Goal: Use online tool/utility: Utilize a website feature to perform a specific function

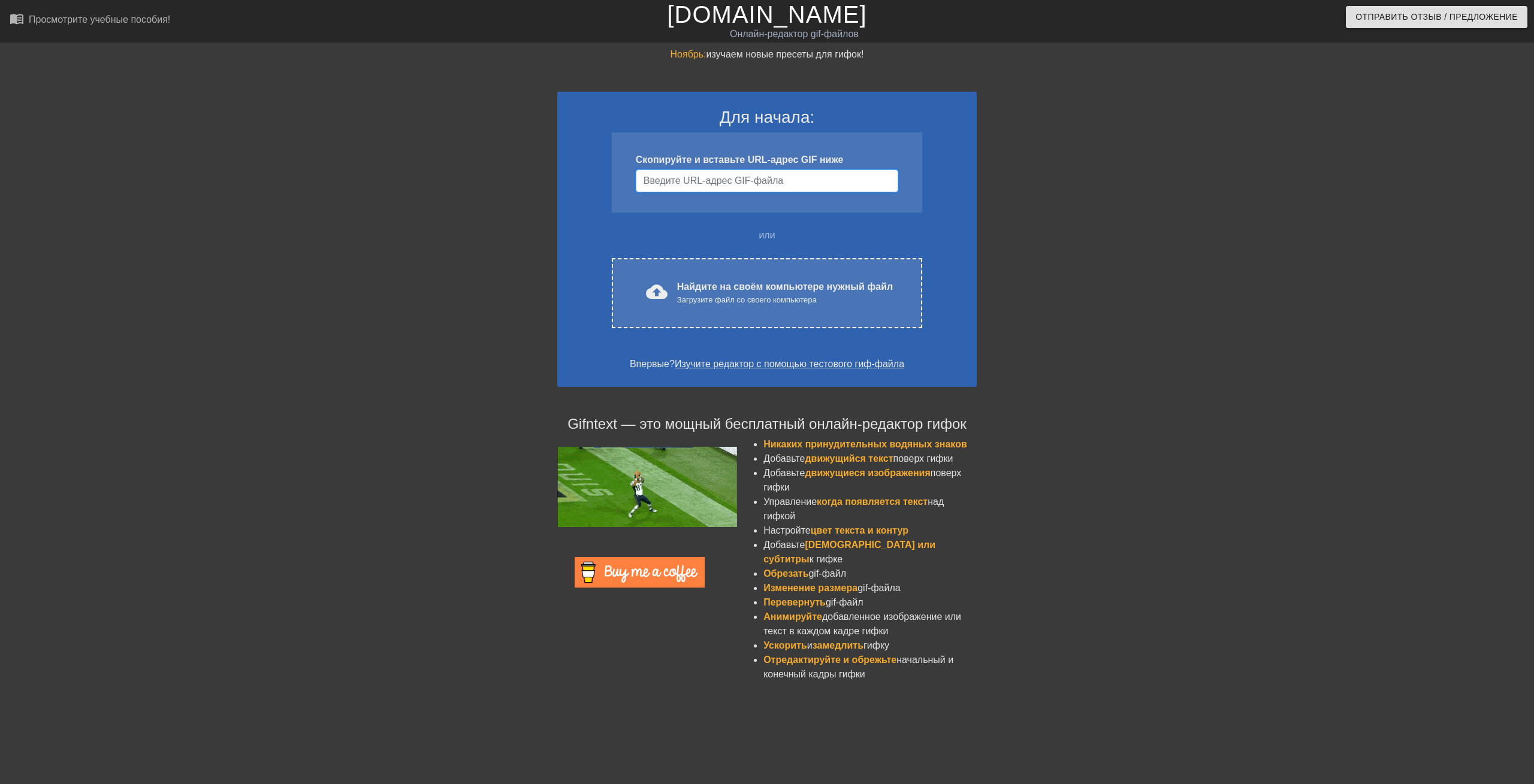
click at [697, 175] on input "Имя пользователя" at bounding box center [767, 180] width 263 height 23
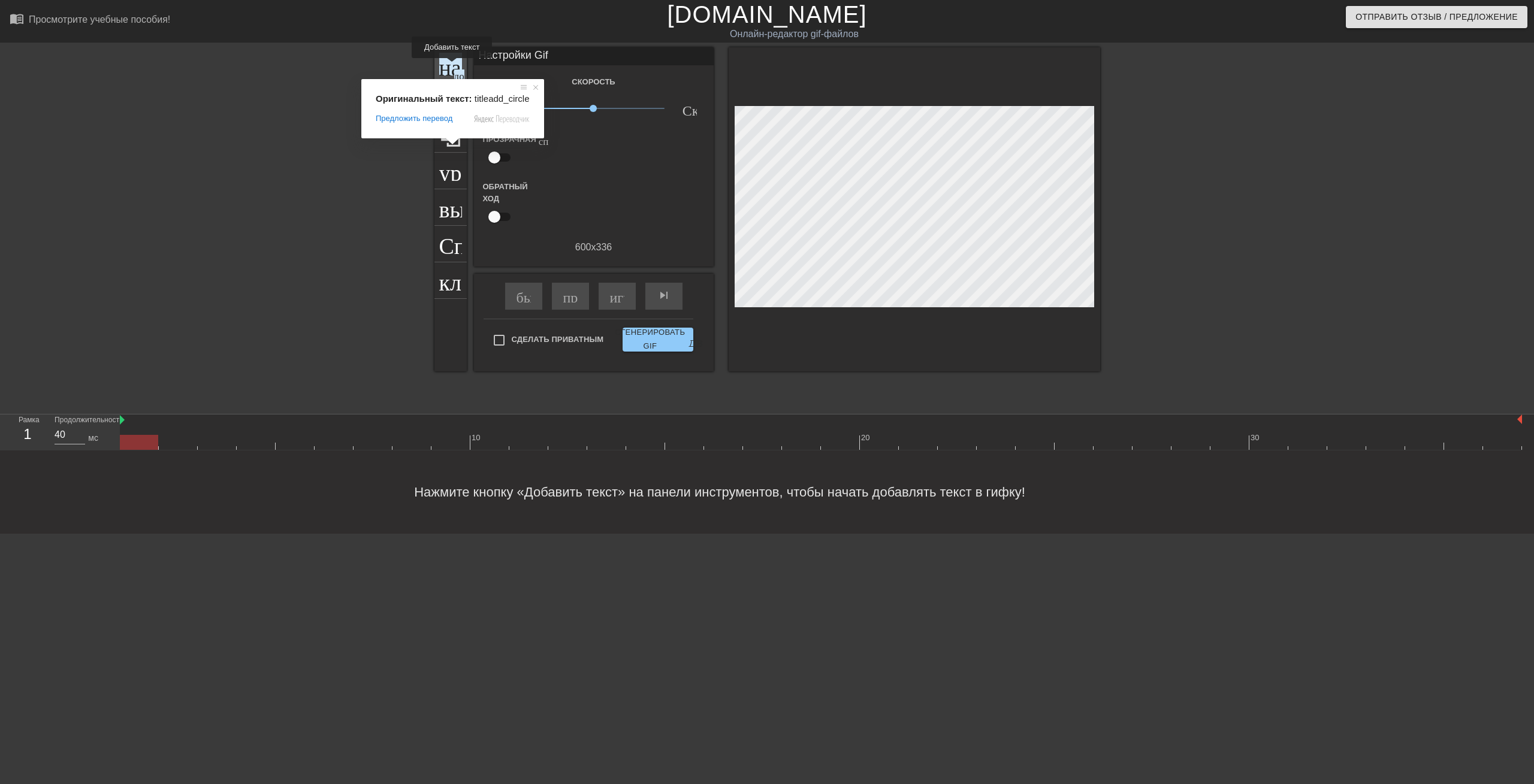
click at [451, 64] on ya-tr-span "название" at bounding box center [482, 64] width 86 height 23
click at [458, 68] on ya-tr-span "название" at bounding box center [482, 64] width 86 height 23
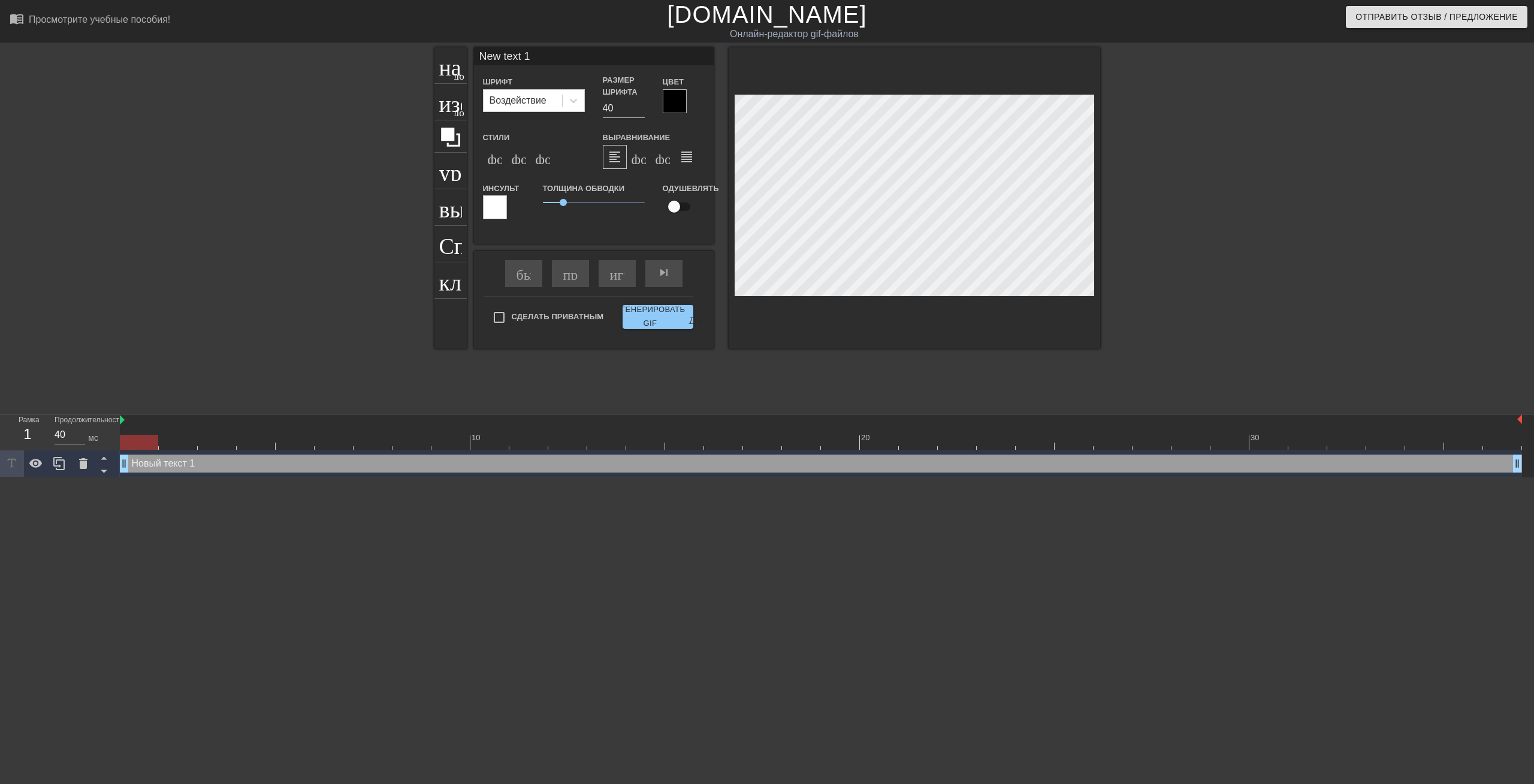
type input "New text"
type textarea "New text"
type input "New text"
type textarea "New text"
type input "New tex"
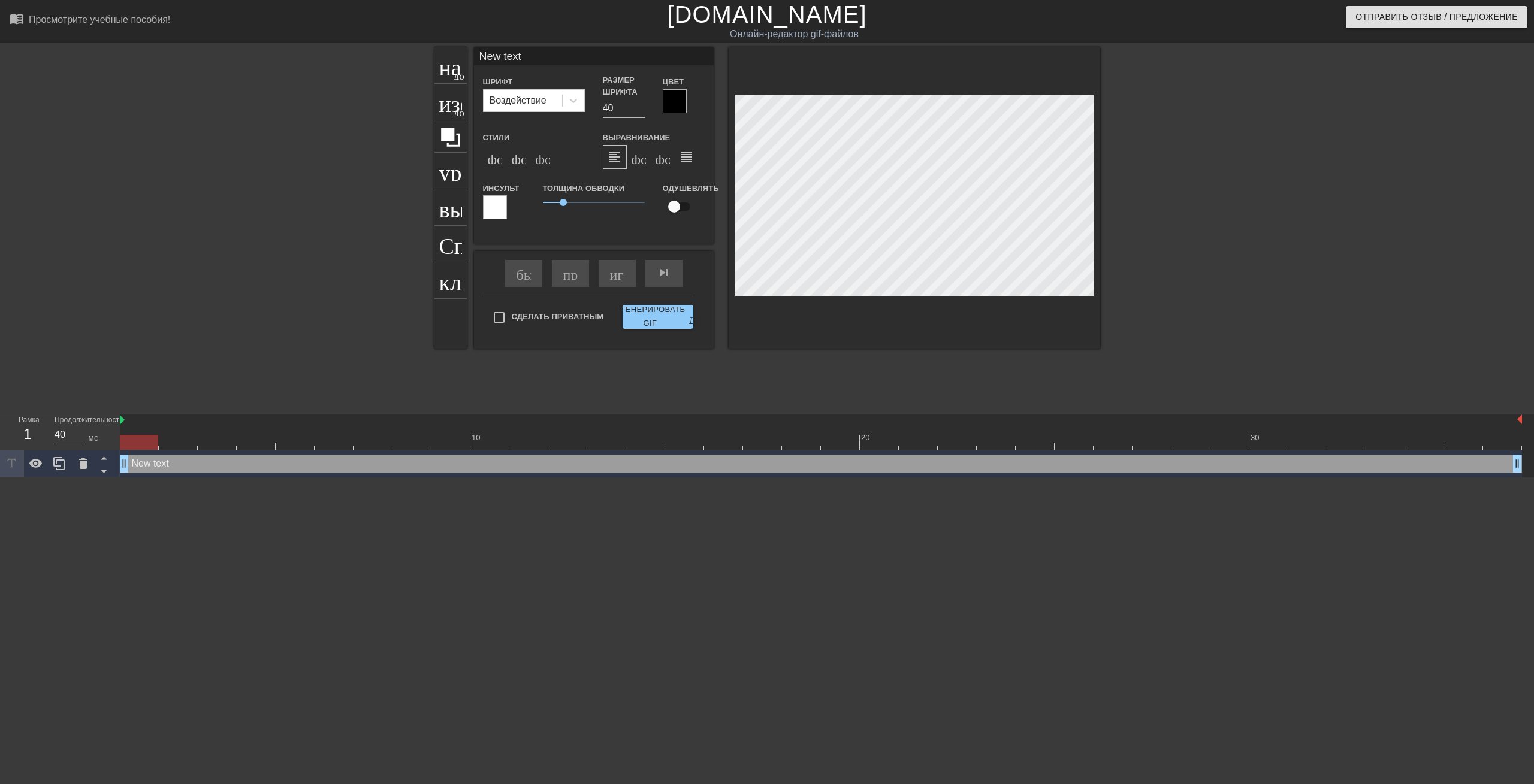
type textarea "New tex"
type input "New te"
type textarea "New te"
type input "New t"
type textarea "New t"
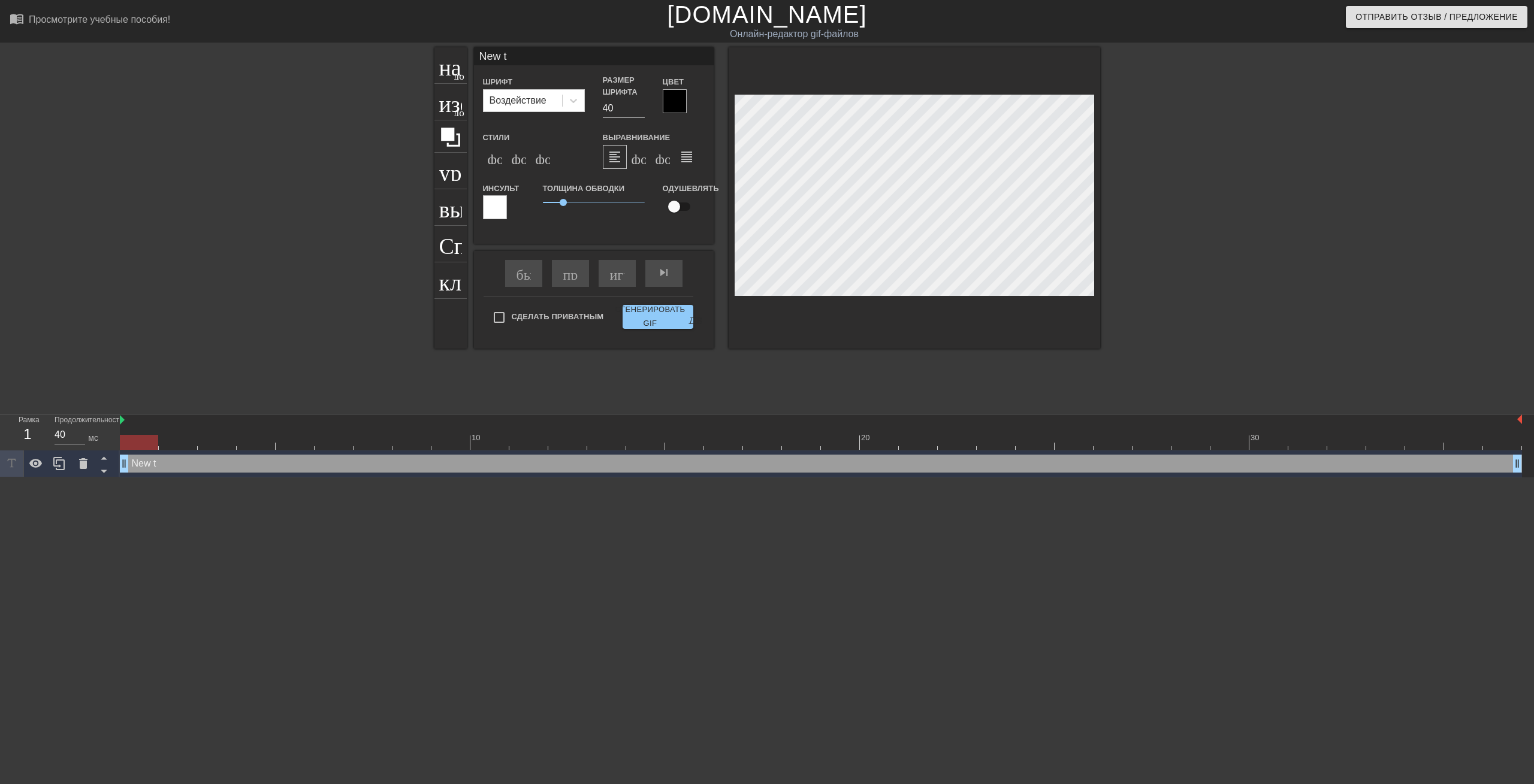
type input "New"
type textarea "New"
type input "New"
type textarea "New"
type input "Ne"
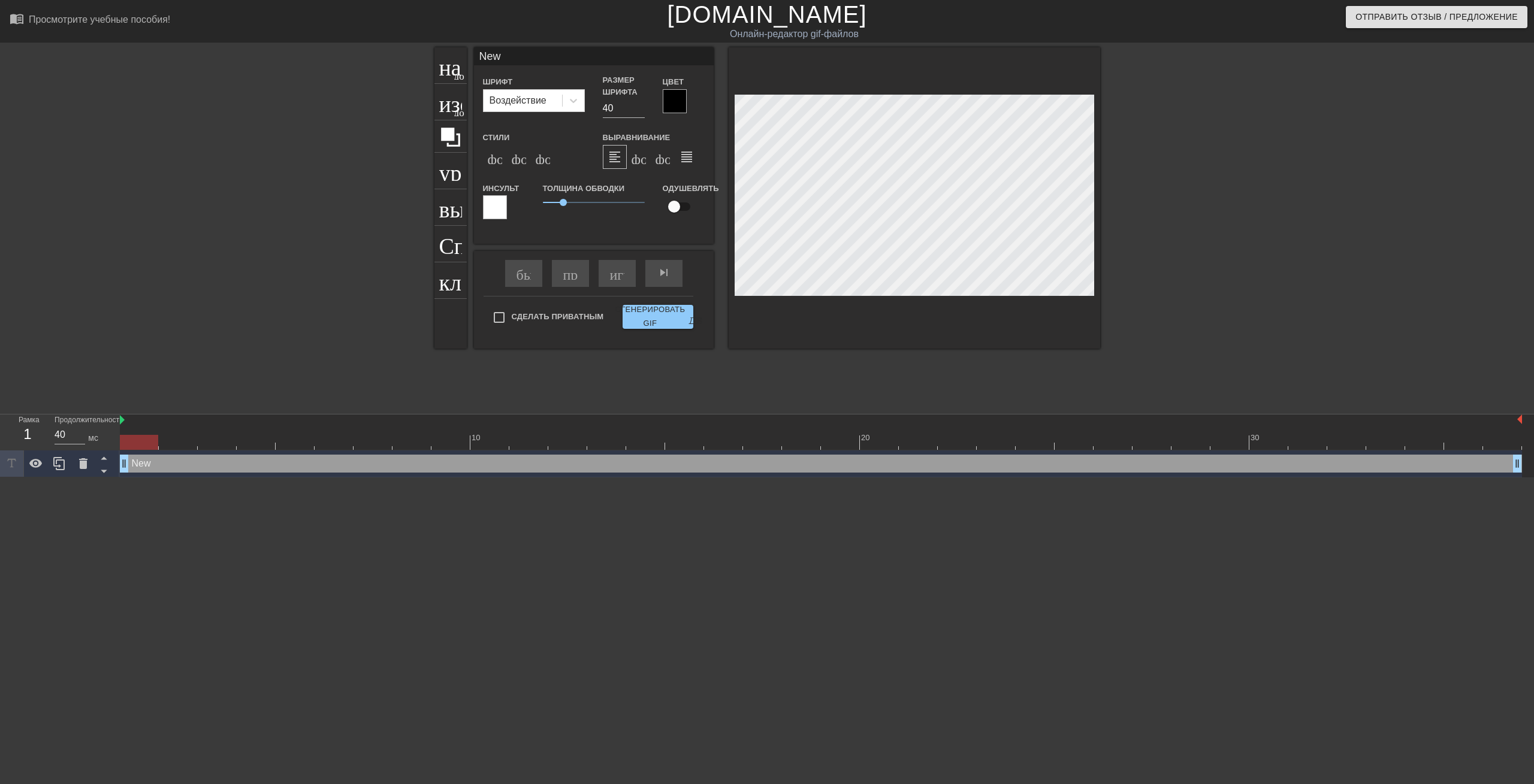
type textarea "Ne"
type input "N"
type textarea "N"
type input "P"
type textarea "P"
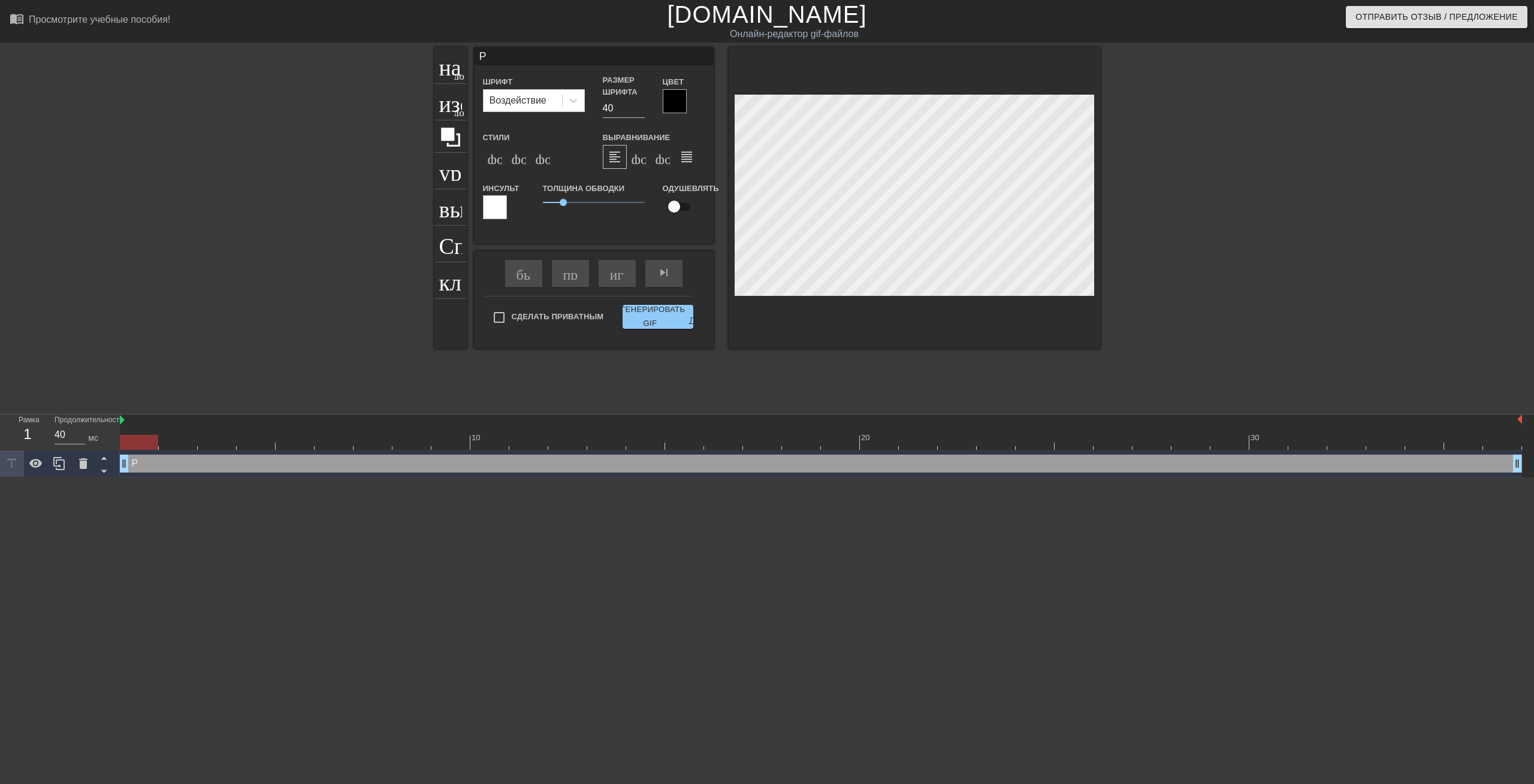
scroll to position [2, 1]
type input "Pe"
type textarea "Pe"
type input "P"
type textarea "P"
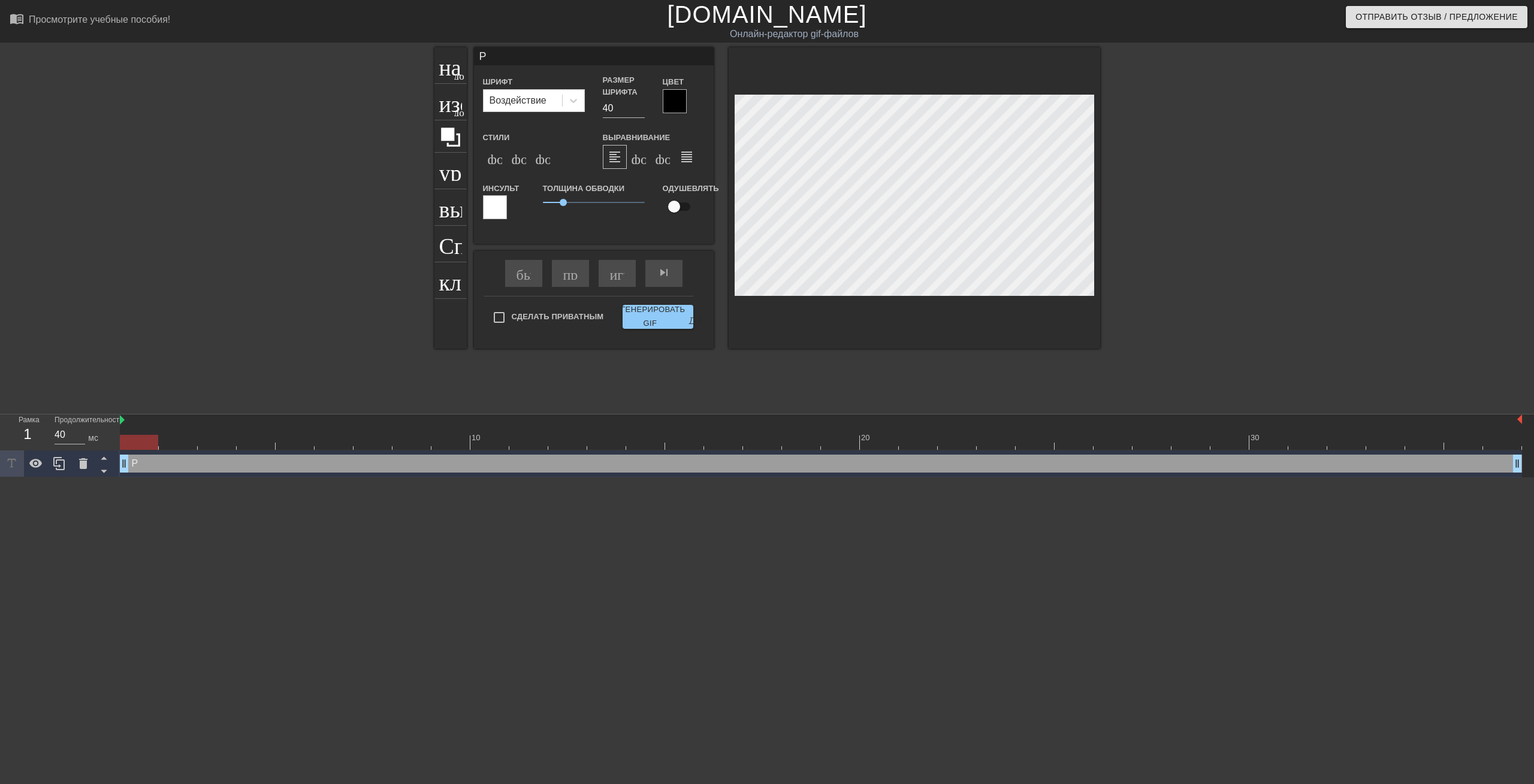
type input "PE"
type textarea "PE"
type input "PEN"
type textarea "PEN"
type input "PENG"
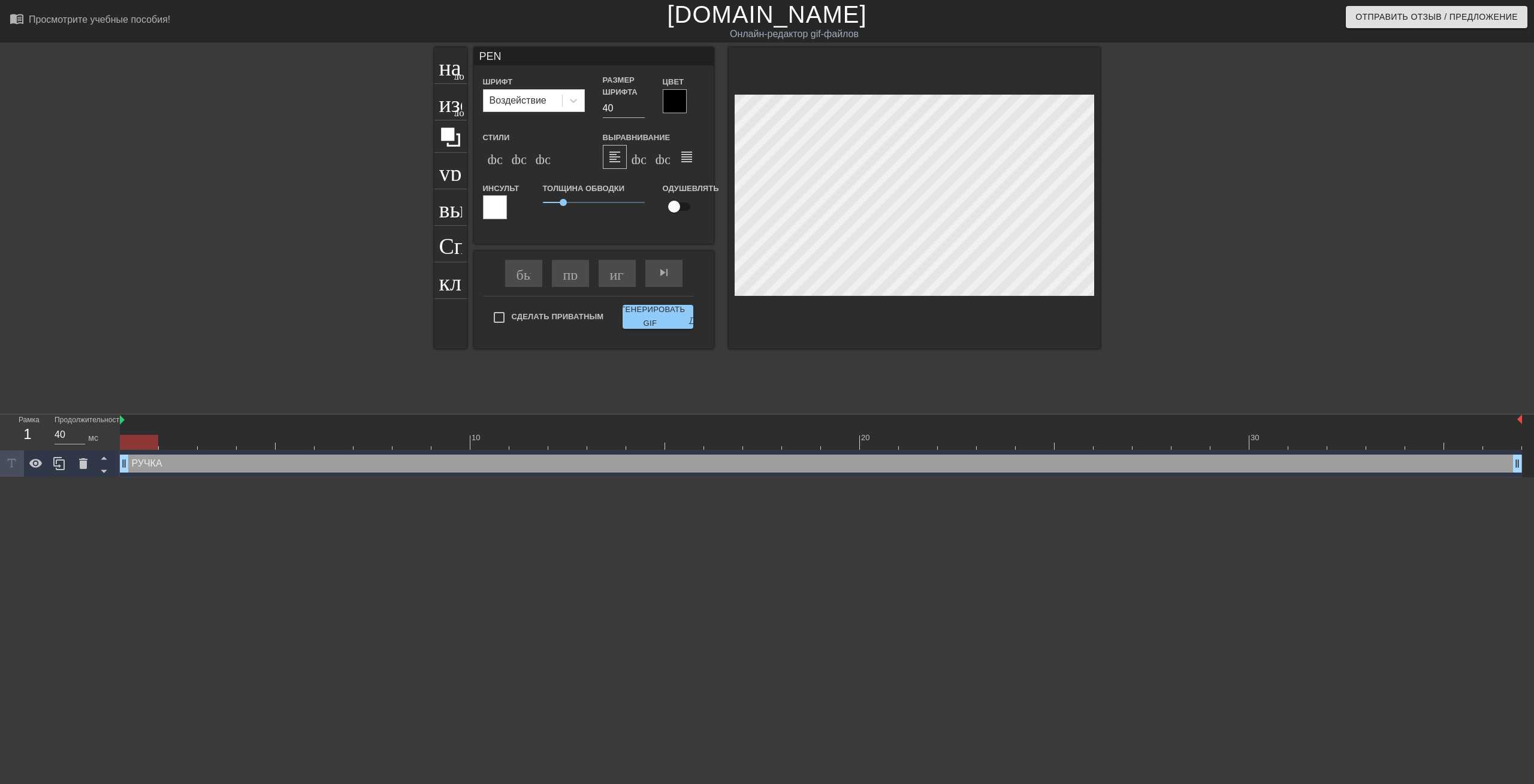
type textarea "PENG"
type input "PENGU"
type textarea "PENGU"
type input "PENGUI"
type textarea "PENGUI"
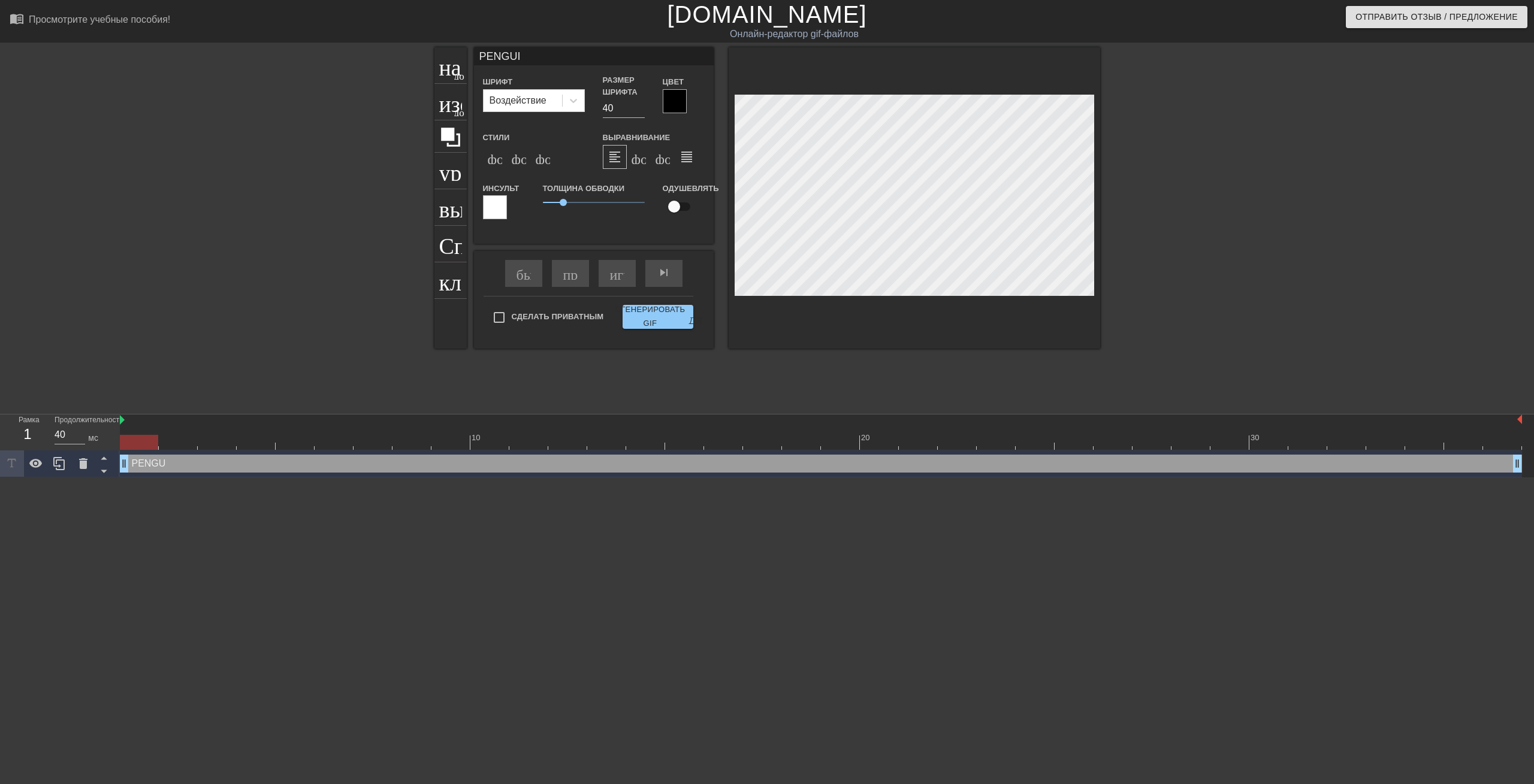
type input "PENGUIN"
type textarea "PENGUIN"
type input "PENGUIN"
type textarea "PENGUIN"
type input "PENGUIN C"
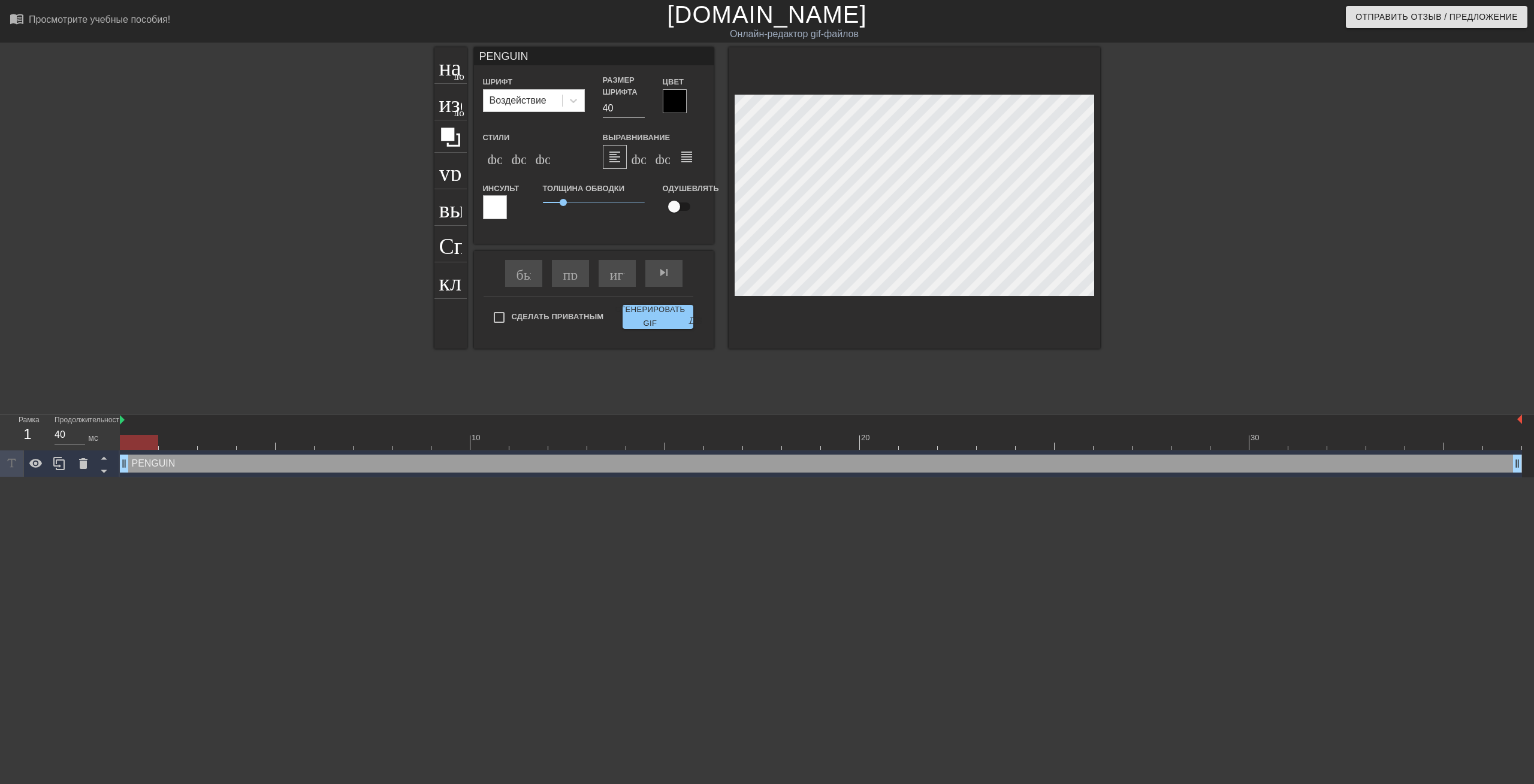
type textarea "PENGUIN C"
type input "PENGUIN CL"
type textarea "PENGUIN CL"
type input "PENGUIN CLX"
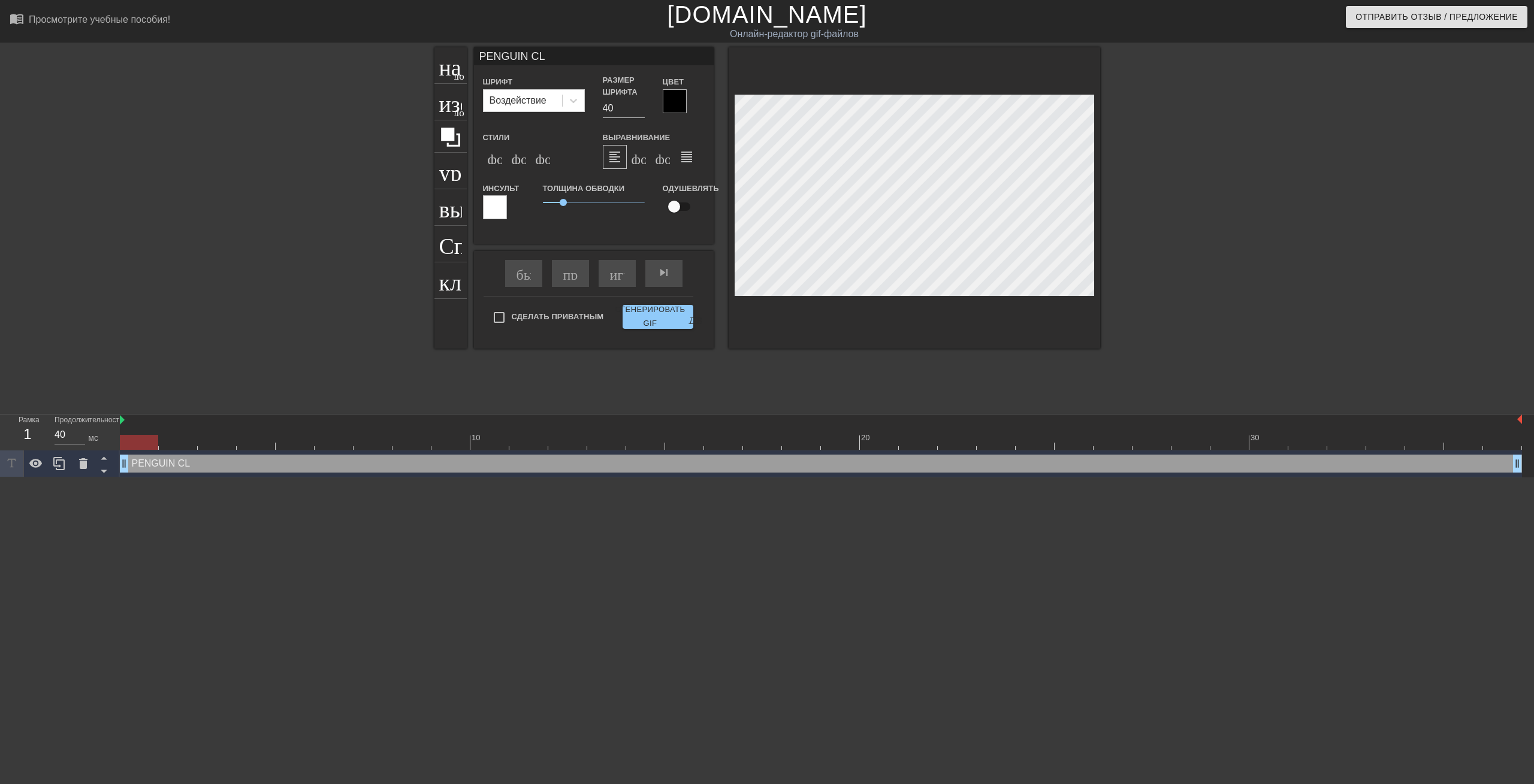
type textarea "PENGUIN CLX"
type input "PENGUIN CLXN"
type textarea "PENGUIN CLXN"
type input "PENGUIN CLXNM"
type textarea "PENGUIN CLXNM"
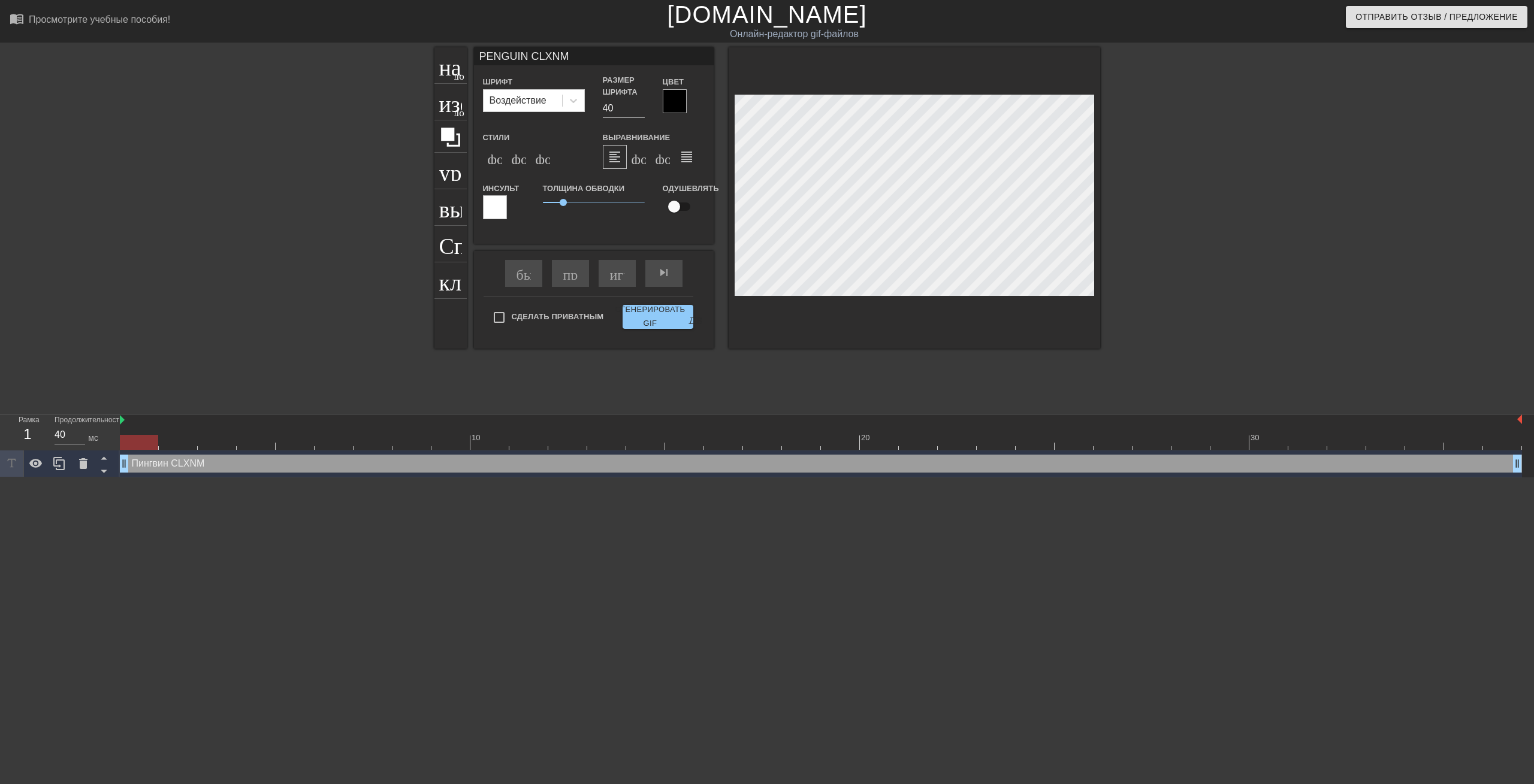
type input "PENGUIN CLXN"
type textarea "PENGUIN CLXN"
type input "PENGUIN CLX"
type textarea "PENGUIN CLX"
type input "PENGUIN CLXN"
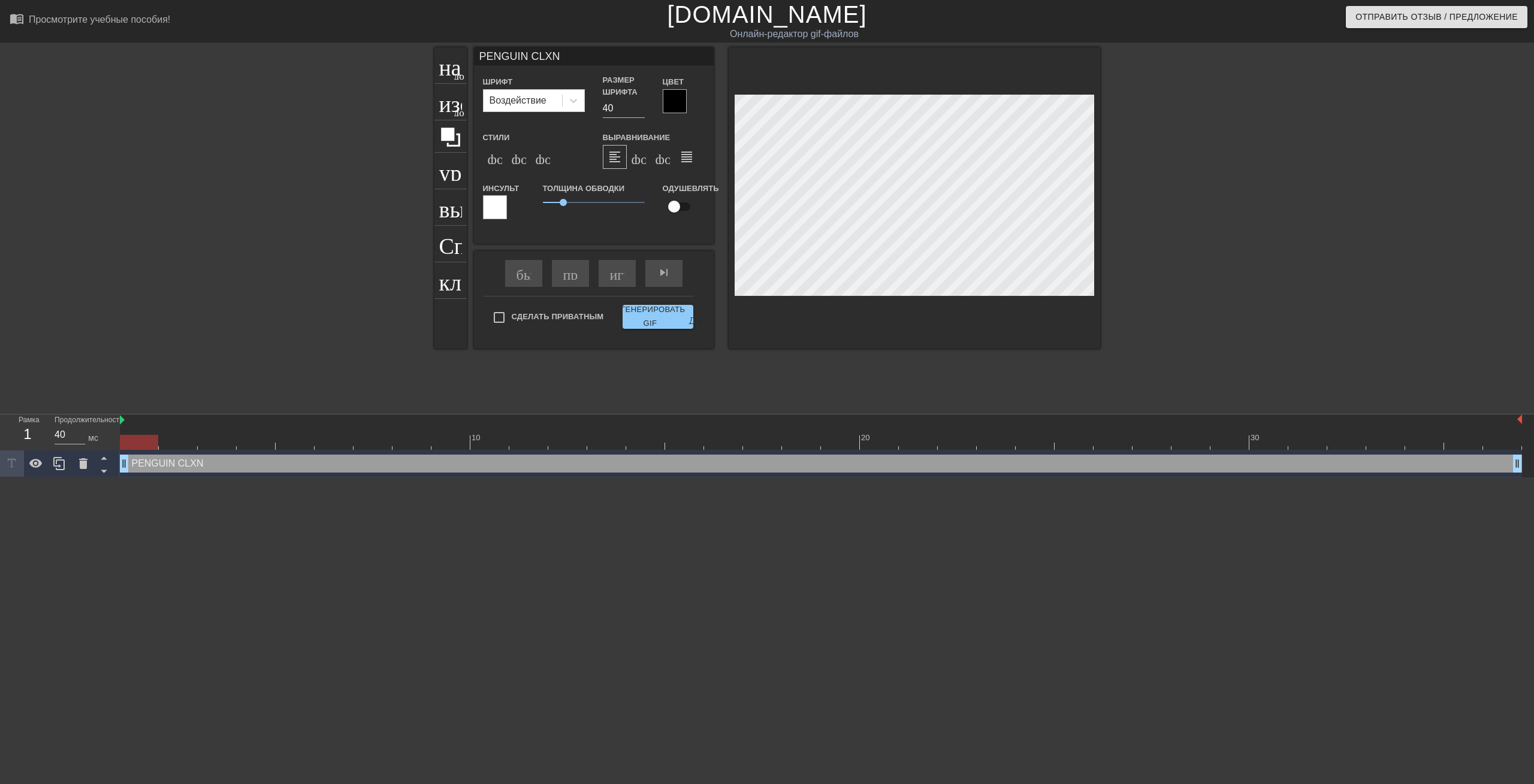
type textarea "PENGUIN CLXN"
drag, startPoint x: 122, startPoint y: 440, endPoint x: 151, endPoint y: 439, distance: 29.0
click at [151, 439] on div at bounding box center [138, 443] width 38 height 15
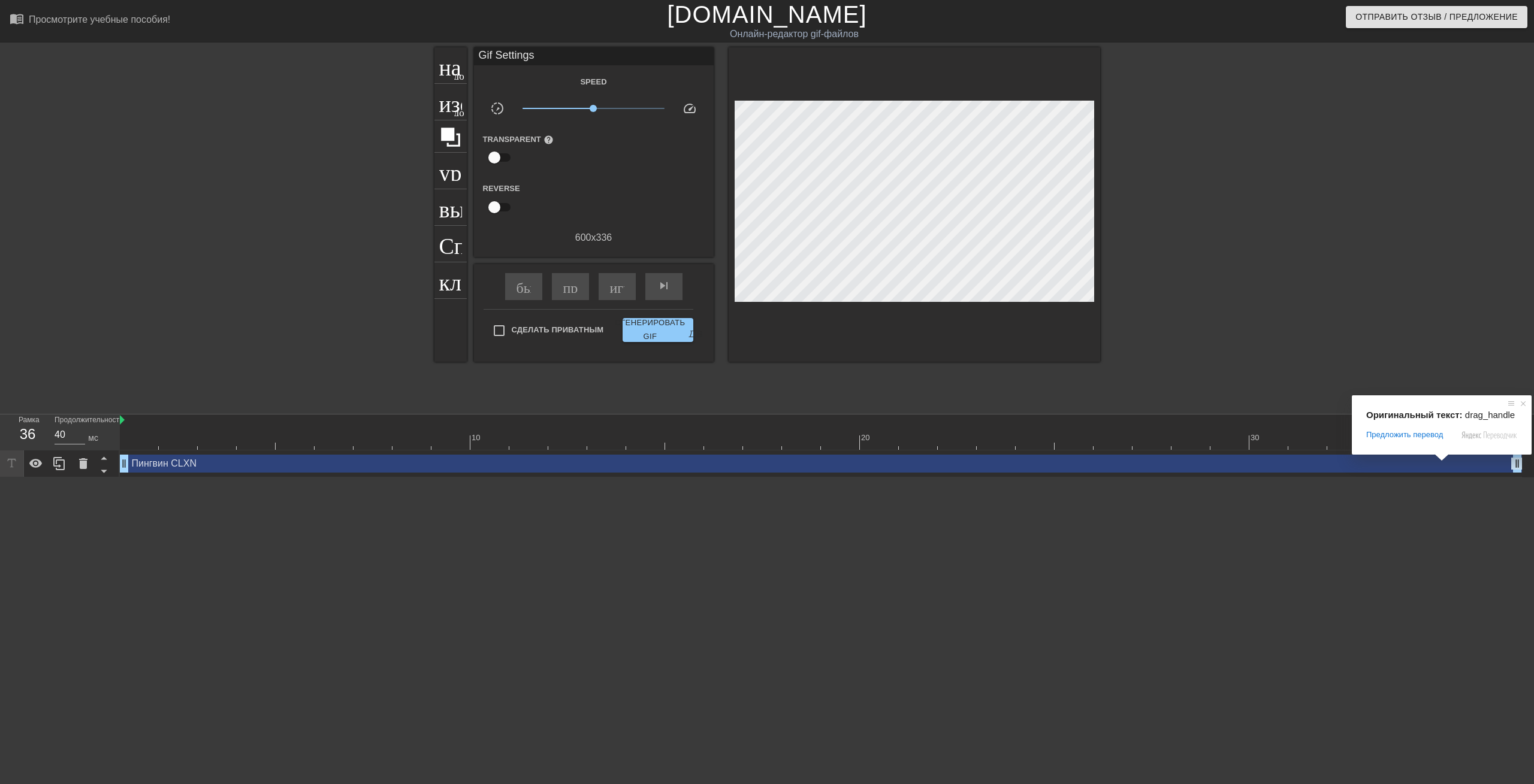
drag, startPoint x: 1517, startPoint y: 466, endPoint x: 1533, endPoint y: 464, distance: 16.1
click at [1533, 464] on div "Пингвин CLXN drag_handle - ручка перетаскивания drag_handle - ручка перетаскива…" at bounding box center [826, 463] width 1414 height 27
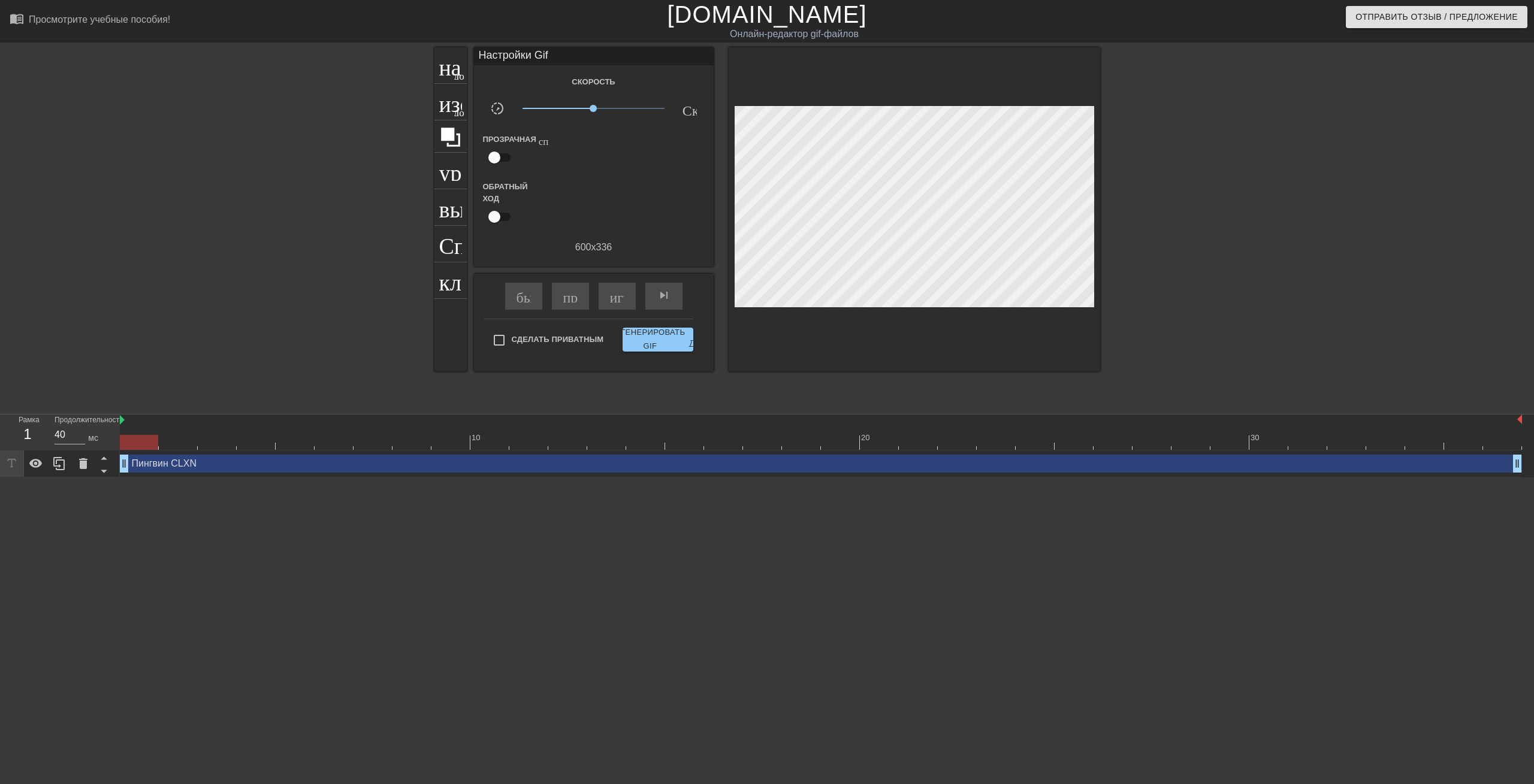
drag, startPoint x: 1497, startPoint y: 463, endPoint x: 1235, endPoint y: 386, distance: 273.1
click at [1235, 386] on div "menu_book_бук меню Просмотрите учебные пособия! Gifntext.com Онлайн-редактор gi…" at bounding box center [767, 238] width 1534 height 477
drag, startPoint x: 1405, startPoint y: 436, endPoint x: 438, endPoint y: 197, distance: 996.1
click at [94, 474] on div "Рамка 1 Продолжительность 40 мс 10 20 30 Пингвин CLXN drag_handle - ручка перет…" at bounding box center [767, 446] width 1534 height 63
click at [663, 341] on ya-tr-span "Сгенерировать GIF" at bounding box center [650, 340] width 70 height 28
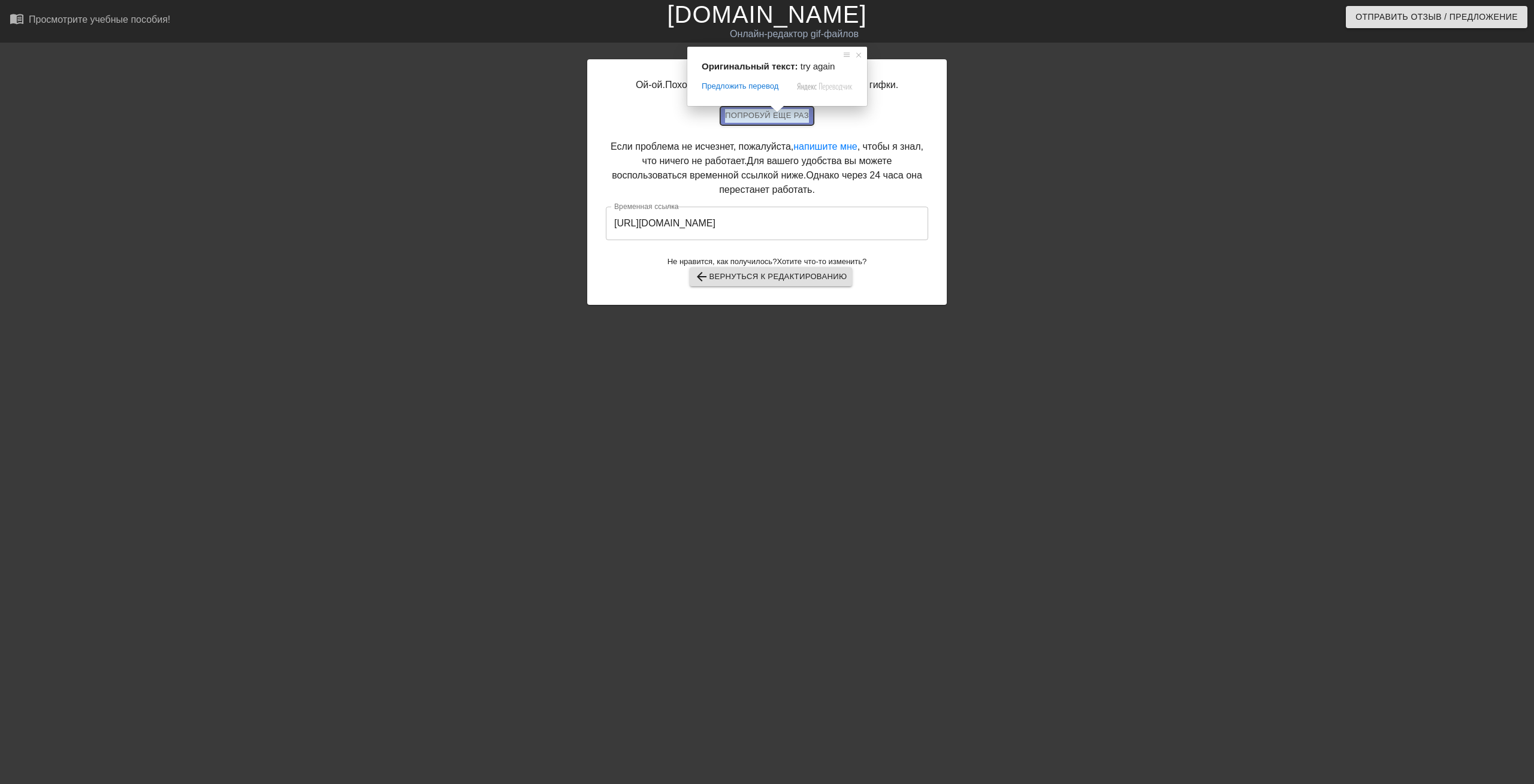
click at [772, 118] on ya-tr-span "попробуй еще раз" at bounding box center [766, 116] width 84 height 14
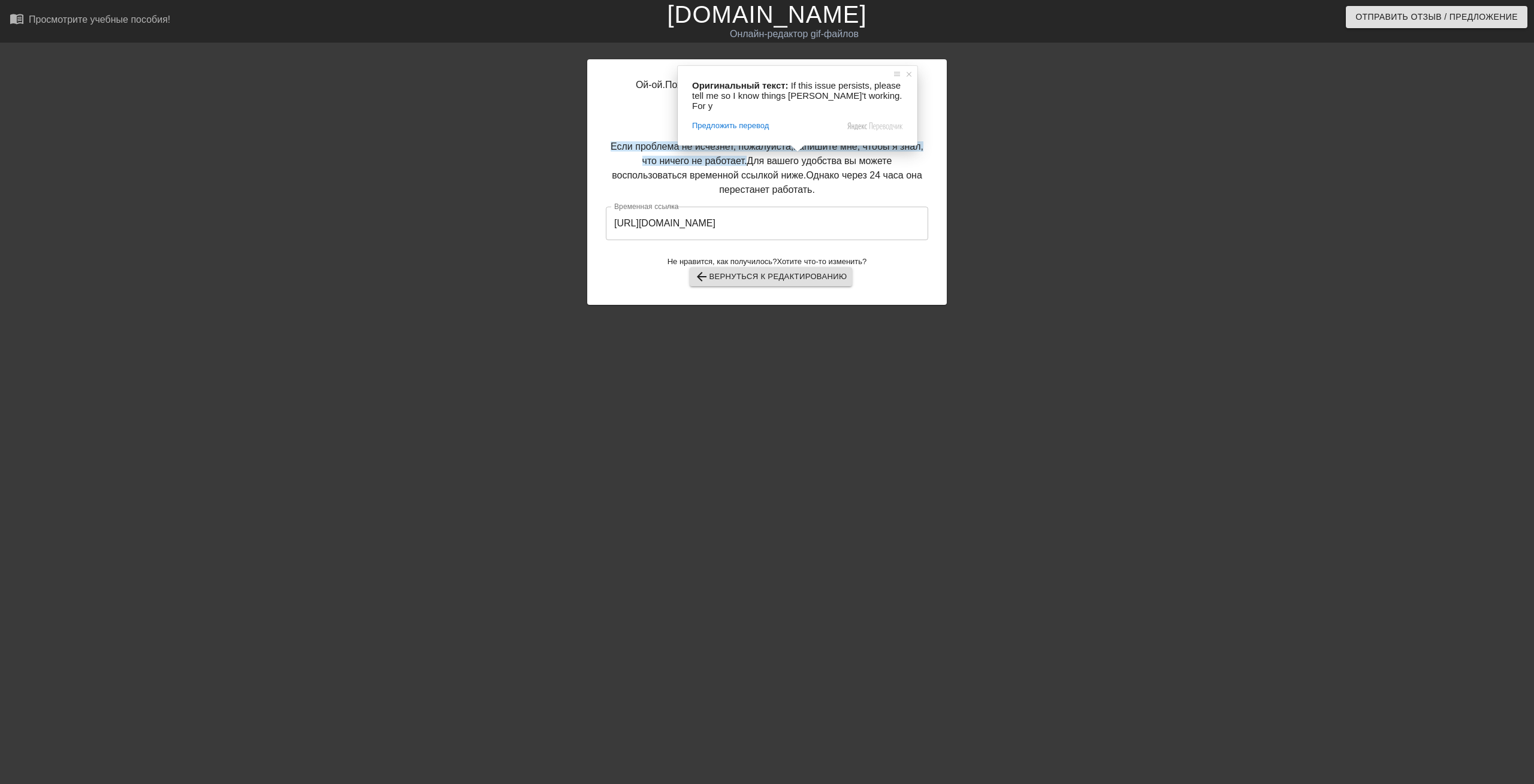
click at [665, 106] on div "Ой-ой. Похоже, что-то пошло не так при сохранении гифки. попробуй еще раз Если …" at bounding box center [767, 182] width 359 height 246
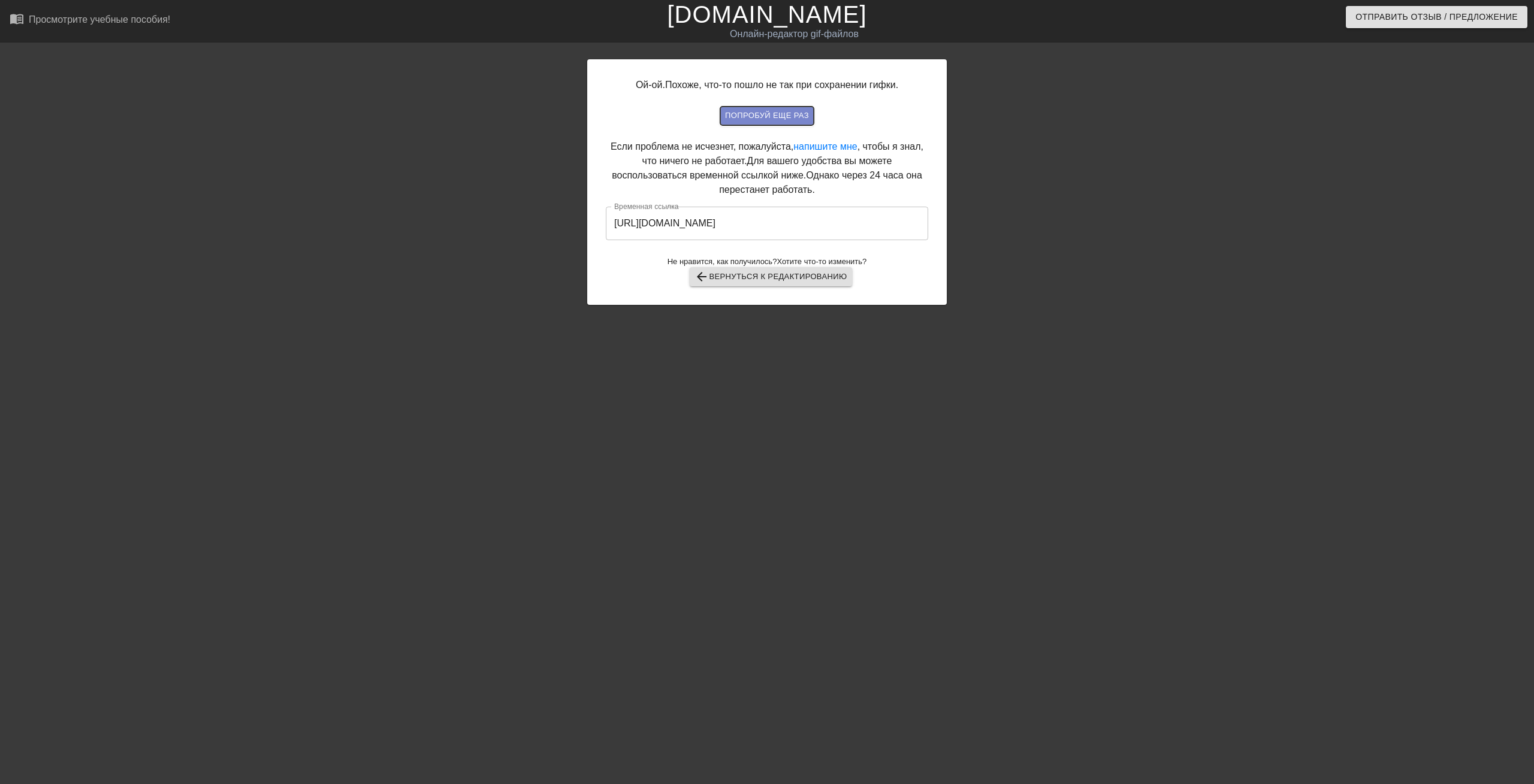
click at [782, 119] on ya-tr-span "попробуй еще раз" at bounding box center [766, 116] width 84 height 14
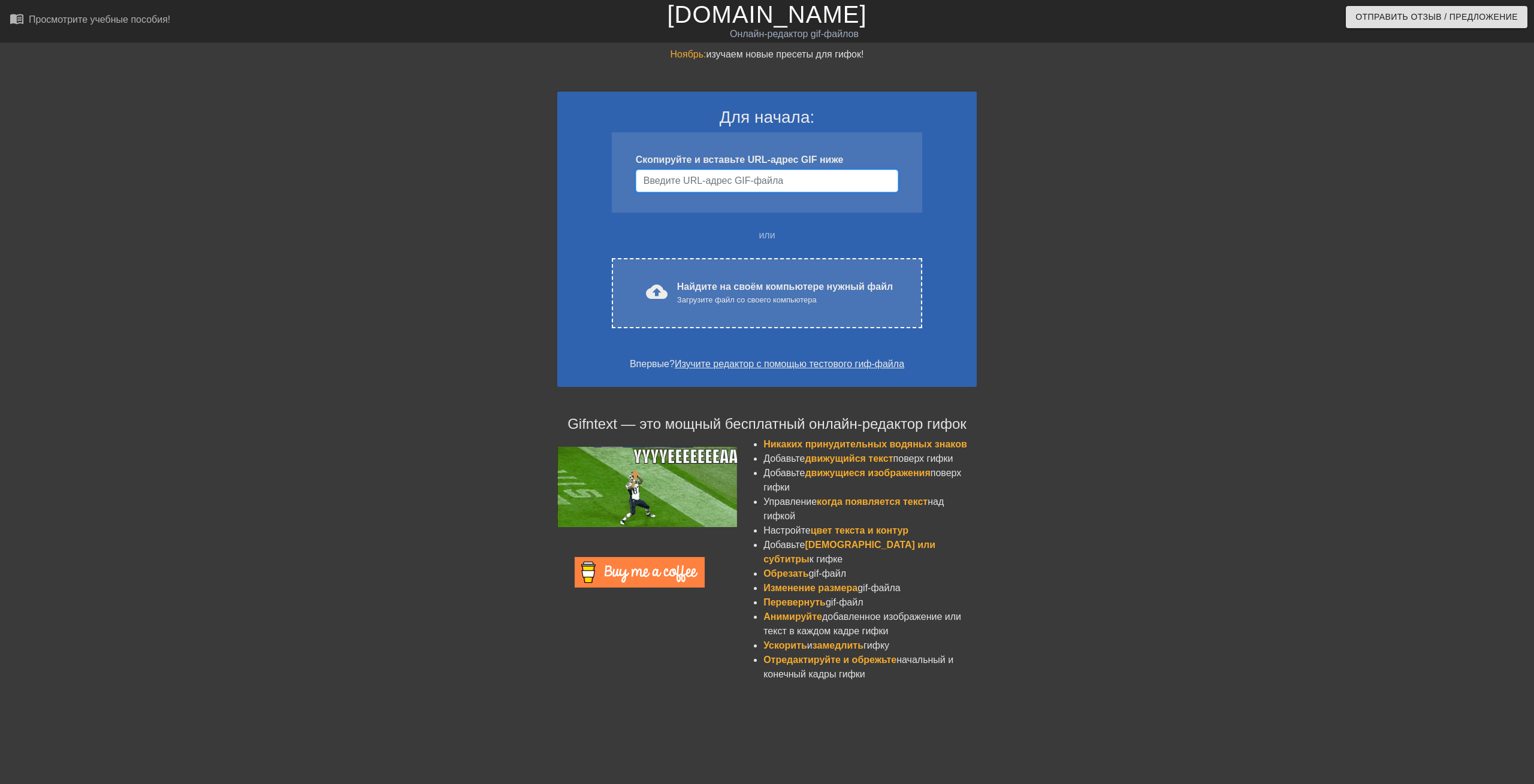
click at [756, 187] on input "Имя пользователя" at bounding box center [767, 180] width 263 height 23
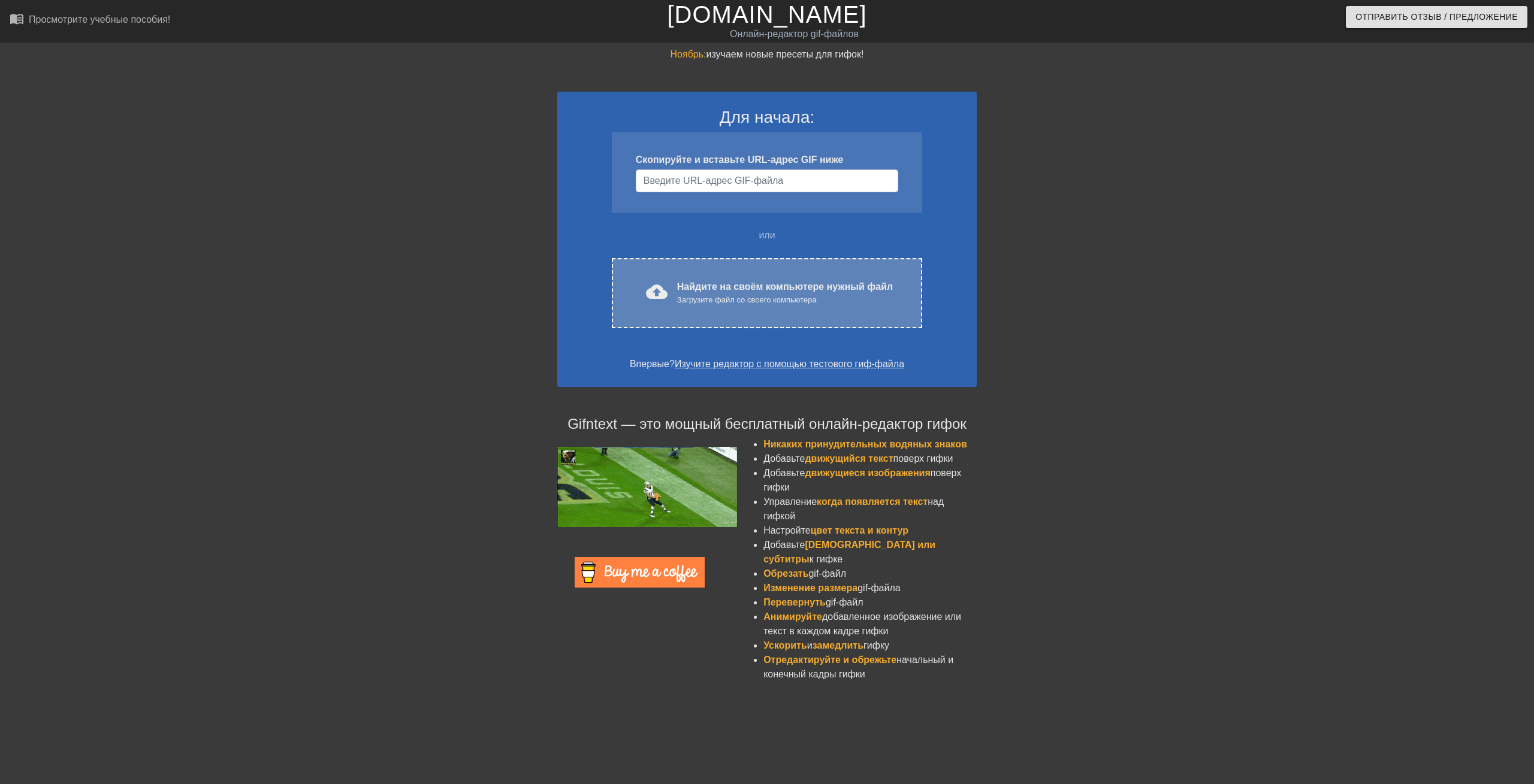
click at [833, 284] on ya-tr-span "Найдите на своём компьютере нужный файл" at bounding box center [785, 287] width 216 height 10
click at [774, 294] on div "Загрузите файл со своего компьютера" at bounding box center [785, 300] width 216 height 12
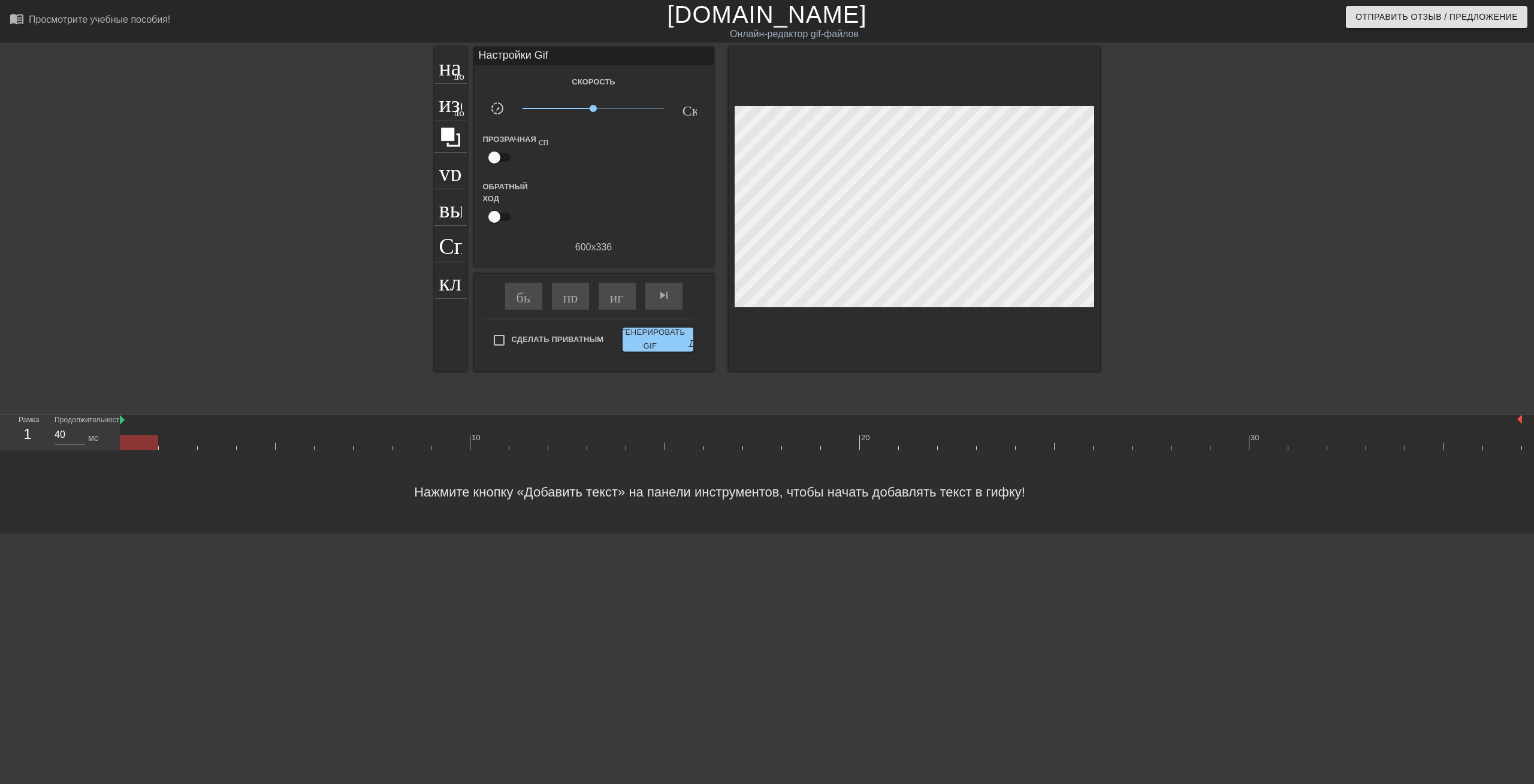
click at [366, 279] on div at bounding box center [330, 227] width 180 height 359
click at [442, 66] on ya-tr-span "название" at bounding box center [482, 64] width 86 height 23
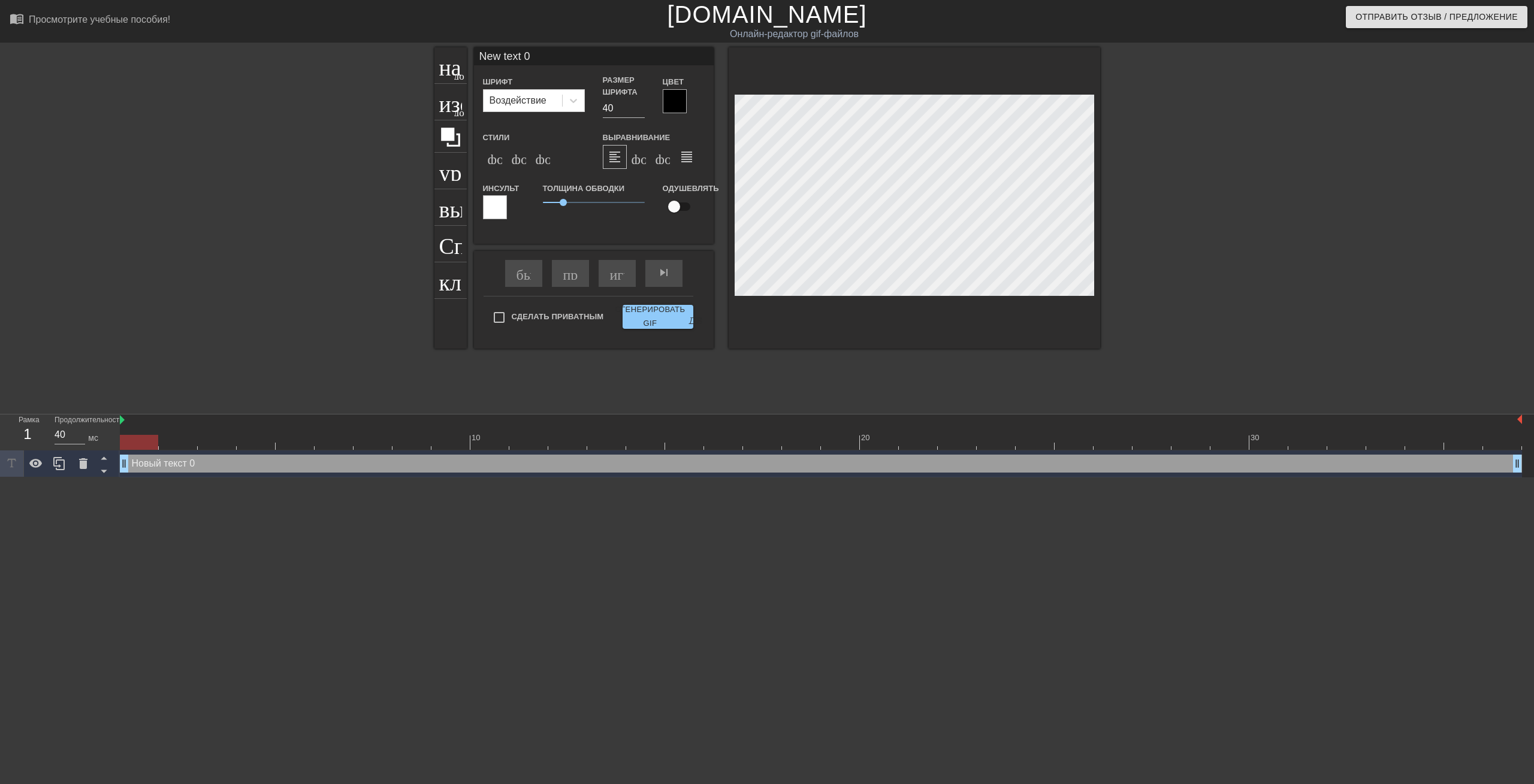
type input "New text"
type textarea "New text"
type input "New text"
type textarea "New text"
type input "New tex"
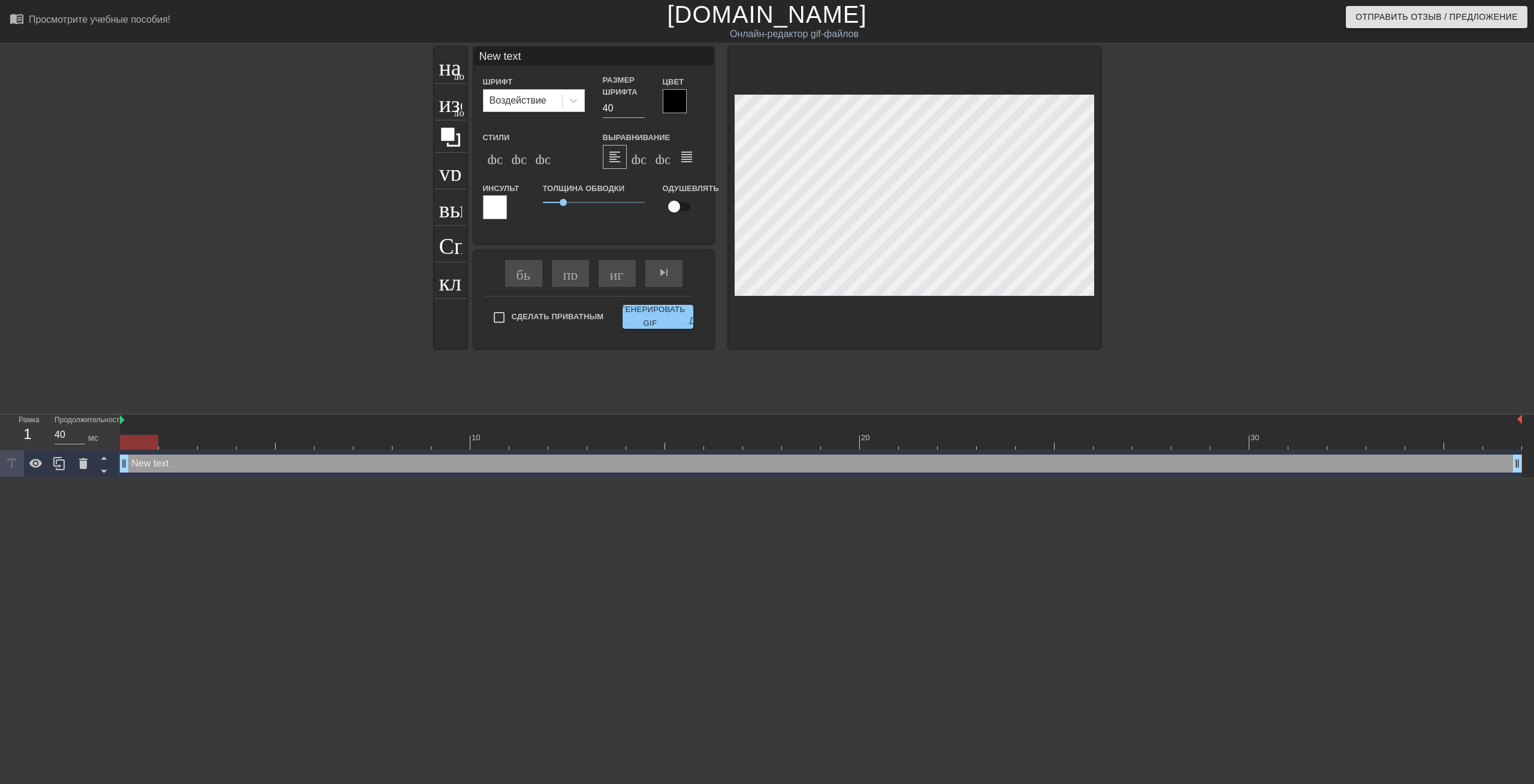
type textarea "New tex"
type input "New te"
type textarea "New te"
type input "New t"
type textarea "New t"
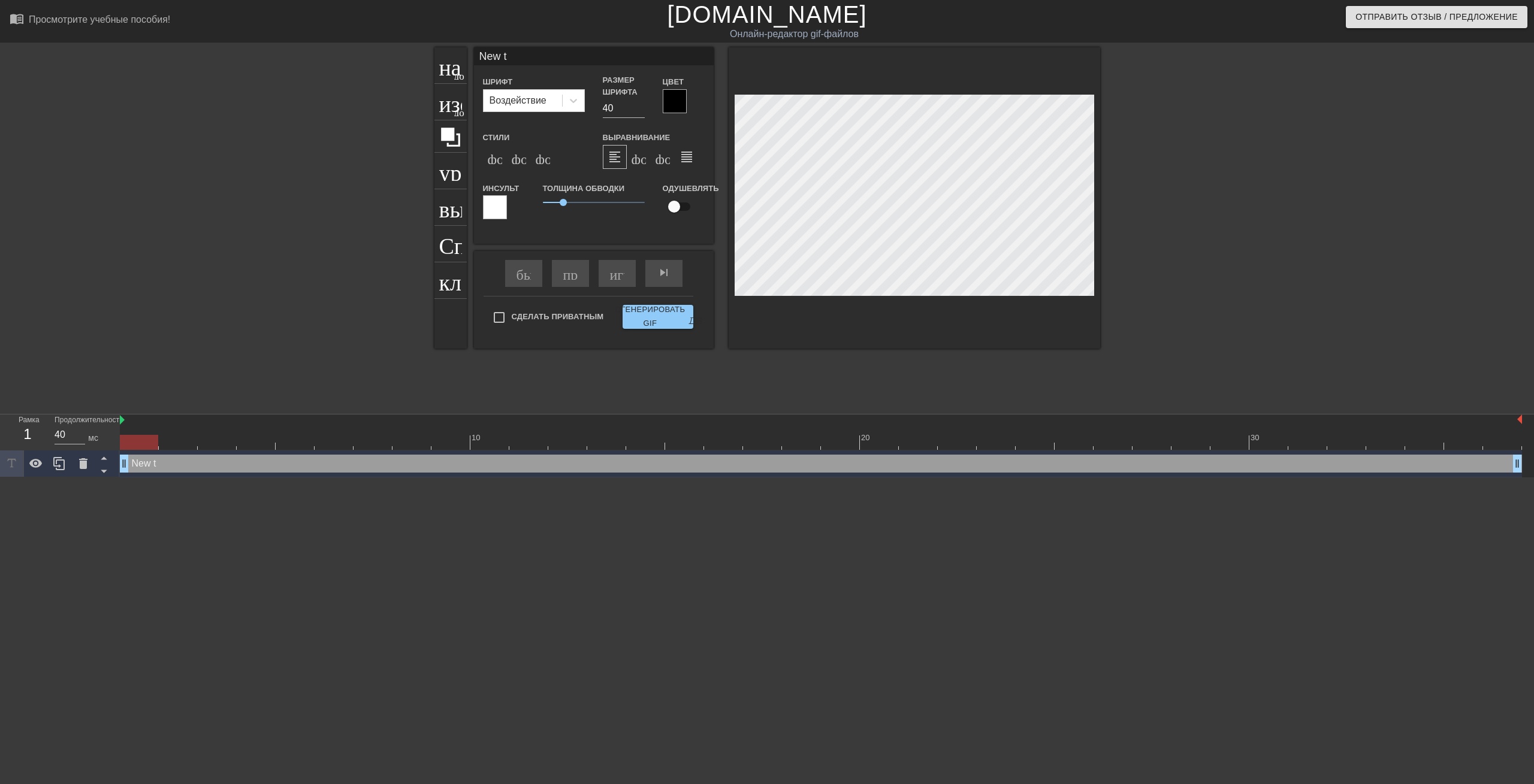
type input "New"
type textarea "New"
type input "New"
type textarea "New"
type input "Ne"
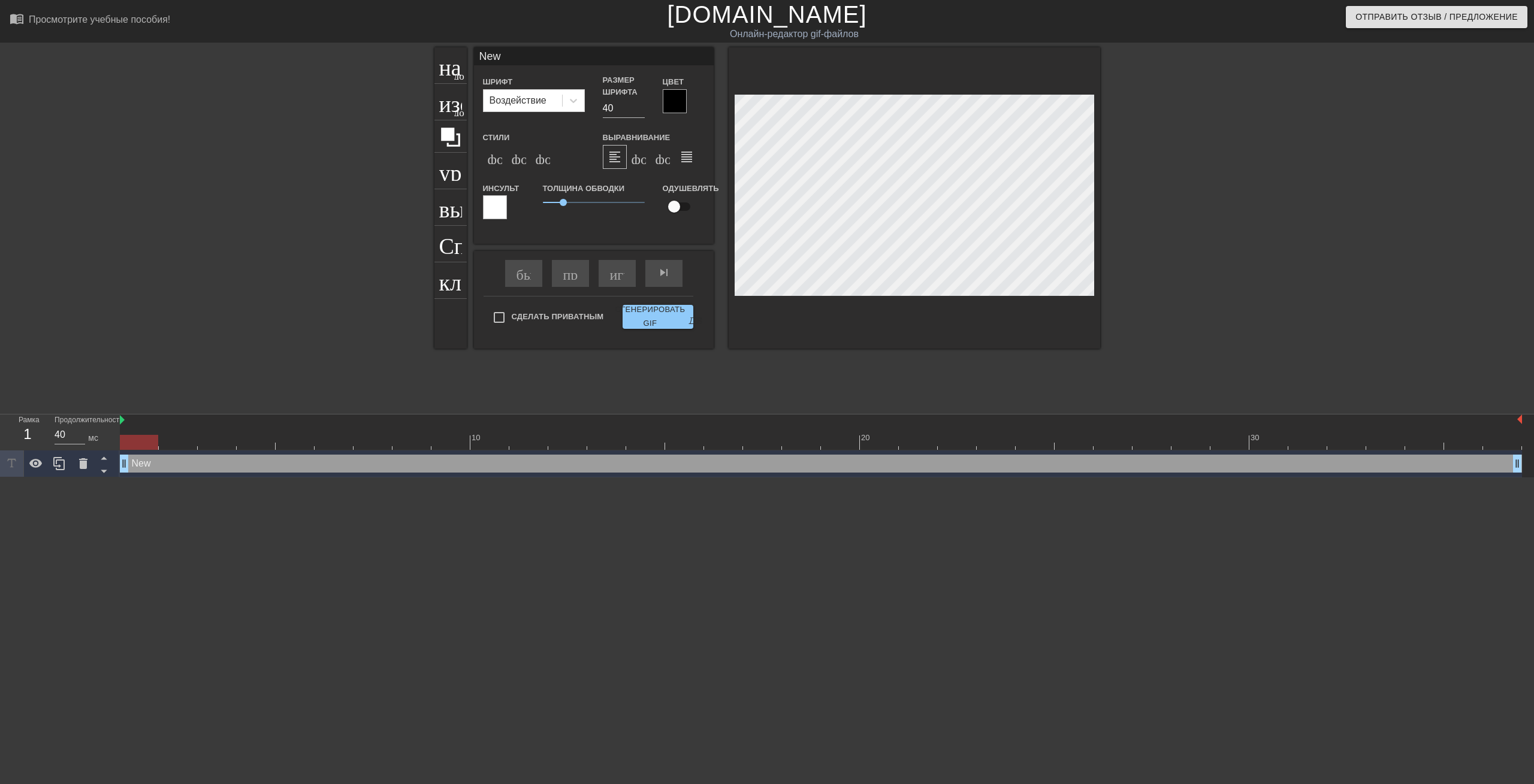
type textarea "Ne"
type input "N"
type textarea "N"
type input "P"
type textarea "P"
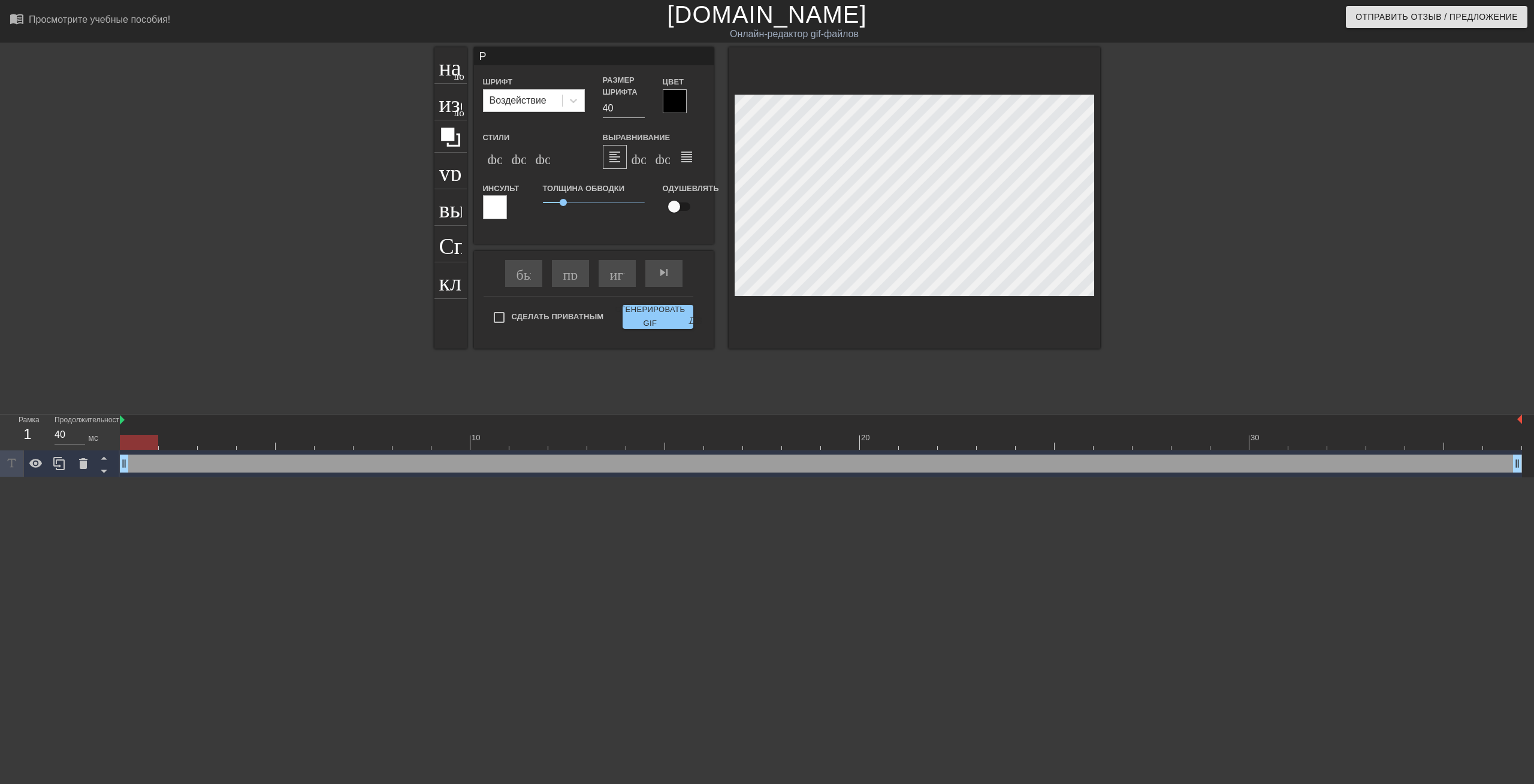
scroll to position [2, 1]
type input "PE"
type textarea "PE"
type input "P"
type textarea "P"
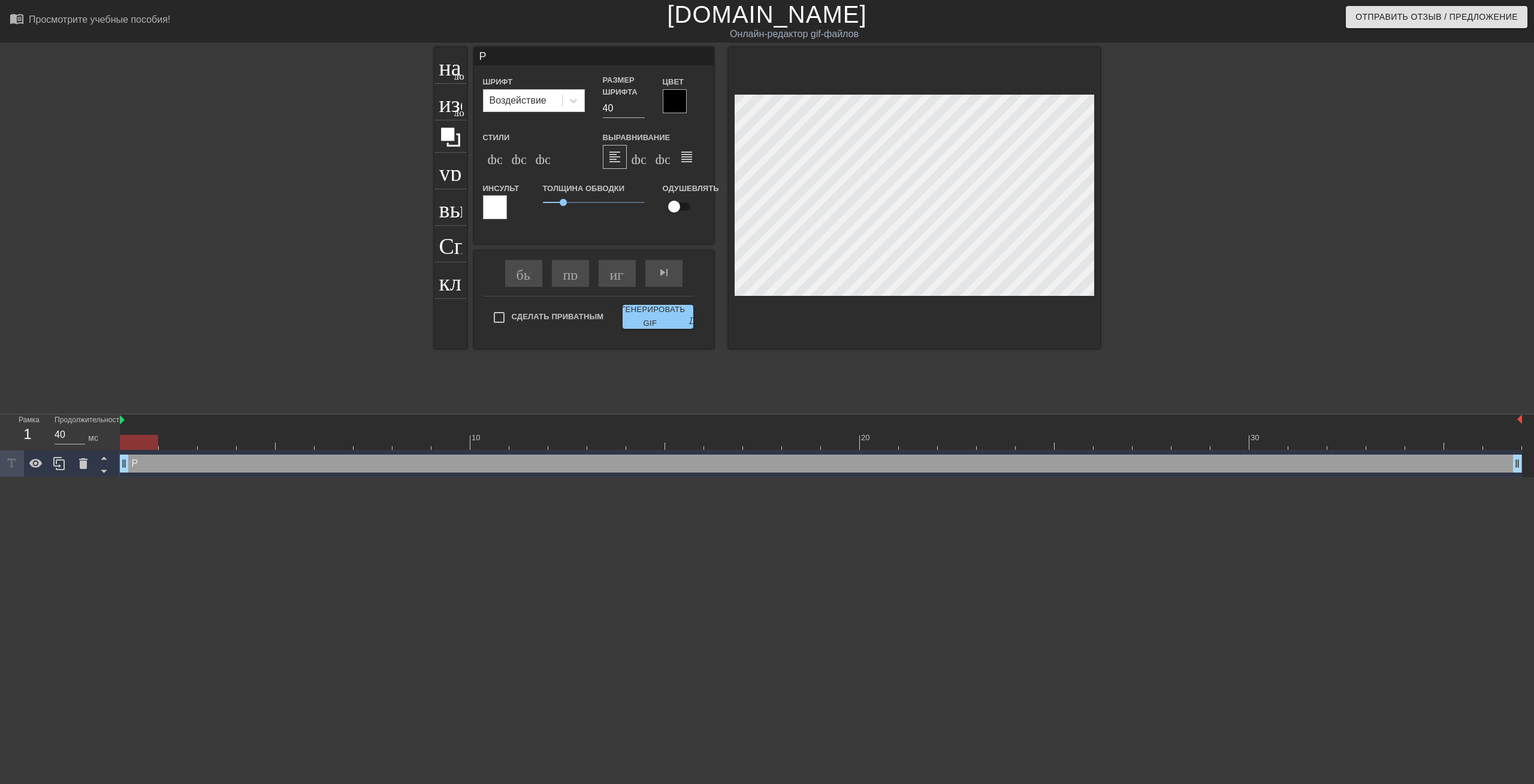
type input "Pe"
type textarea "Pe"
type input "P"
type textarea "P"
type input "PE"
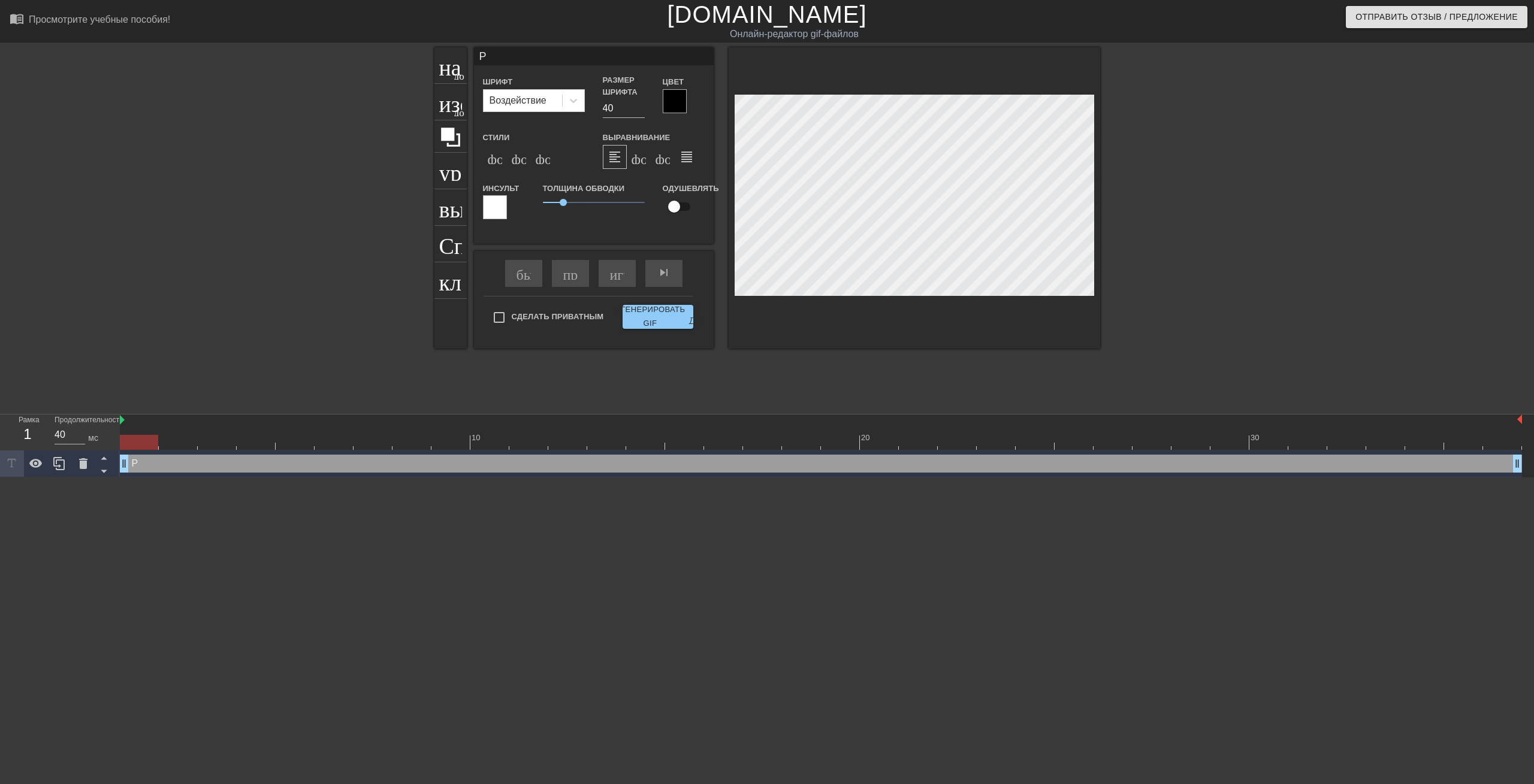
type textarea "PE"
type input "PEN"
type textarea "PEN"
type input "PENG"
type textarea "PENG"
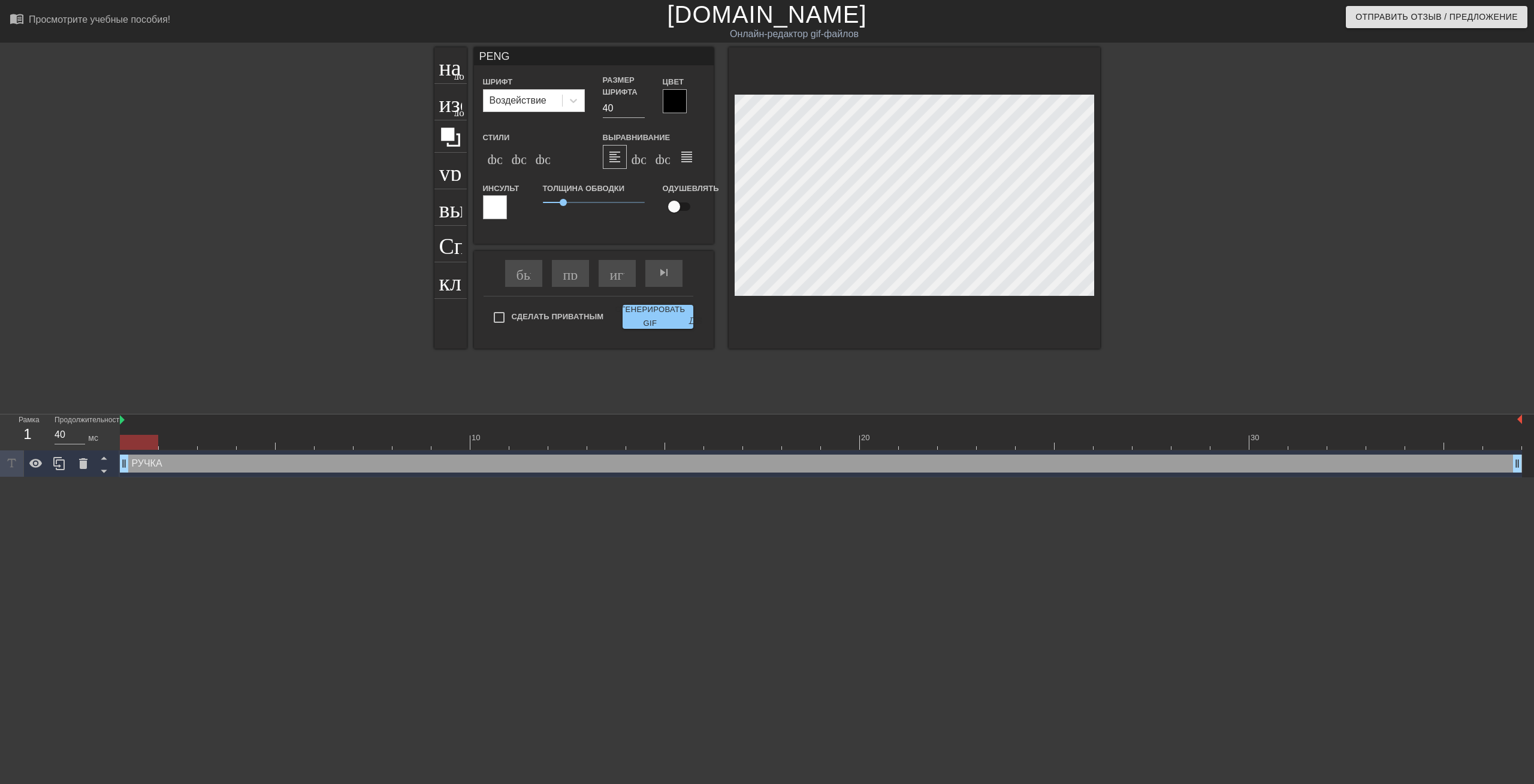
type input "PENGU"
type textarea "PENGU"
type input "PENGUI"
type textarea "PENGUI"
type input "PENGUIN"
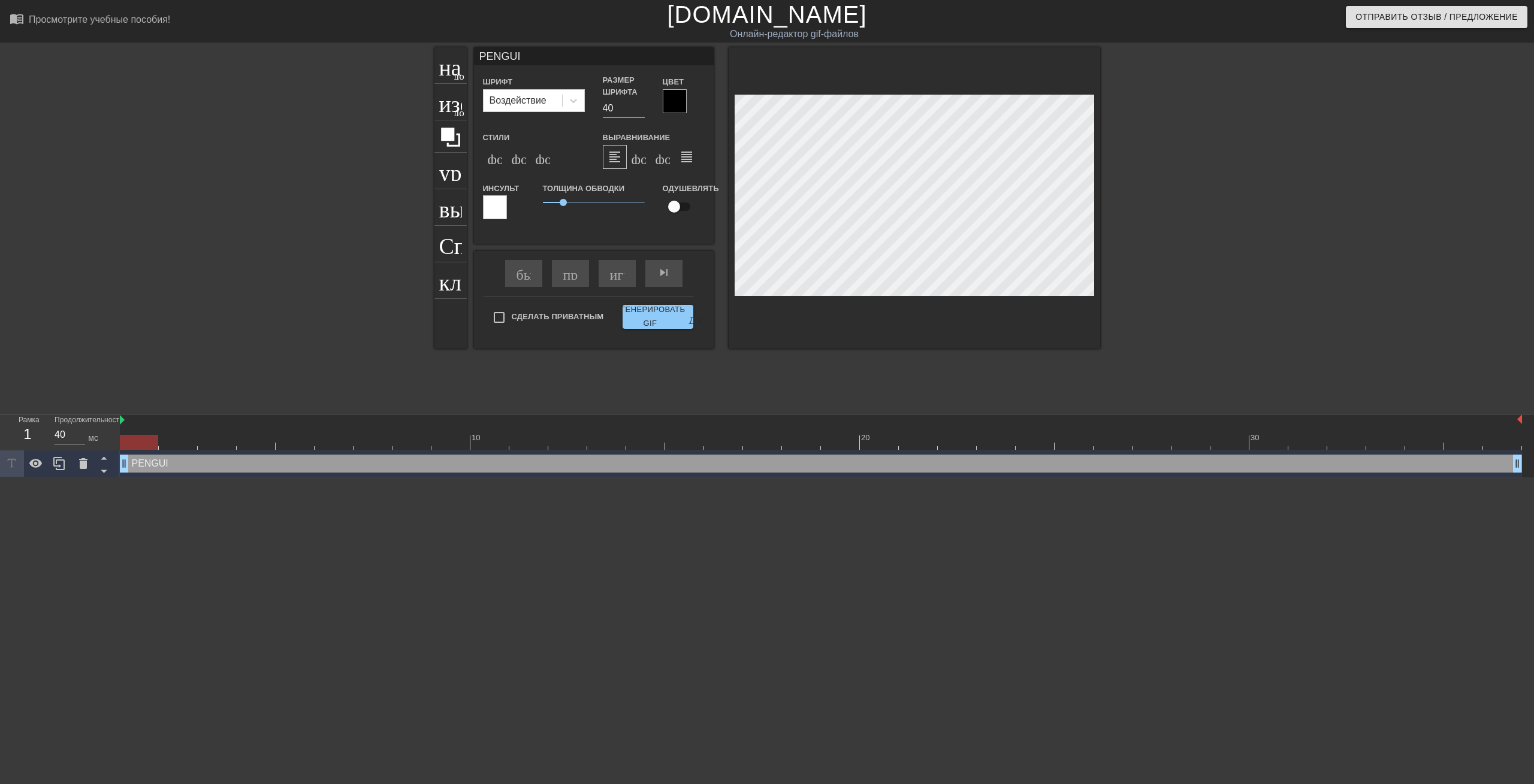
type textarea "PENGUIN"
type input "PENGUIN"
type textarea "PENGUIN"
type input "PENGUIN C"
type textarea "PENGUIN C"
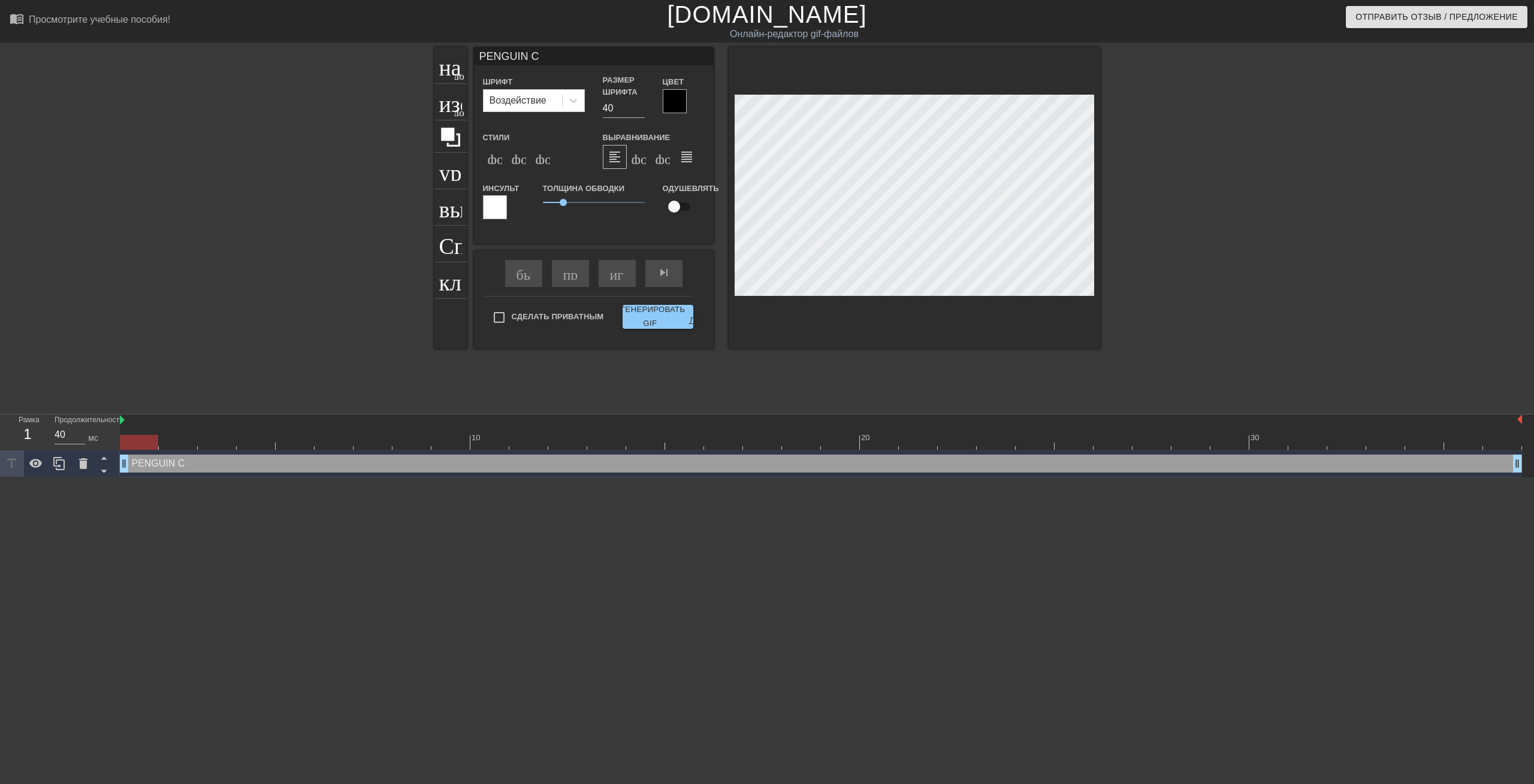
type input "PENGUIN CL"
type textarea "PENGUIN CL"
type input "PENGUIN CLX"
type textarea "PENGUIN CLX"
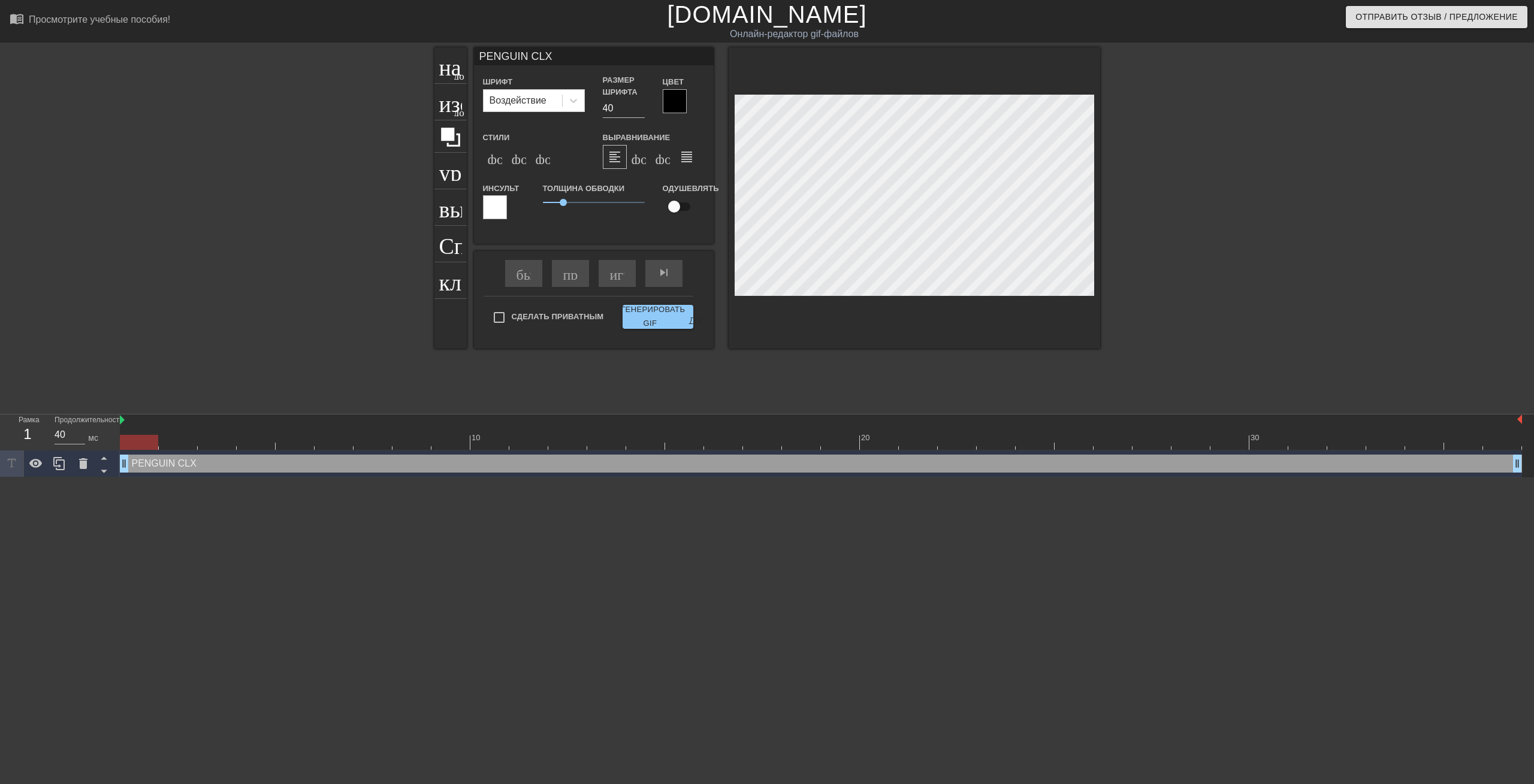
type input "PENGUIN CLXN"
type textarea "PENGUIN CLXN"
click at [669, 104] on div at bounding box center [674, 101] width 24 height 24
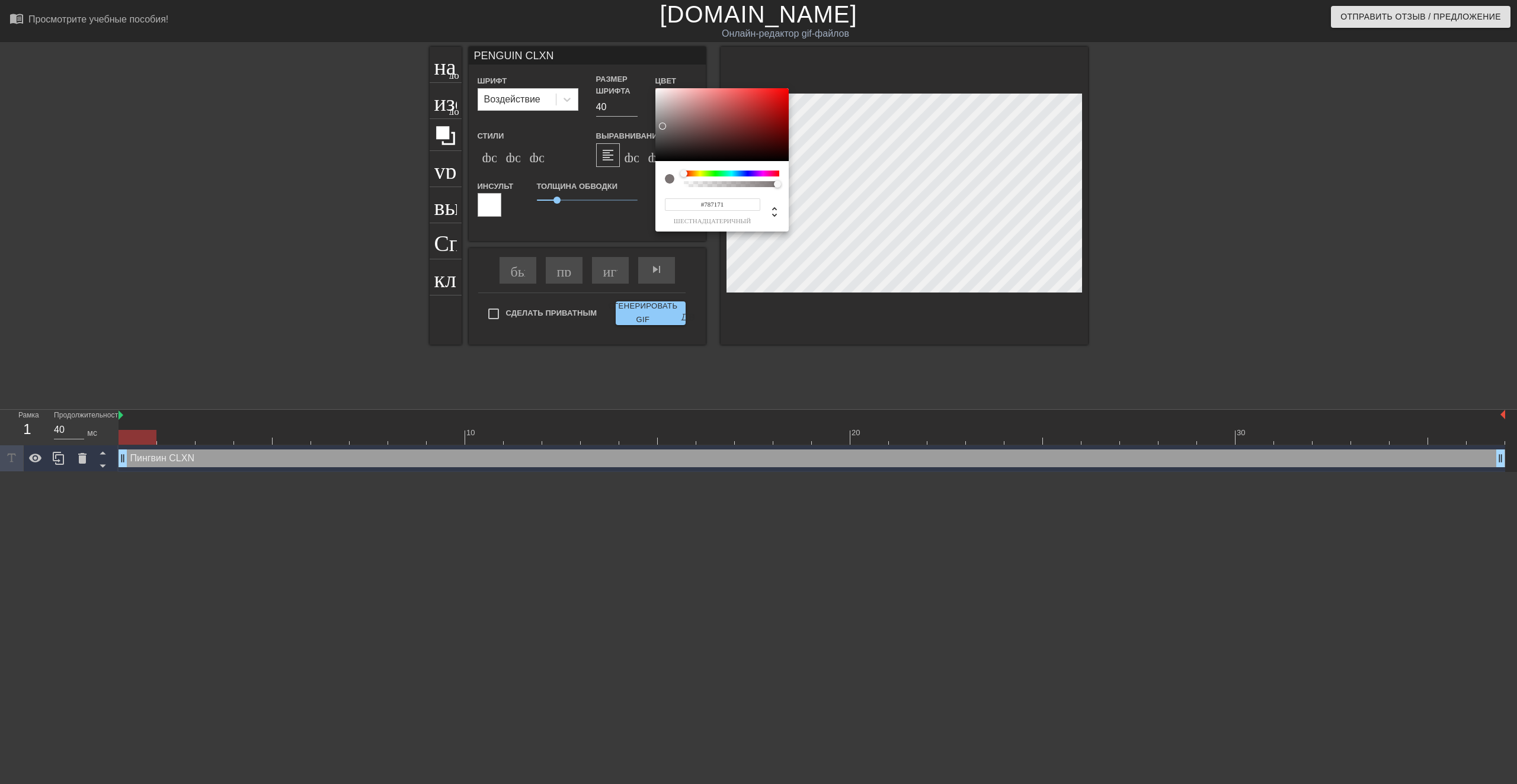
drag, startPoint x: 738, startPoint y: 111, endPoint x: 803, endPoint y: 193, distance: 104.6
click at [663, 127] on div at bounding box center [722, 125] width 133 height 74
click at [748, 172] on div at bounding box center [732, 173] width 96 height 6
type input "#302FB6"
drag, startPoint x: 774, startPoint y: 104, endPoint x: 754, endPoint y: 109, distance: 20.6
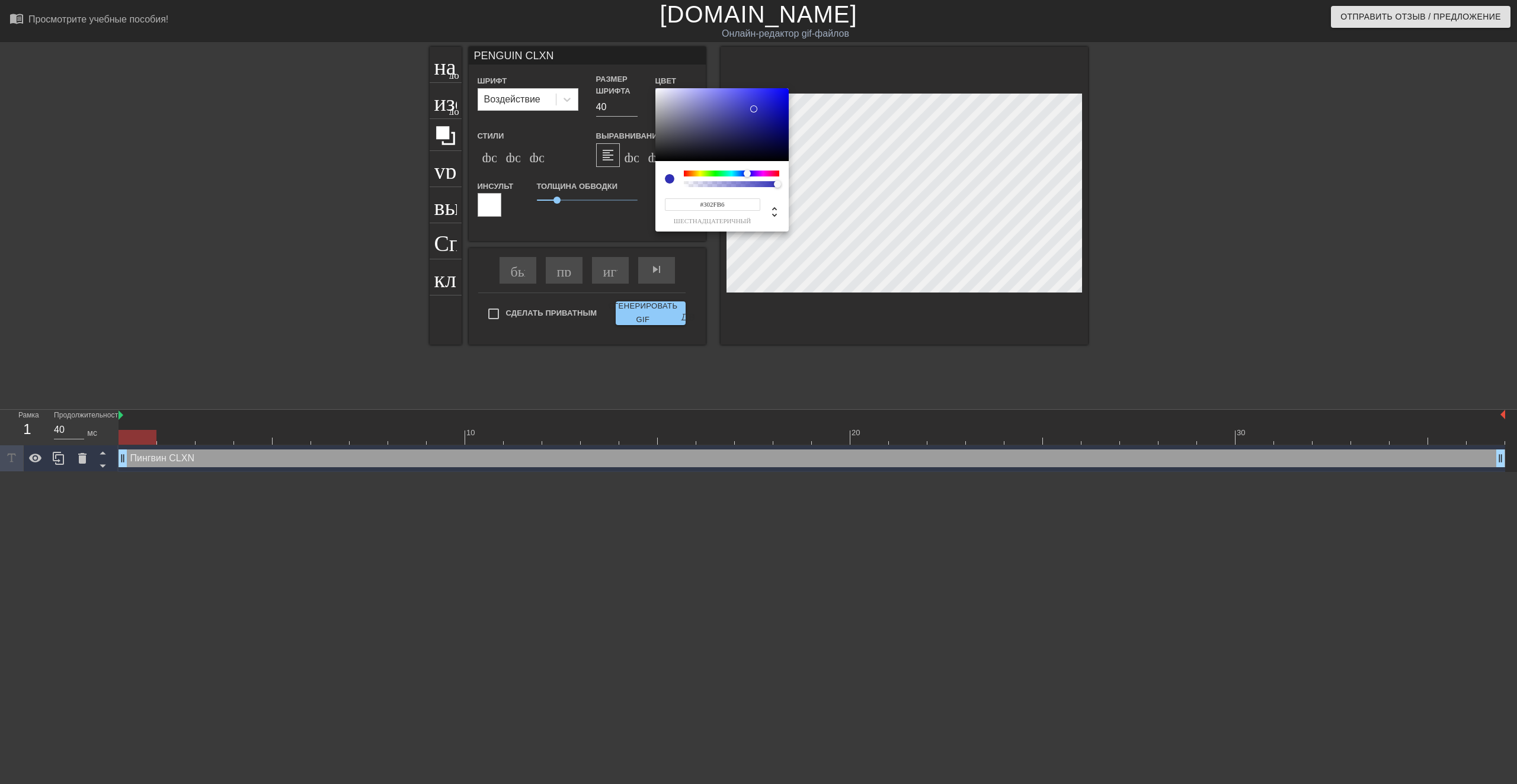
click at [754, 109] on div at bounding box center [722, 125] width 133 height 74
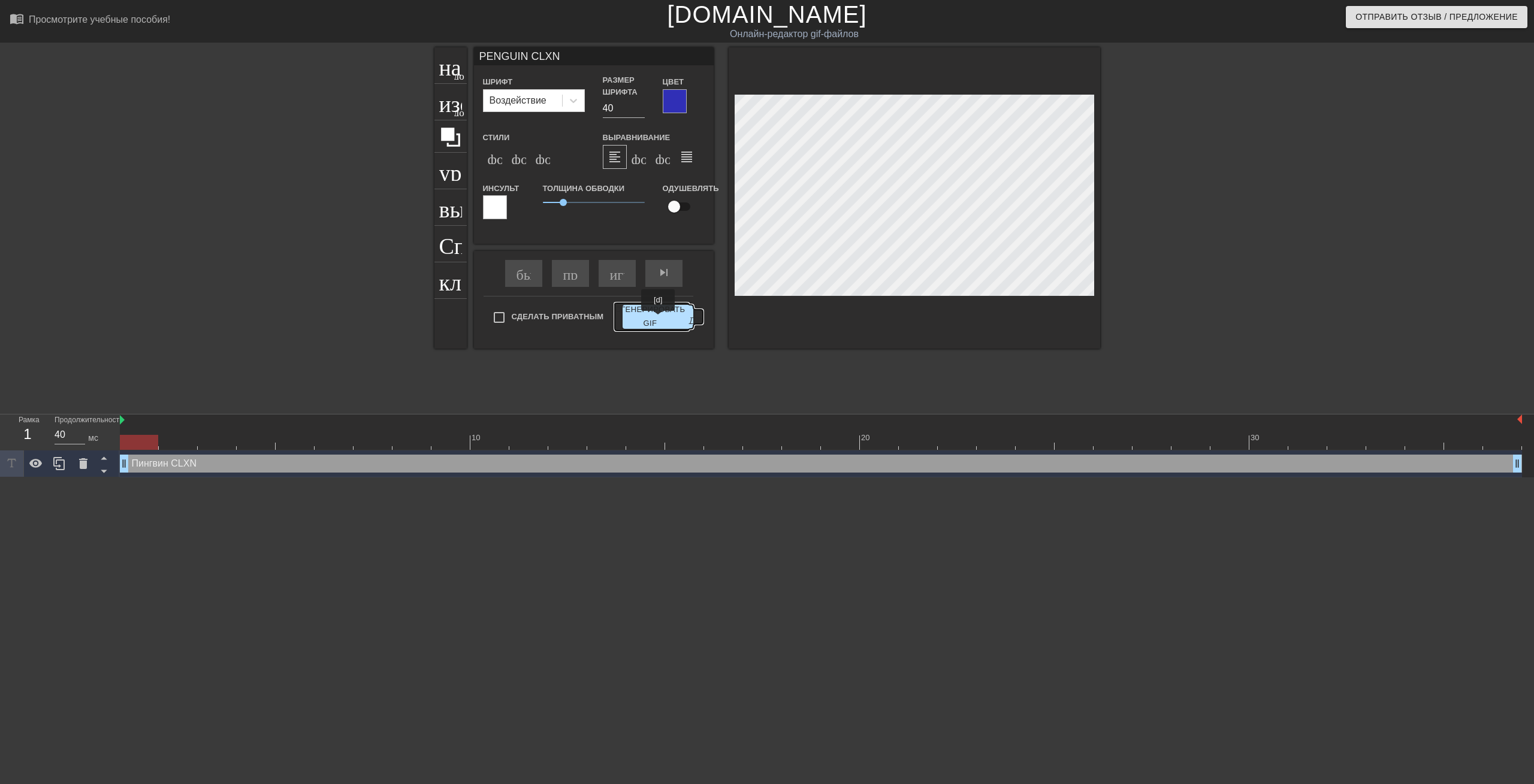
click at [659, 319] on ya-tr-span "Сгенерировать GIF" at bounding box center [650, 317] width 70 height 28
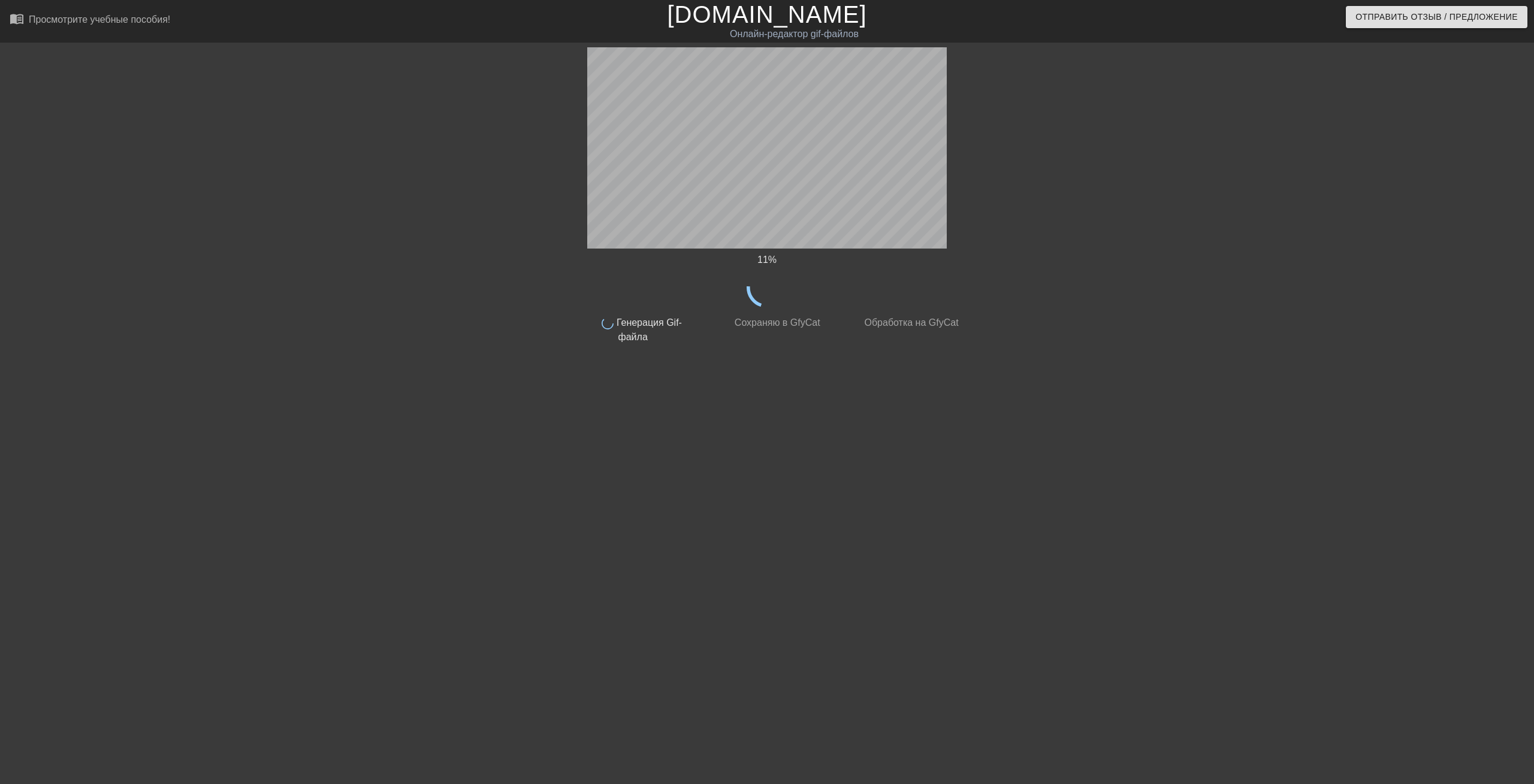
click at [1206, 321] on div "11 % Выполнено Генерация Gif-файла готово Сохраняю в GfyCat готово Обработка на…" at bounding box center [767, 227] width 1534 height 359
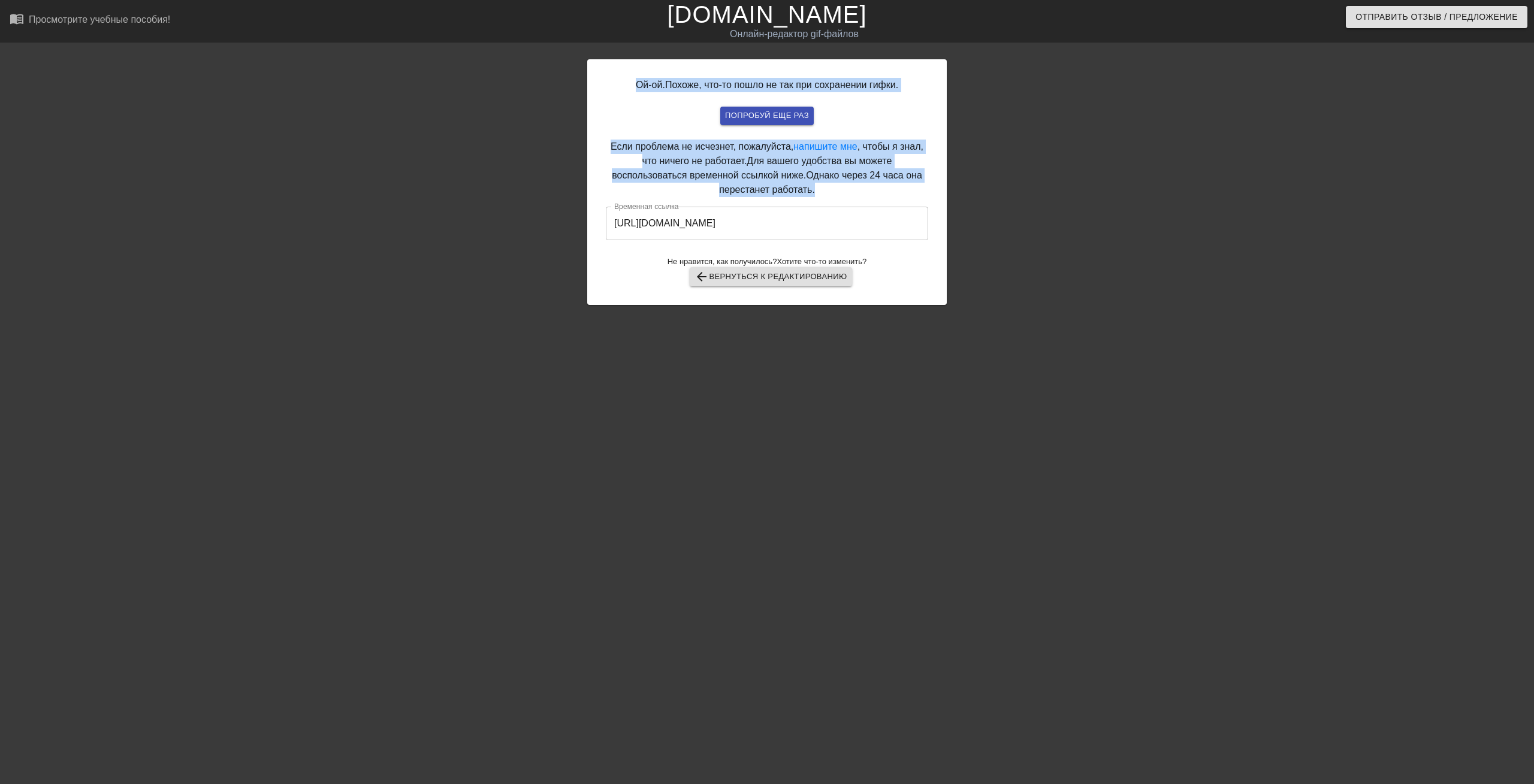
drag, startPoint x: 623, startPoint y: 84, endPoint x: 888, endPoint y: 191, distance: 285.8
click at [888, 191] on div "Ой-ой. Похоже, что-то пошло не так при сохранении гифки. попробуй еще раз Если …" at bounding box center [767, 182] width 359 height 246
copy div "Ой-ой. Похоже, что-то пошло не так при сохранении гифки. попробуй еще раз Если …"
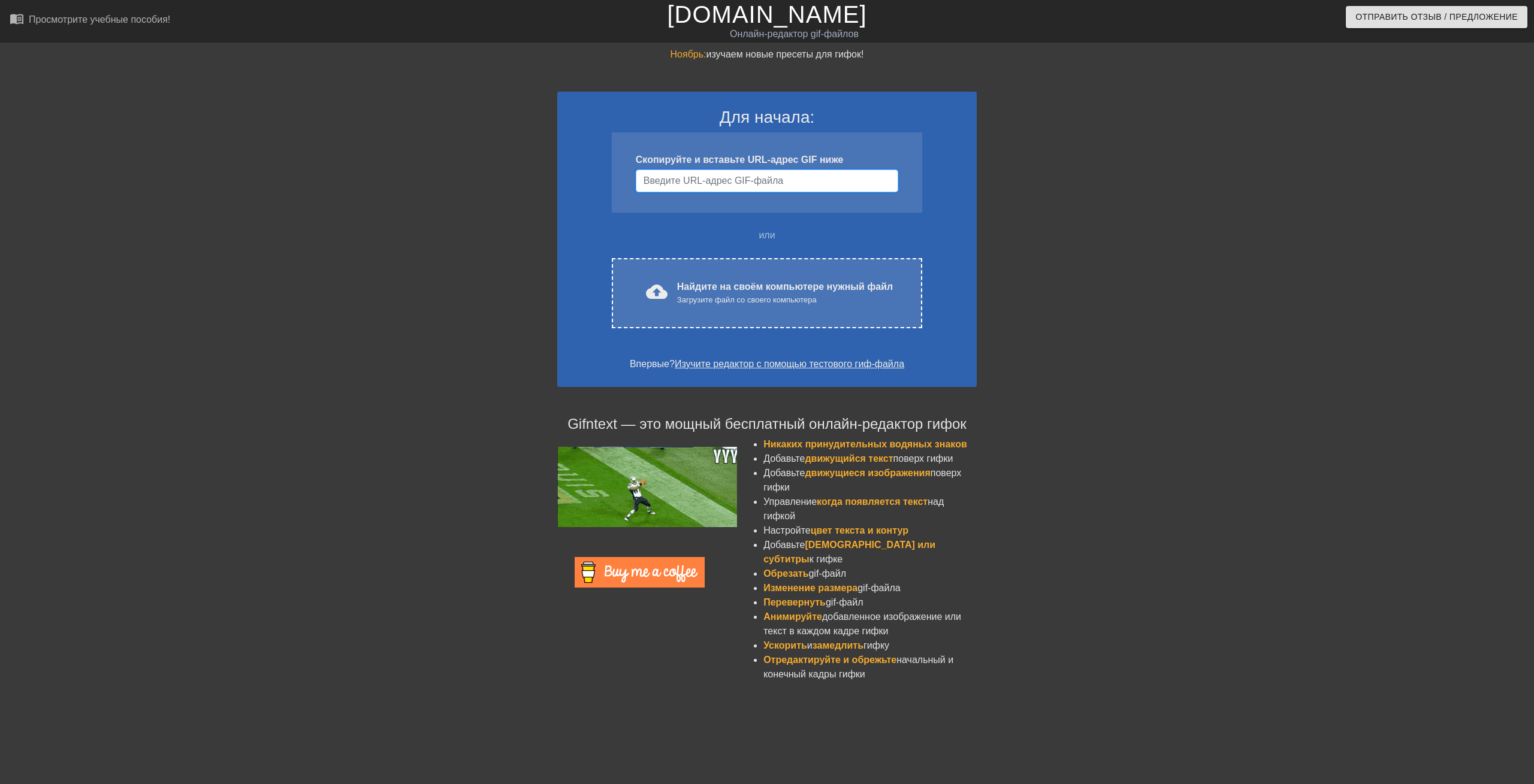
click at [765, 180] on input "Имя пользователя" at bounding box center [767, 180] width 263 height 23
paste input "VEED GIF Maker"
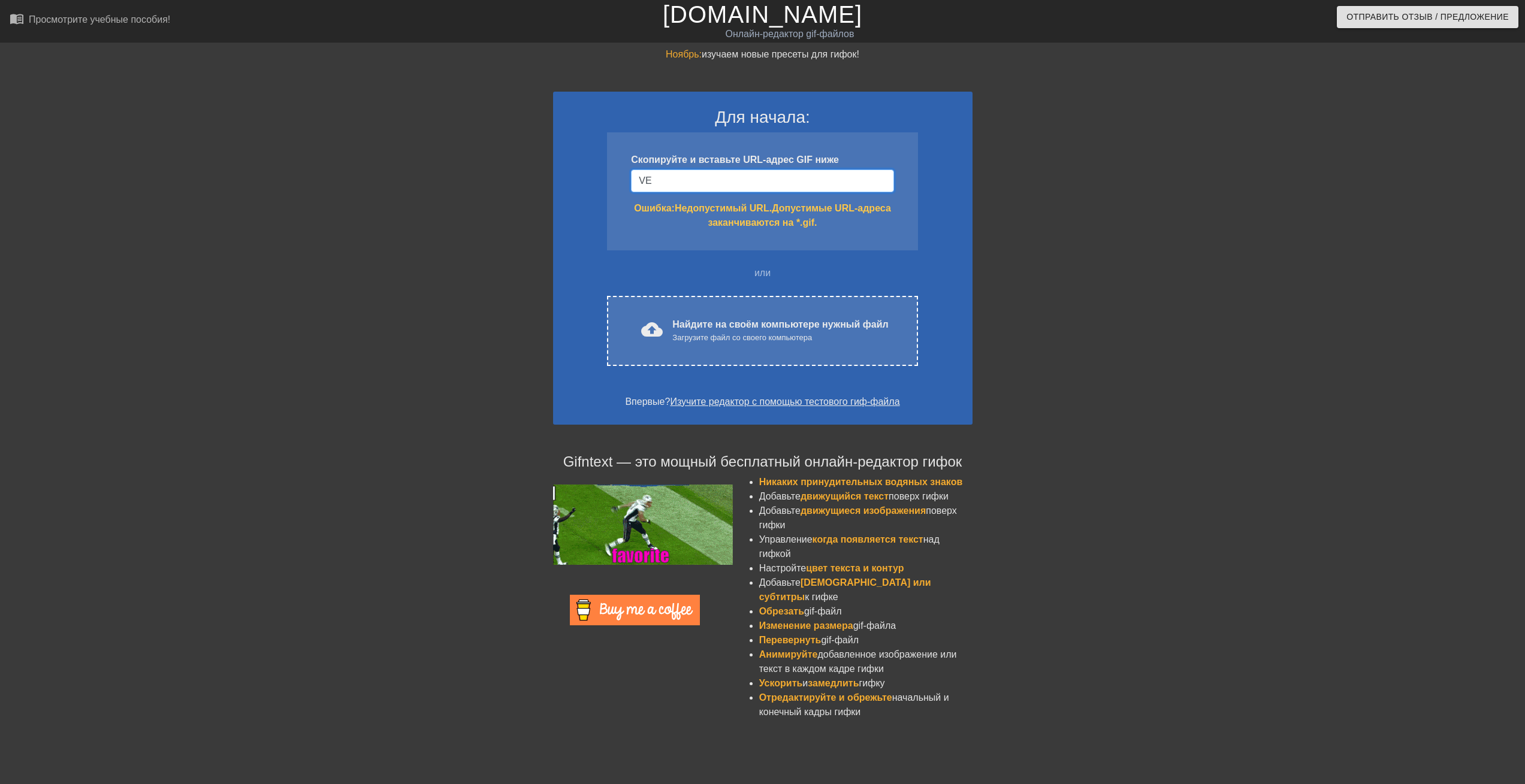
type input "V"
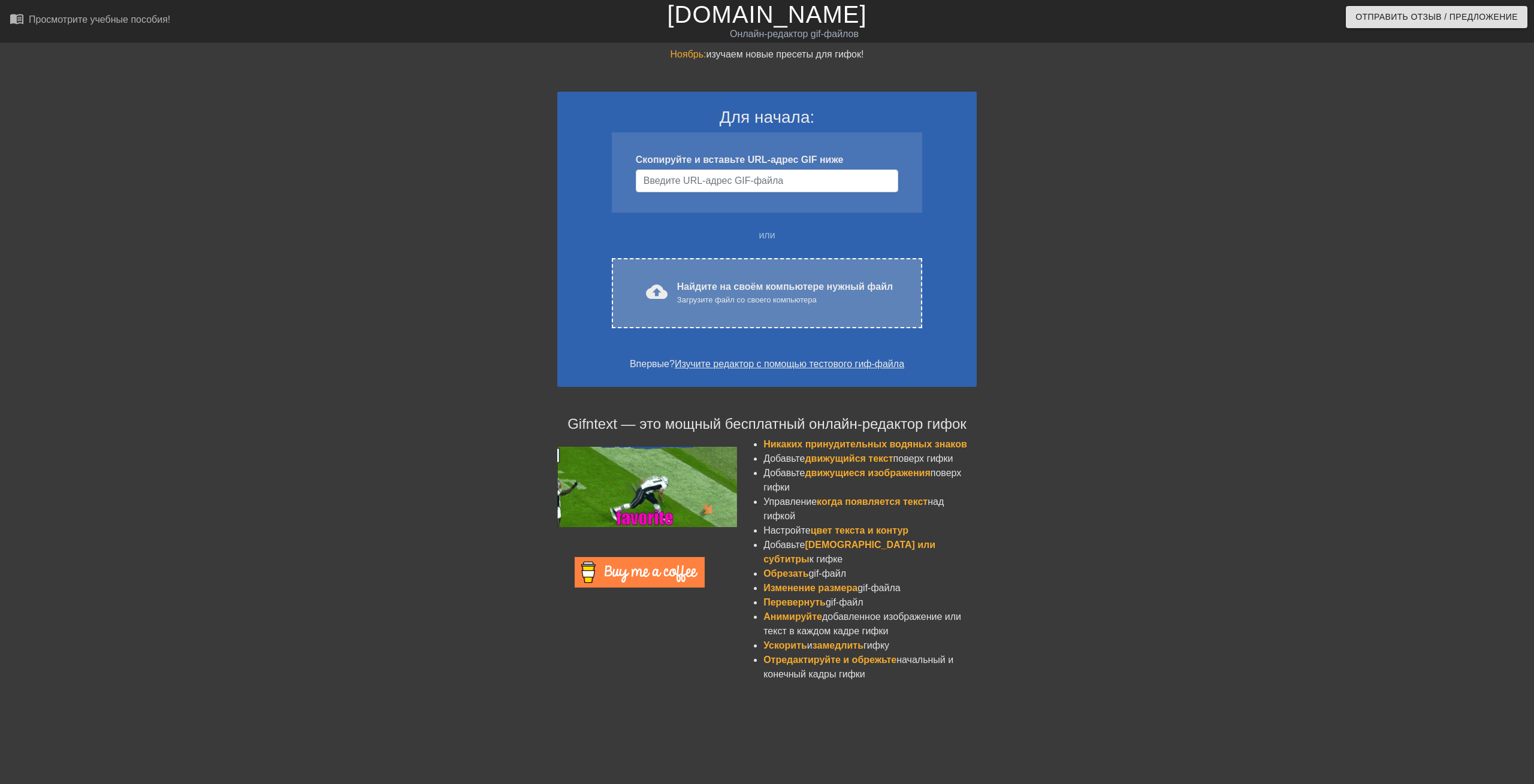
click at [651, 296] on ya-tr-span "cloud_upload загрузить" at bounding box center [703, 291] width 115 height 21
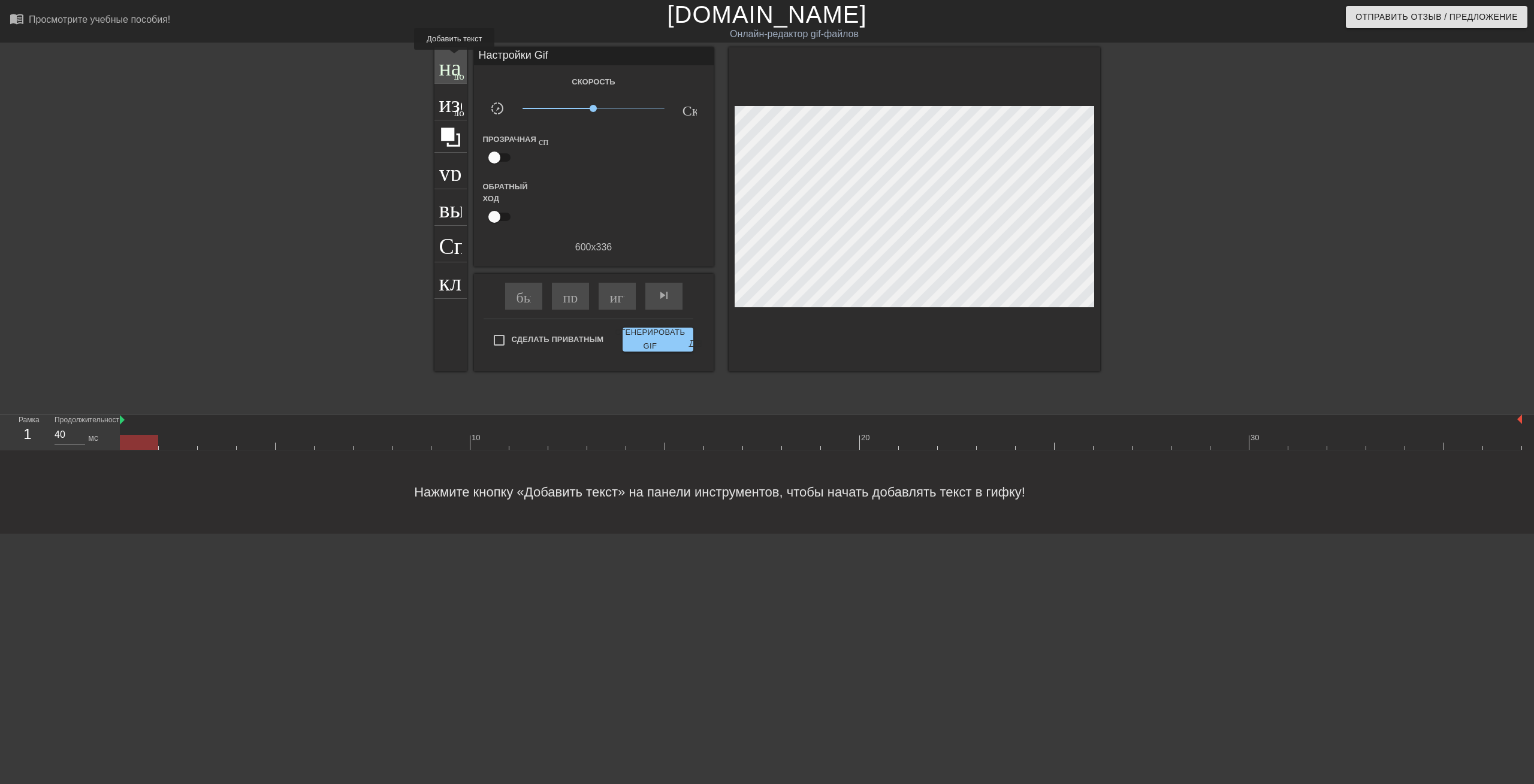
click at [453, 58] on ya-tr-span "название" at bounding box center [482, 64] width 86 height 23
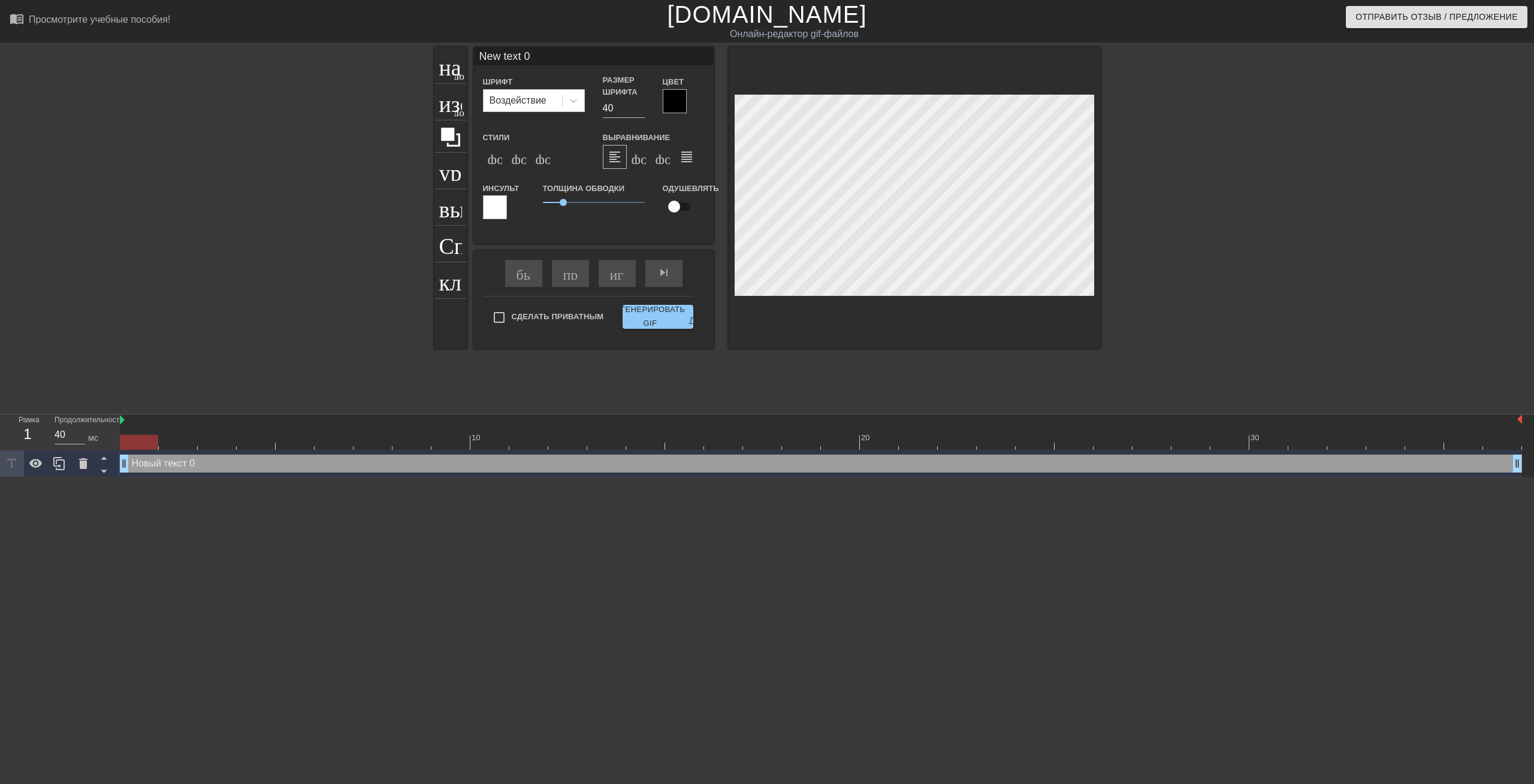
type textarea "New text 0\"
type input "New text 0"
type textarea "New text 0"
type input "New text"
type textarea "New text"
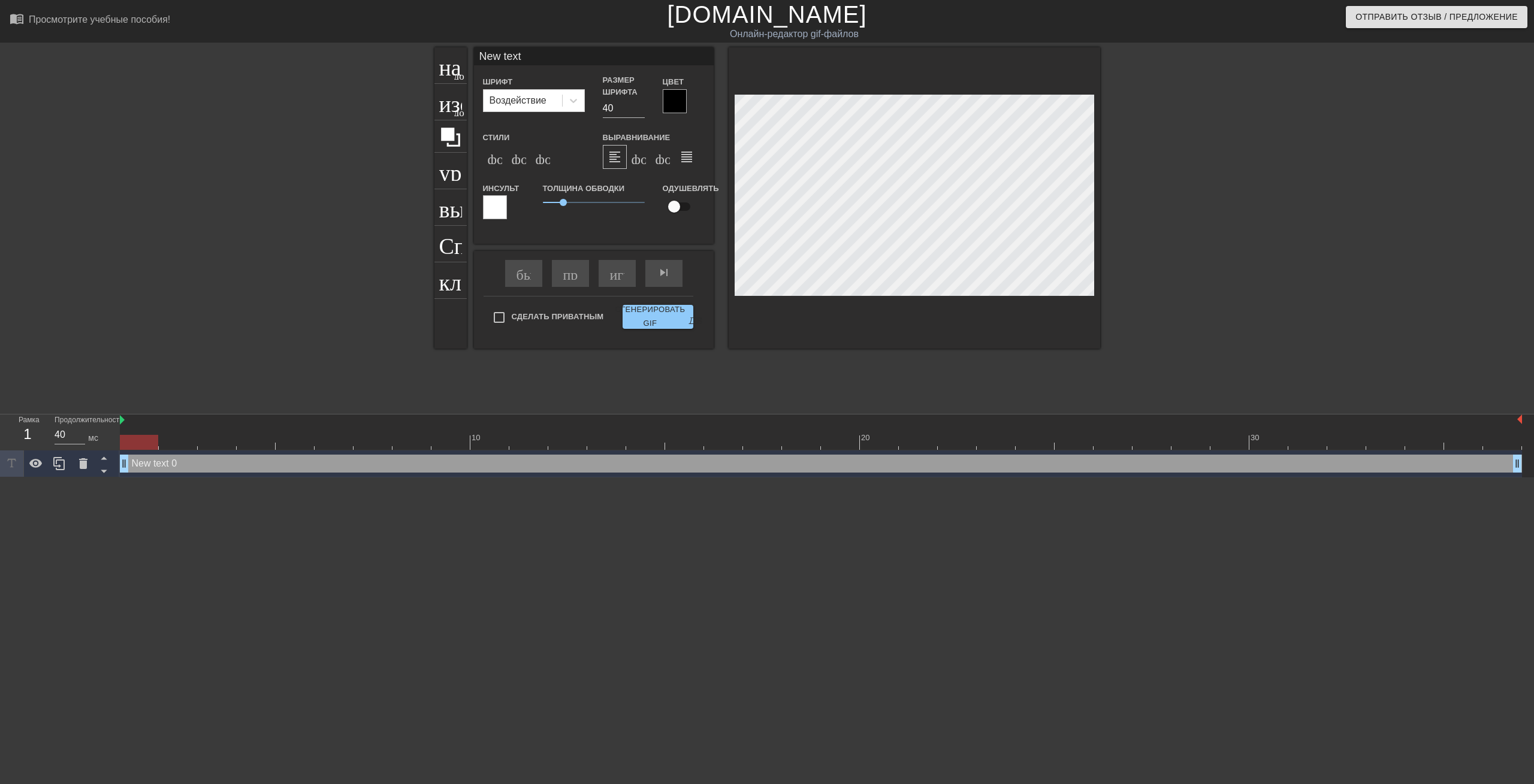
type input "New text"
type textarea "New text"
type input "New tex"
type textarea "New tex"
type input "New te"
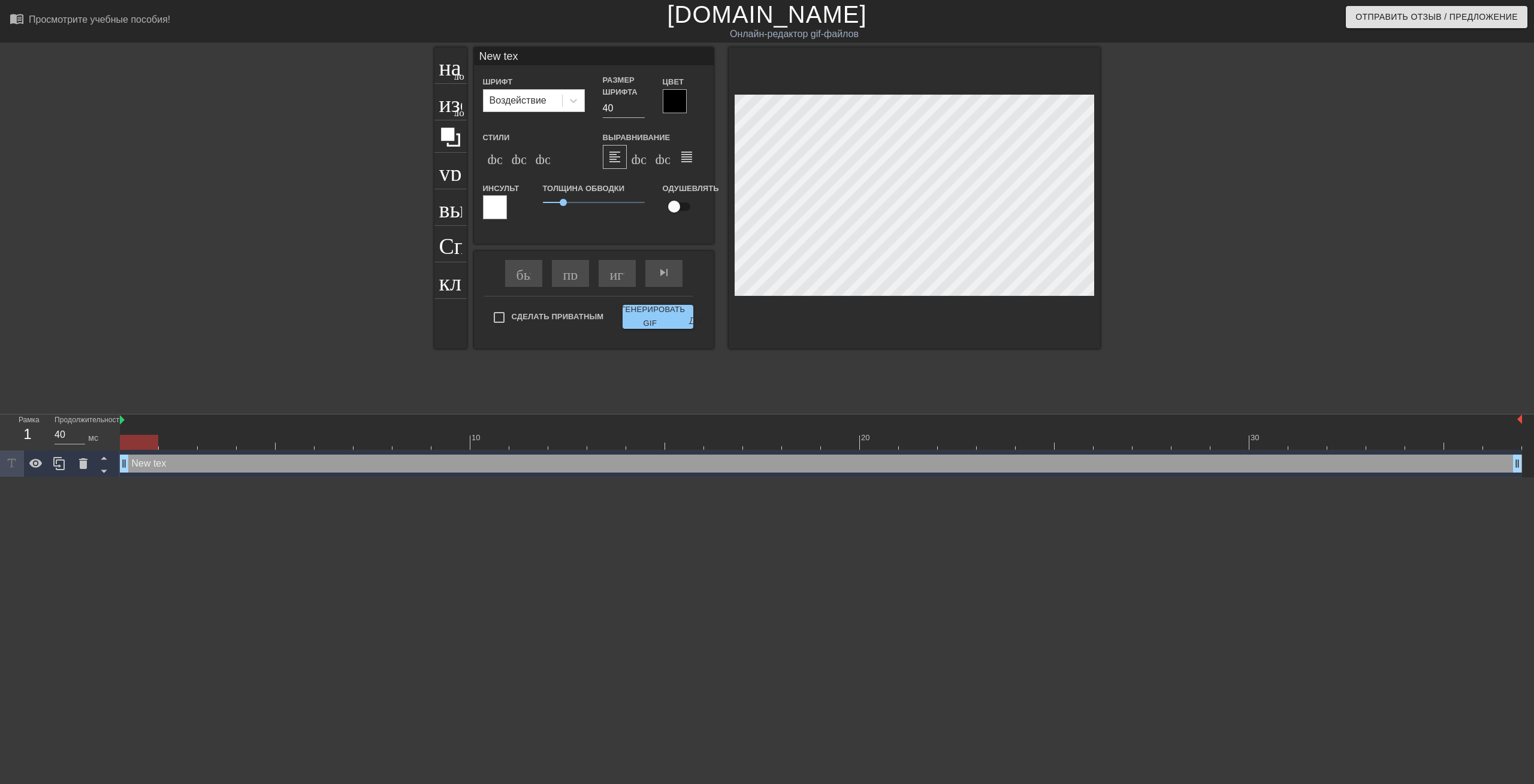
type textarea "New te"
type input "New t"
type textarea "New t"
type input "New"
type textarea "New"
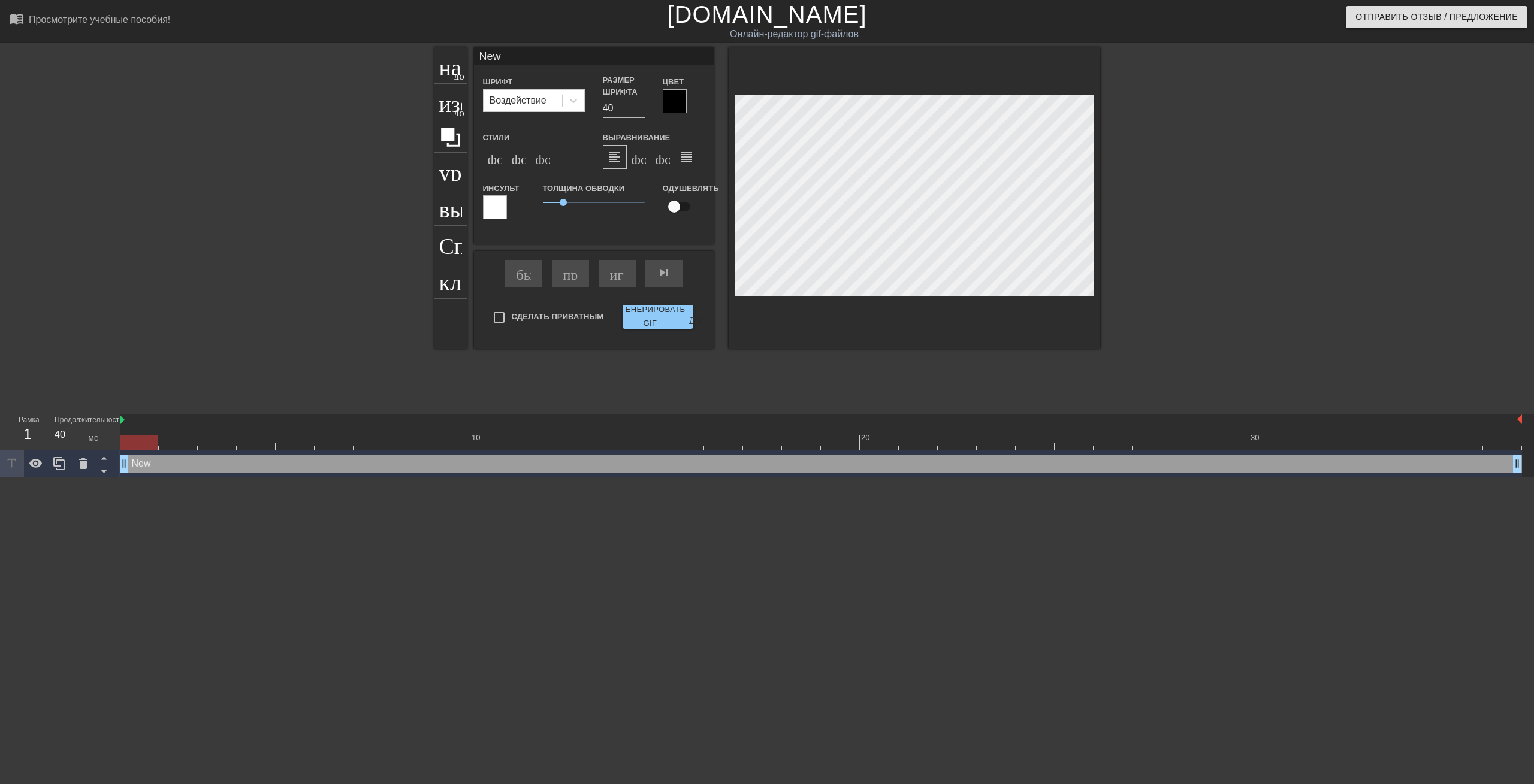
type input "New"
type textarea "New"
type input "Ne"
type textarea "Ne"
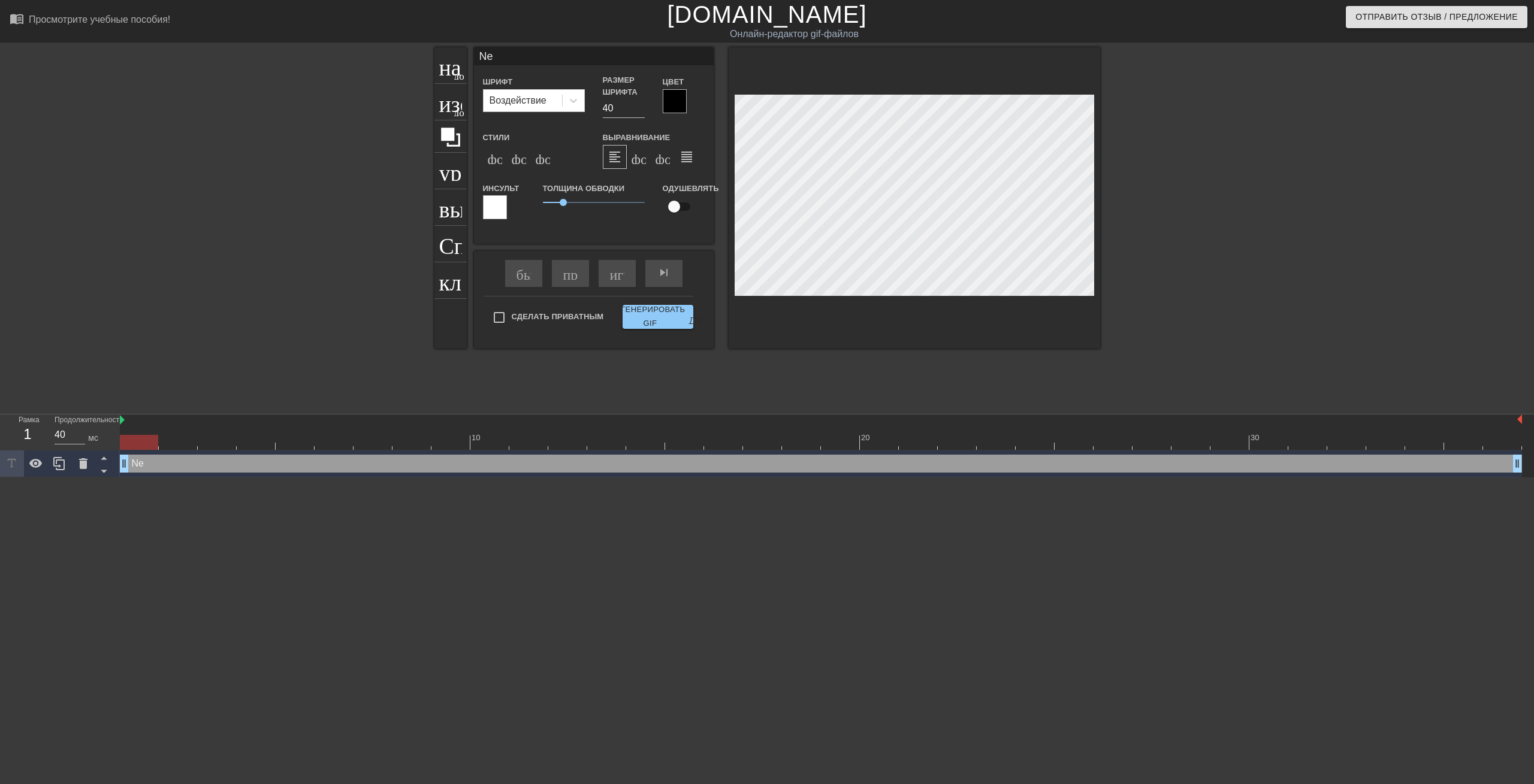
type input "N"
type textarea "N"
type input "P"
type textarea "P"
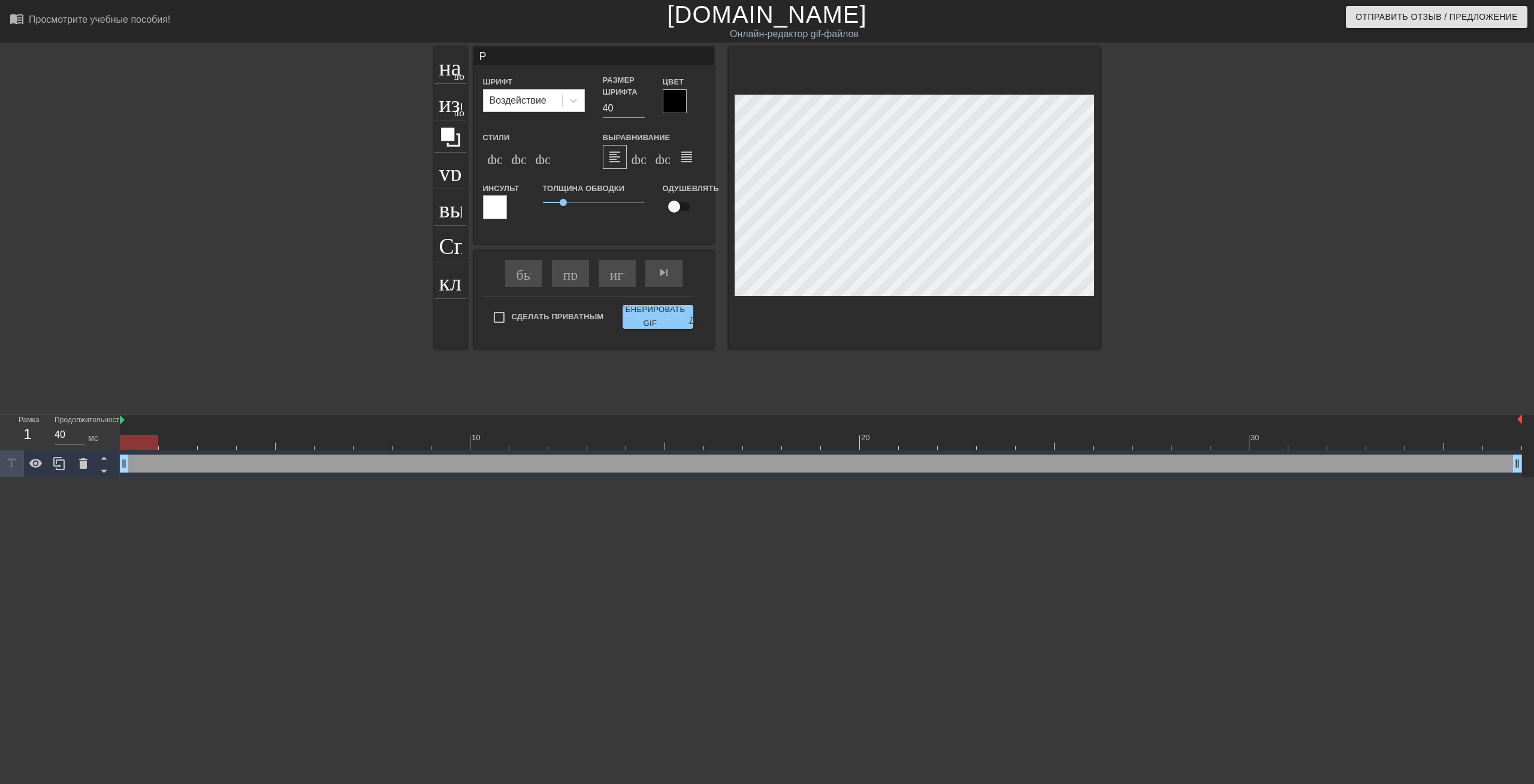
type input "PE"
type textarea "PE"
type input "PEN"
type textarea "PEN"
type input "PENG"
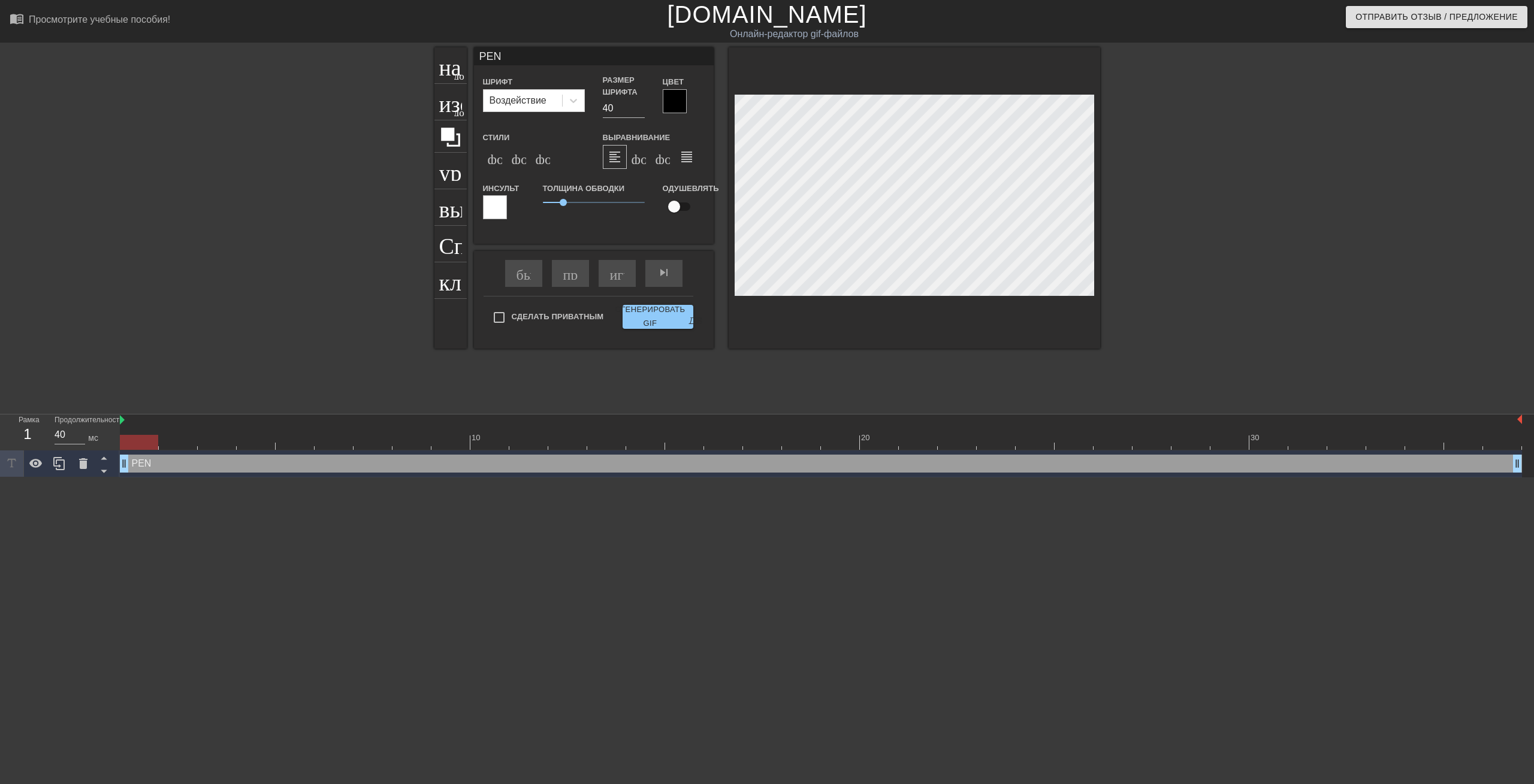
type textarea "PENG"
type input "PENGU"
type textarea "PENGU"
type input "PENGUI"
type textarea "PENGUI"
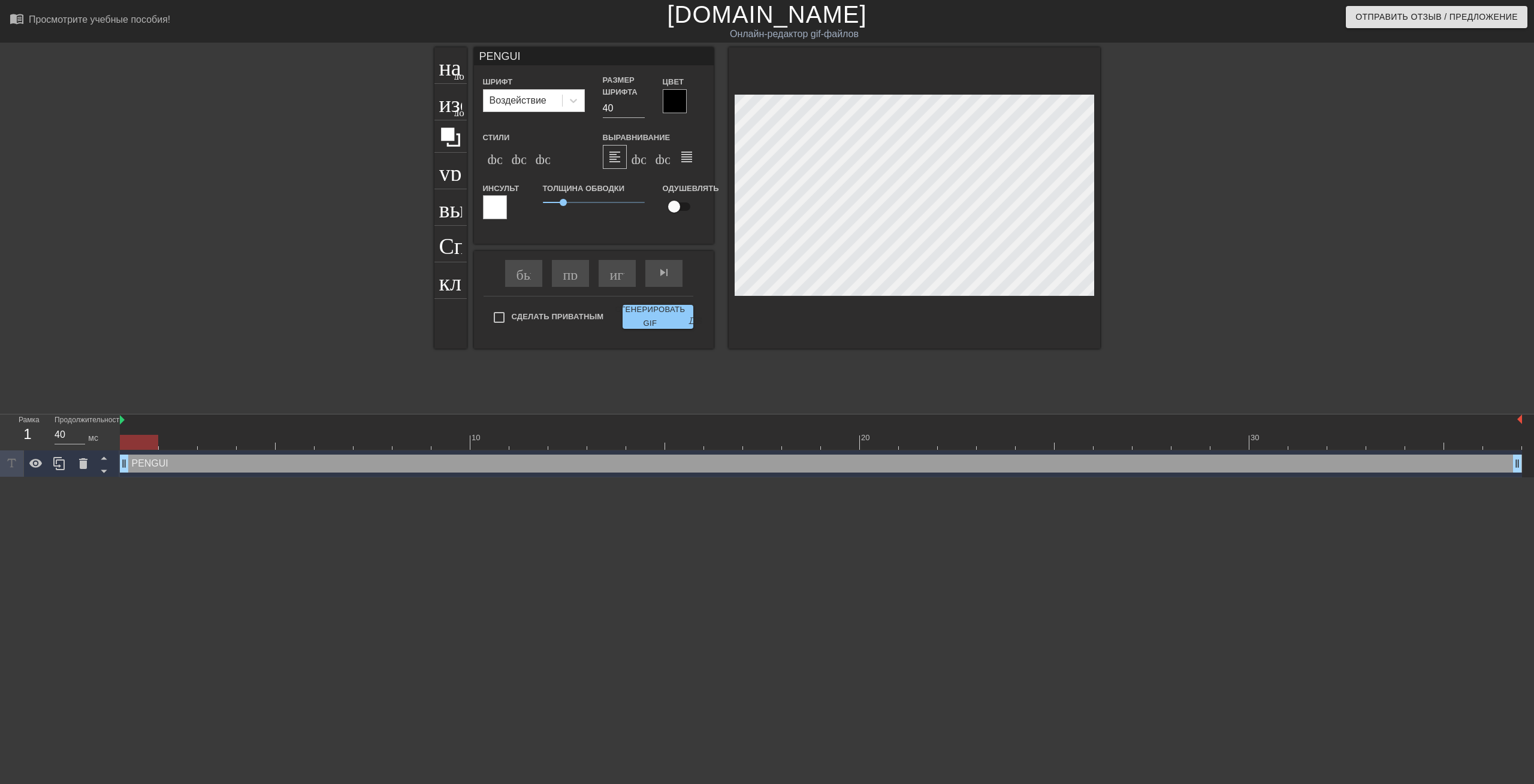
type input "PENGUIN"
type textarea "PENGUIN"
type input "PENGUIN"
type textarea "PENGUIN"
type input "PENGUIN C"
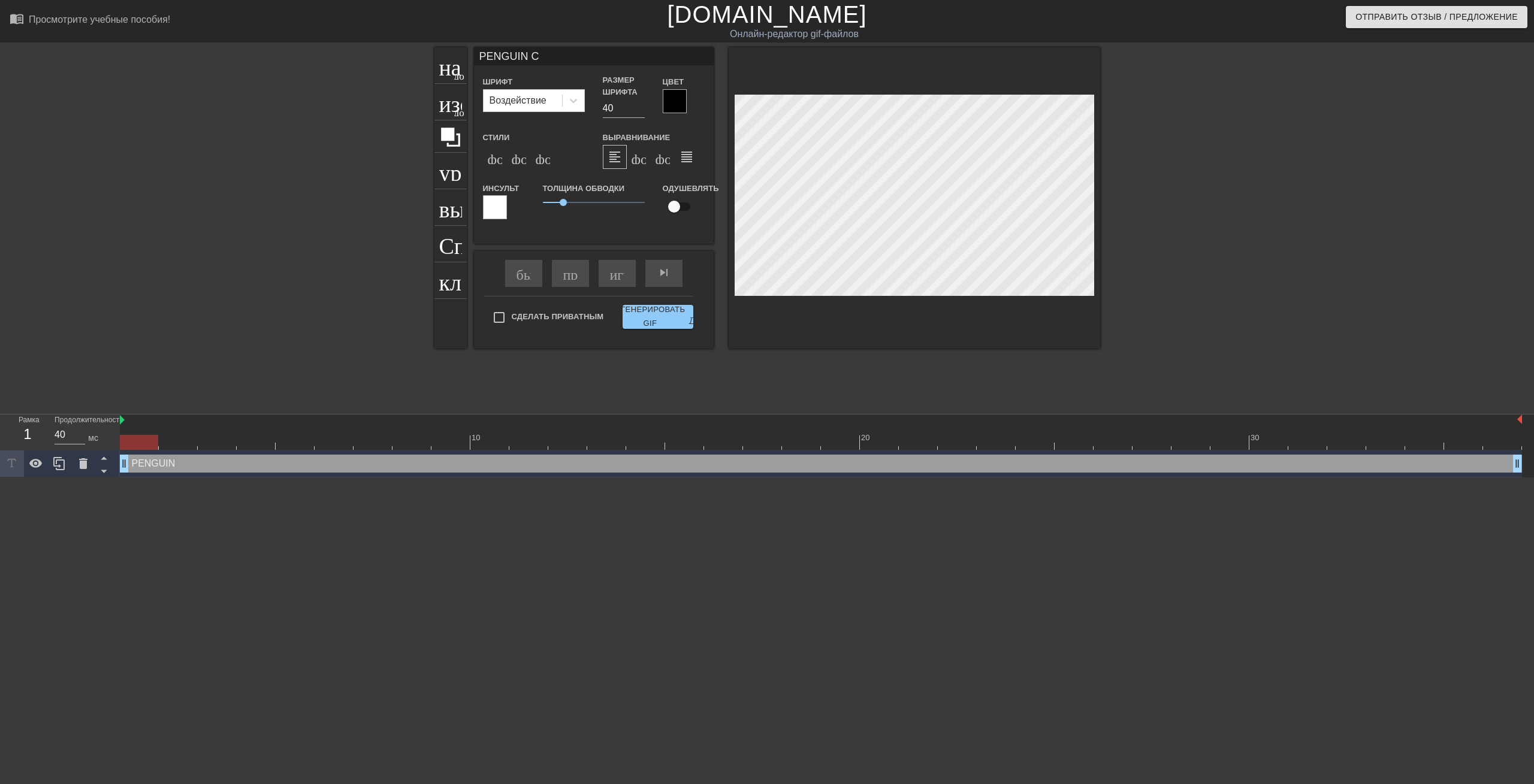
type textarea "PENGUIN C"
type input "PENGUIN CL"
type textarea "PENGUIN CL"
type input "PENGUIN CLX"
type textarea "PENGUIN CLX"
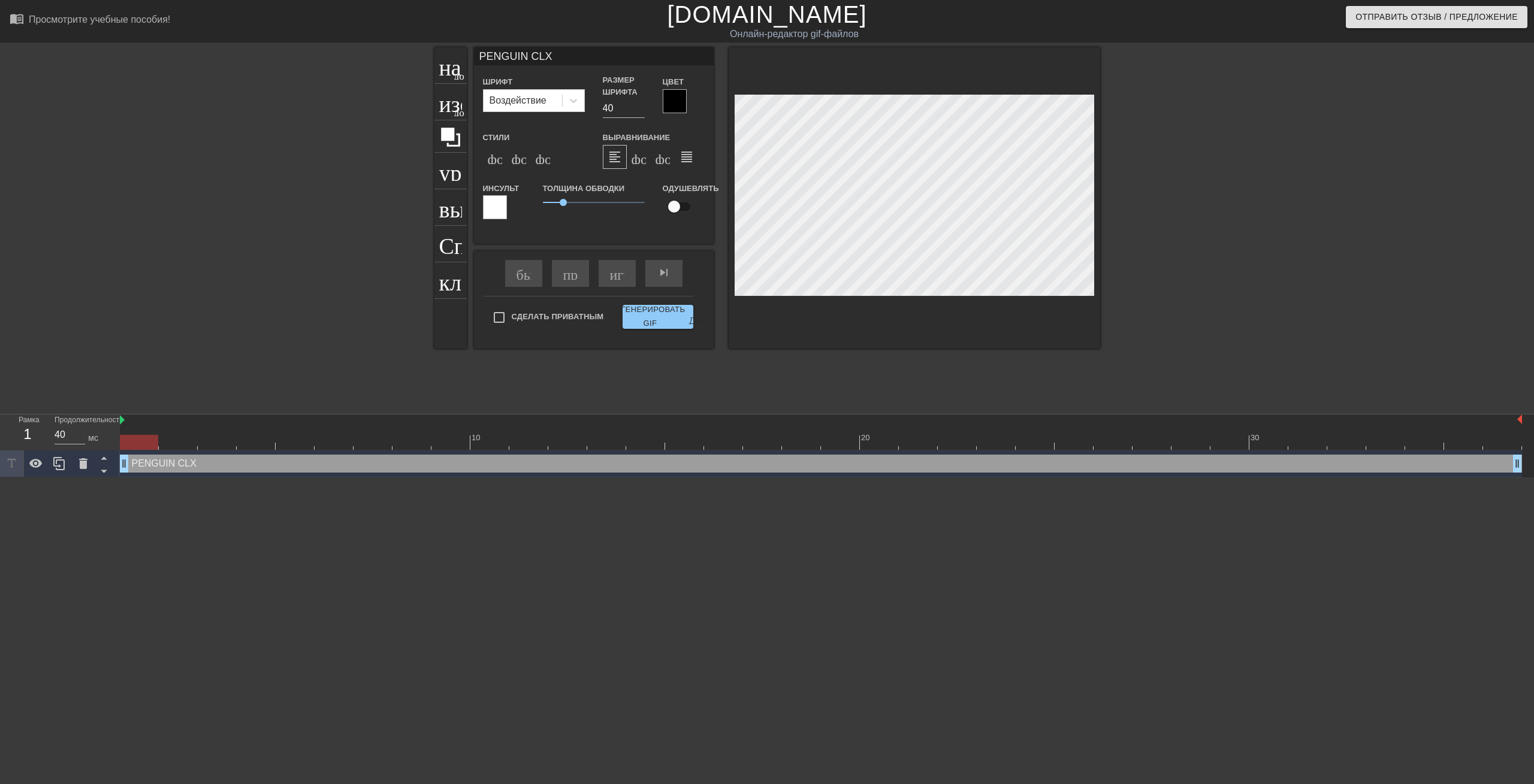
scroll to position [2, 4]
type input "PENGUIN CLXN"
type textarea "PENGUIN CLXN"
click at [676, 97] on div at bounding box center [674, 101] width 24 height 24
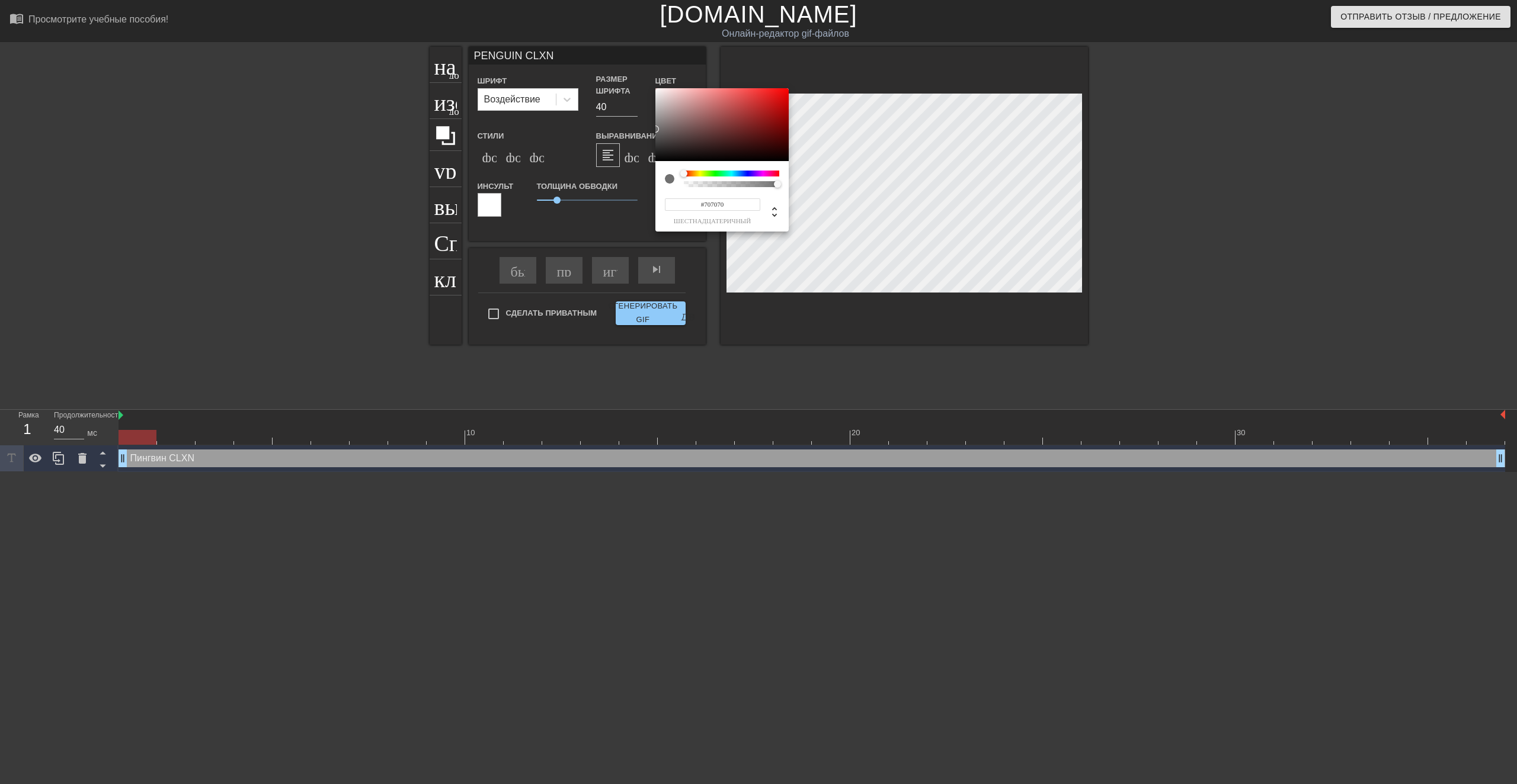
type input "#6E6E6E"
drag, startPoint x: 718, startPoint y: 123, endPoint x: 646, endPoint y: 130, distance: 72.3
click at [646, 130] on div "#6E6E6E шестнадцатеричный" at bounding box center [758, 392] width 1517 height 784
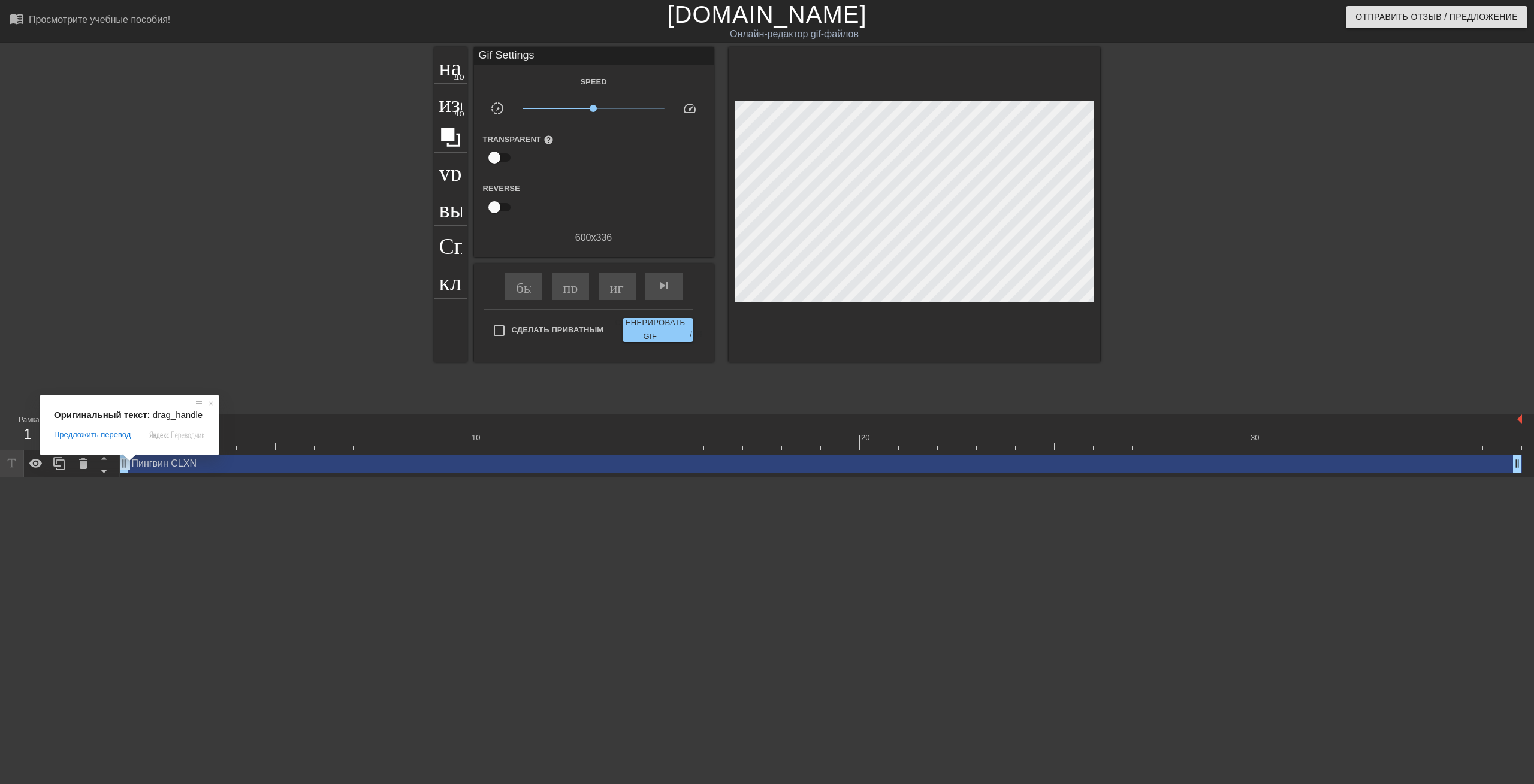
click at [288, 231] on div at bounding box center [330, 227] width 180 height 359
click at [654, 401] on div "название добавить_круг изображение добавить_круг урожай выбор_размера_фото_боль…" at bounding box center [767, 227] width 665 height 359
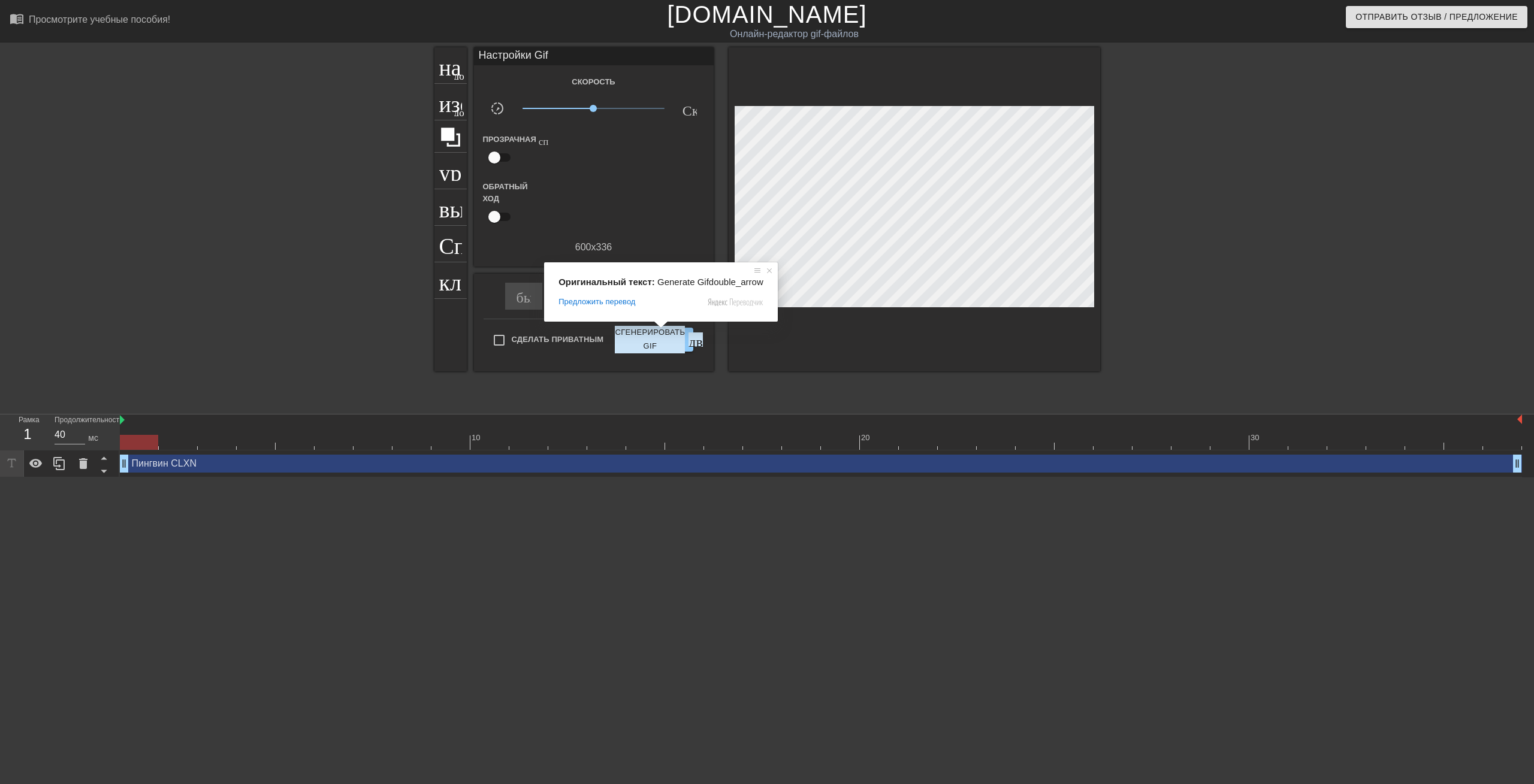
click at [274, 326] on div at bounding box center [330, 227] width 180 height 359
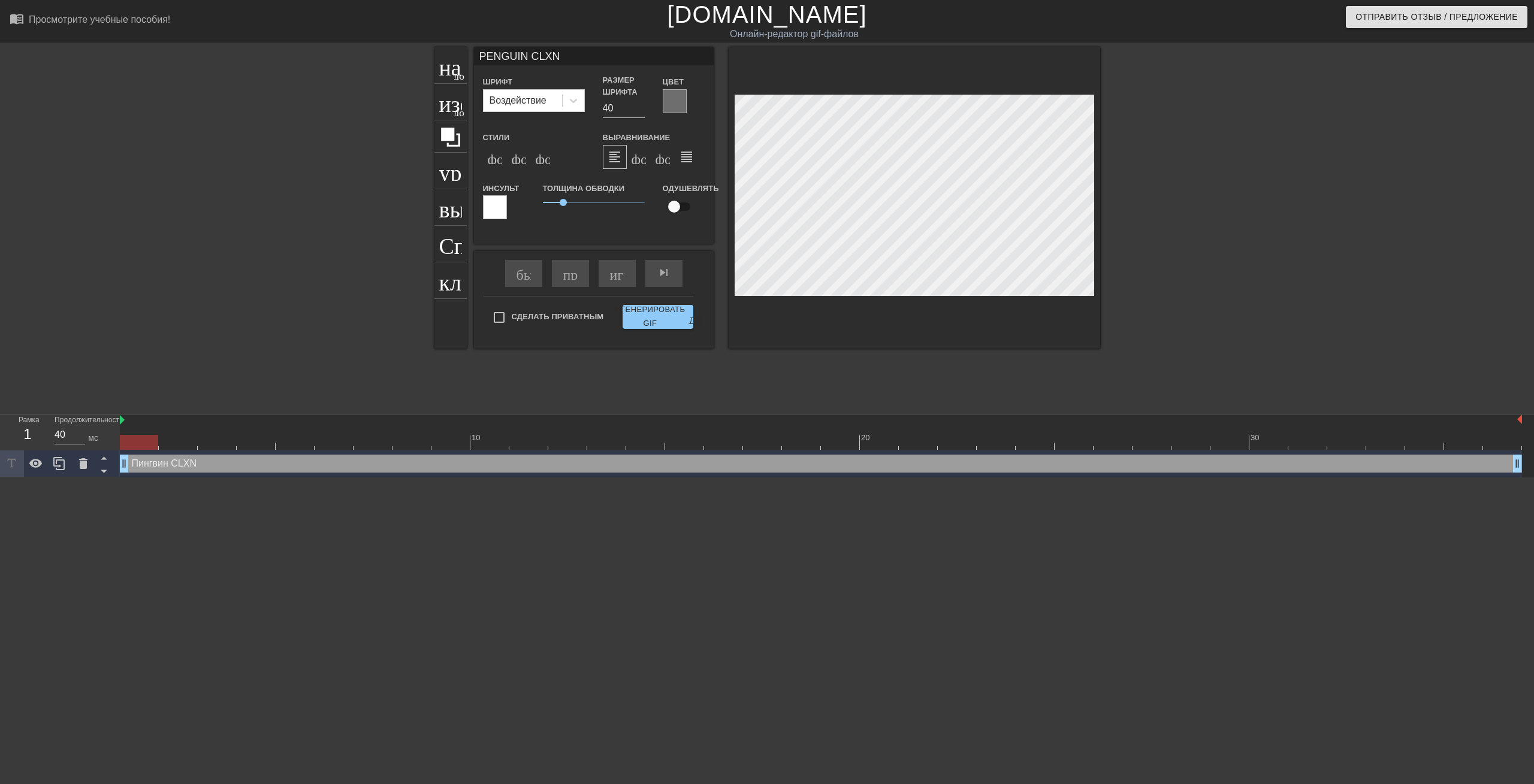
click at [1238, 239] on div at bounding box center [1204, 227] width 180 height 359
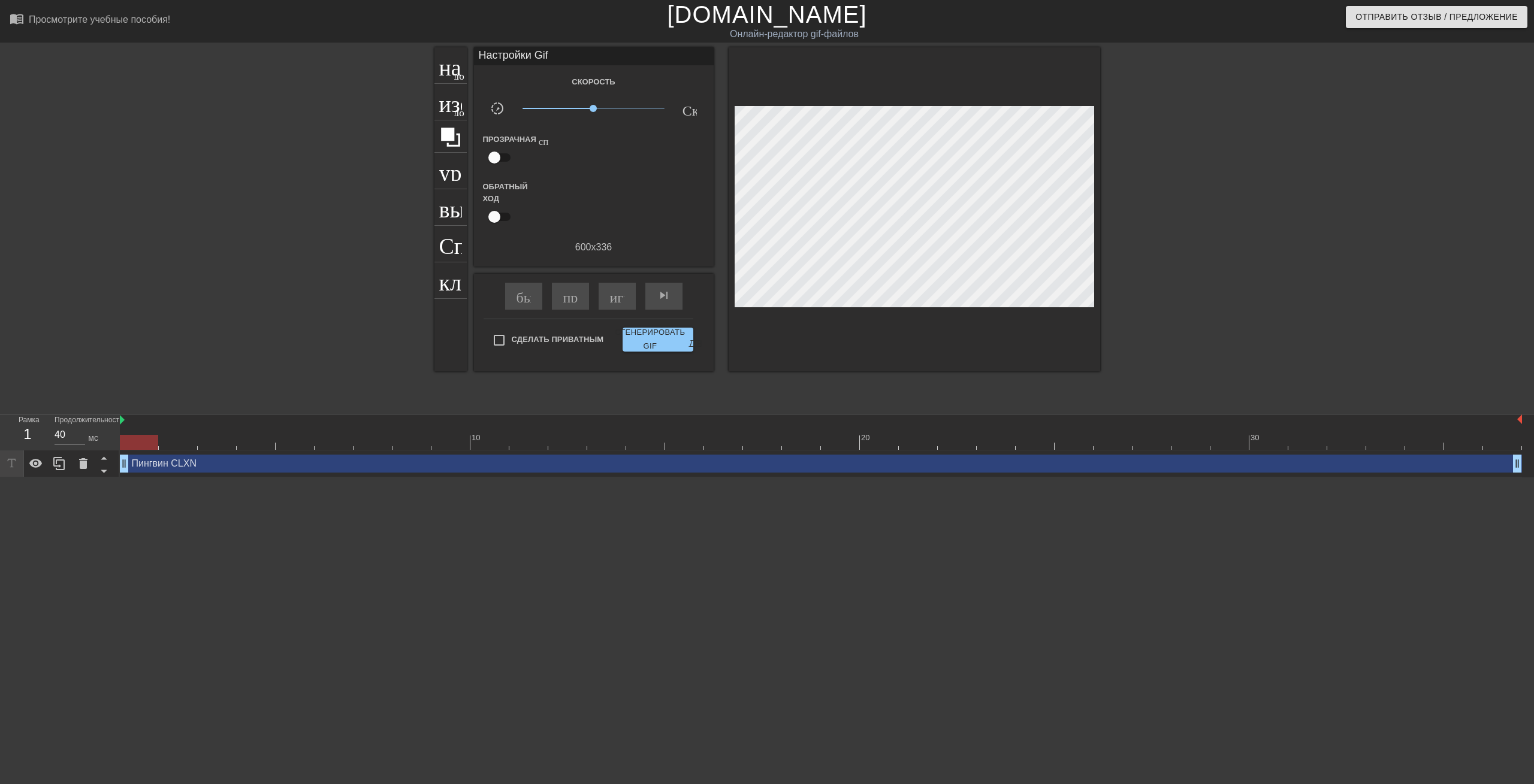
click at [1449, 436] on div at bounding box center [820, 443] width 1402 height 15
click at [1449, 435] on div at bounding box center [1463, 443] width 38 height 15
drag, startPoint x: 1443, startPoint y: 442, endPoint x: 1467, endPoint y: 443, distance: 24.0
click at [1467, 443] on div at bounding box center [820, 443] width 1402 height 15
drag, startPoint x: 1467, startPoint y: 443, endPoint x: 1495, endPoint y: 458, distance: 31.8
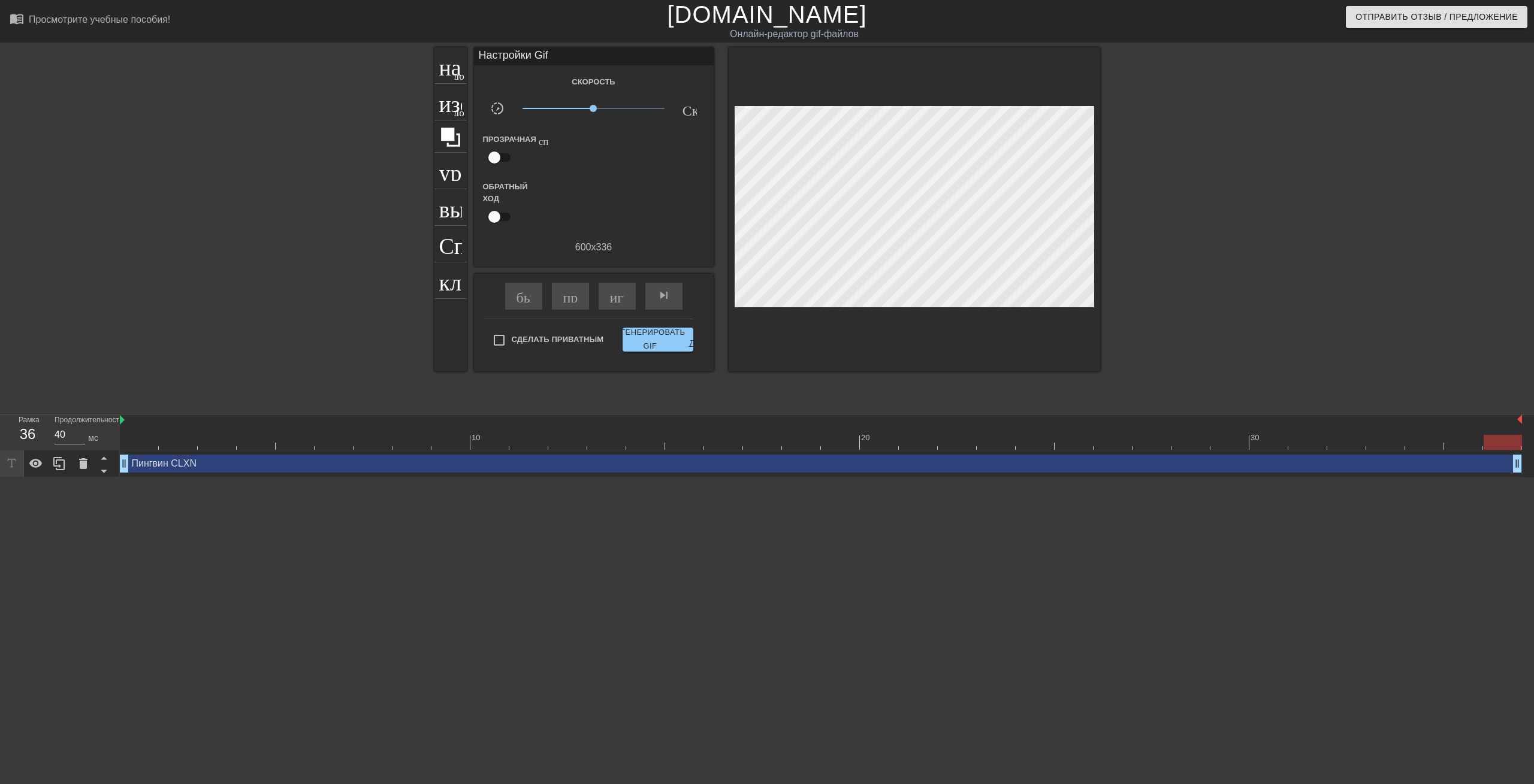
click at [1533, 460] on div "10 20 30 Пингвин CLXN drag_handle - ручка перетаскивания drag_handle - ручка пе…" at bounding box center [826, 446] width 1414 height 63
click at [1473, 312] on div "название добавить_круг изображение добавить_круг урожай выбор_размера_фото_боль…" at bounding box center [767, 227] width 1534 height 359
click at [629, 332] on ya-tr-span "Сгенерировать GIF" at bounding box center [650, 340] width 70 height 28
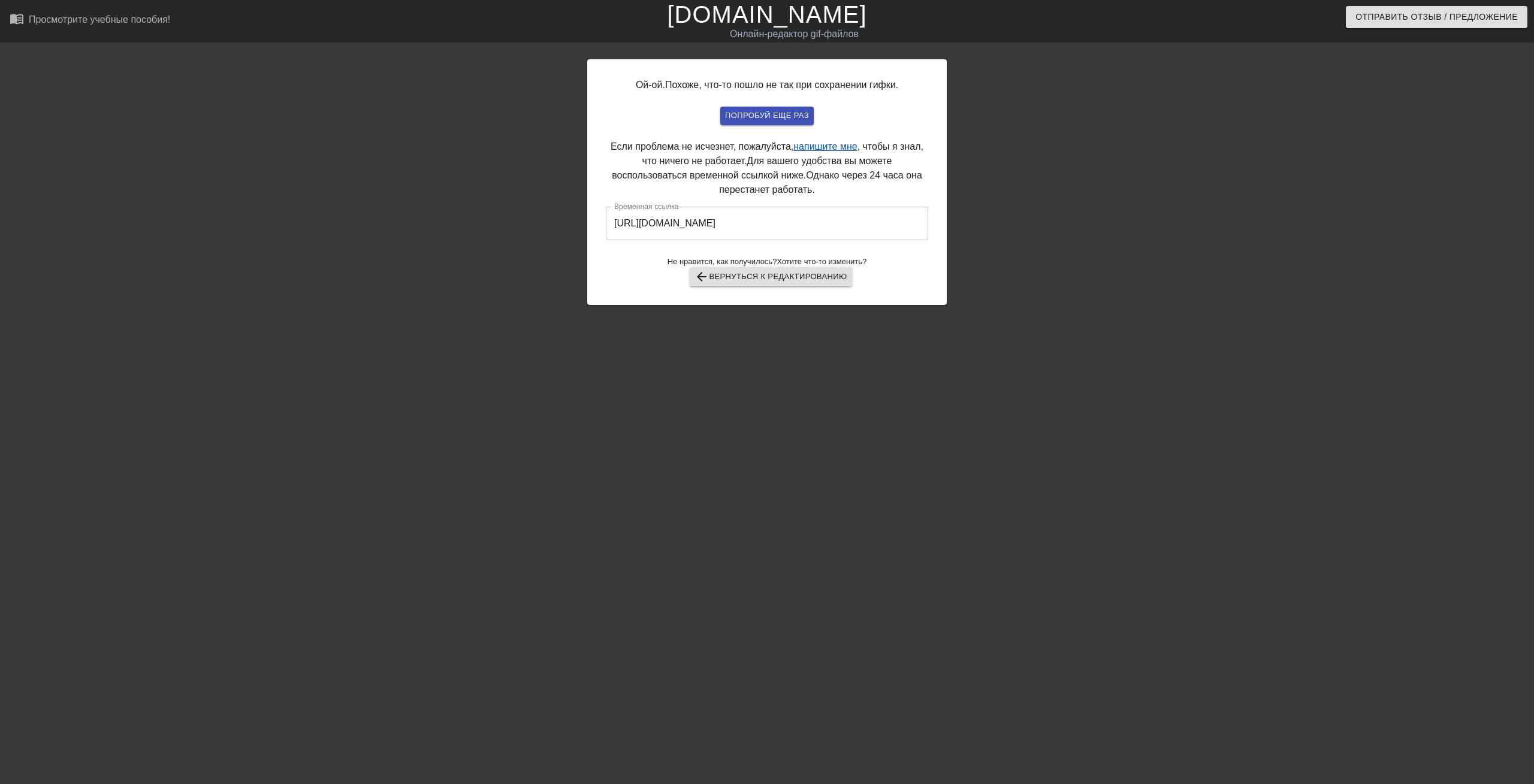
click at [840, 149] on ya-tr-span "напишите мне" at bounding box center [825, 146] width 64 height 10
click at [692, 227] on input "https://www.gifntext.com/temp_generations/dqbNzVT7.gif" at bounding box center [767, 223] width 323 height 34
drag, startPoint x: 883, startPoint y: 222, endPoint x: 616, endPoint y: 236, distance: 267.4
click at [616, 236] on input "https://www.gifntext.com/temp_generations/dqbNzVT7.gif" at bounding box center [767, 223] width 323 height 34
click at [875, 227] on input "https://www.gifntext.com/temp_generations/dqbNzVT7.gif" at bounding box center [767, 223] width 323 height 34
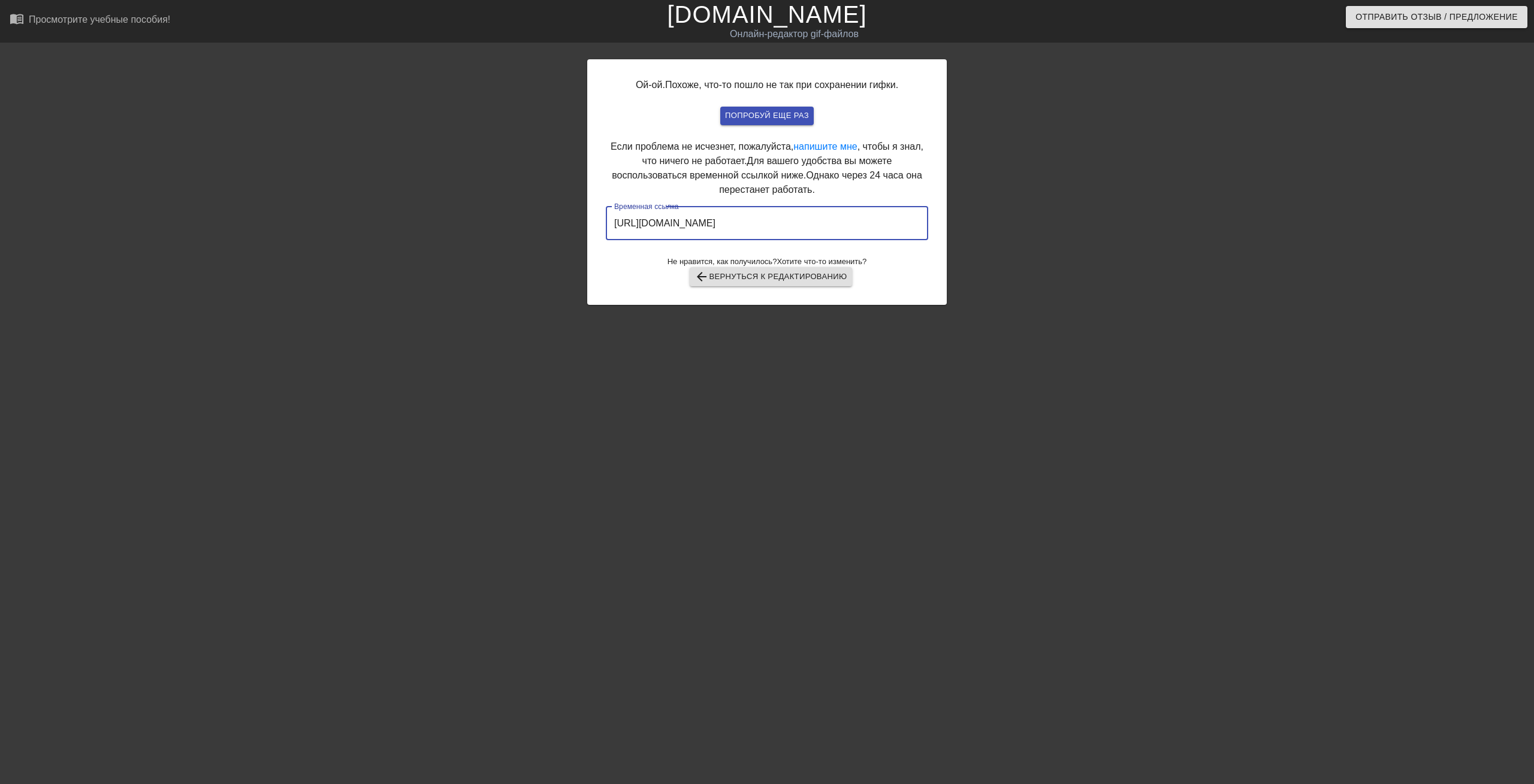
click at [873, 229] on input "https://www.gifntext.com/temp_generations/dqbNzVT7.gif" at bounding box center [767, 223] width 323 height 34
drag, startPoint x: 799, startPoint y: 224, endPoint x: 613, endPoint y: 228, distance: 186.0
click at [613, 228] on input "https://www.gifntext.com/temp_generations/dqbNzVT7.gif" at bounding box center [767, 223] width 323 height 34
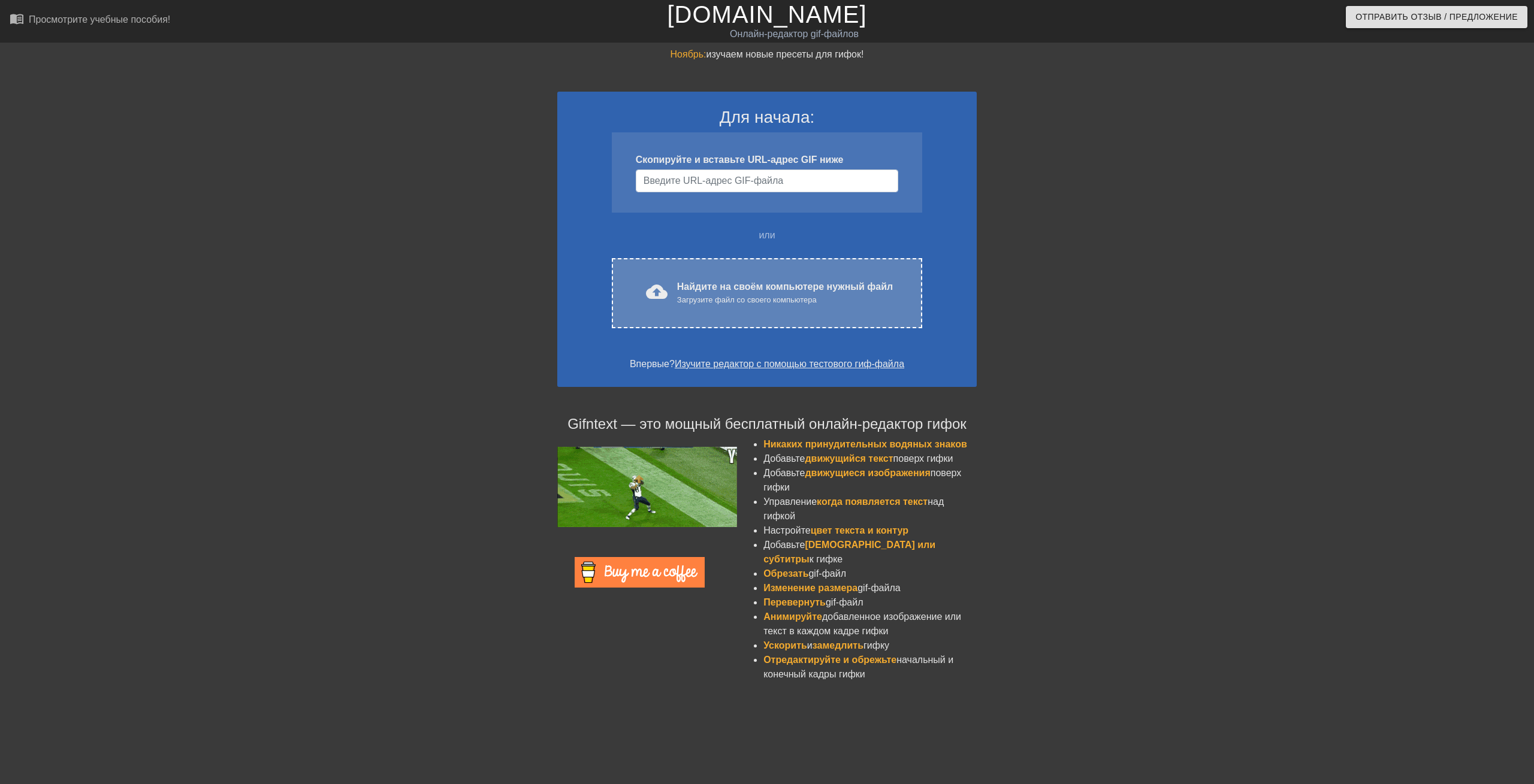
click at [768, 298] on ya-tr-span "Загрузите файл со своего компьютера" at bounding box center [747, 300] width 140 height 9
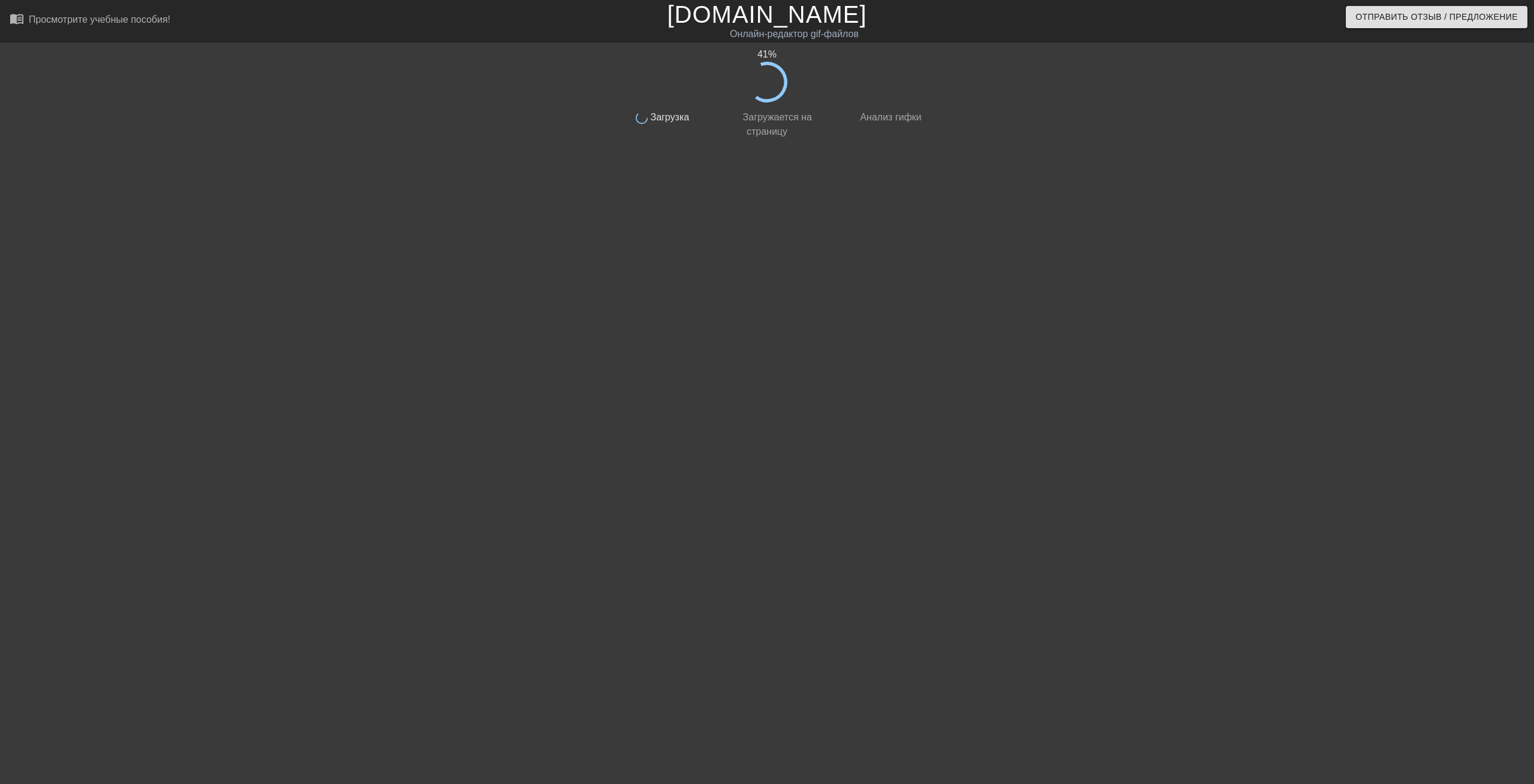
click at [982, 73] on div at bounding box center [1032, 227] width 180 height 359
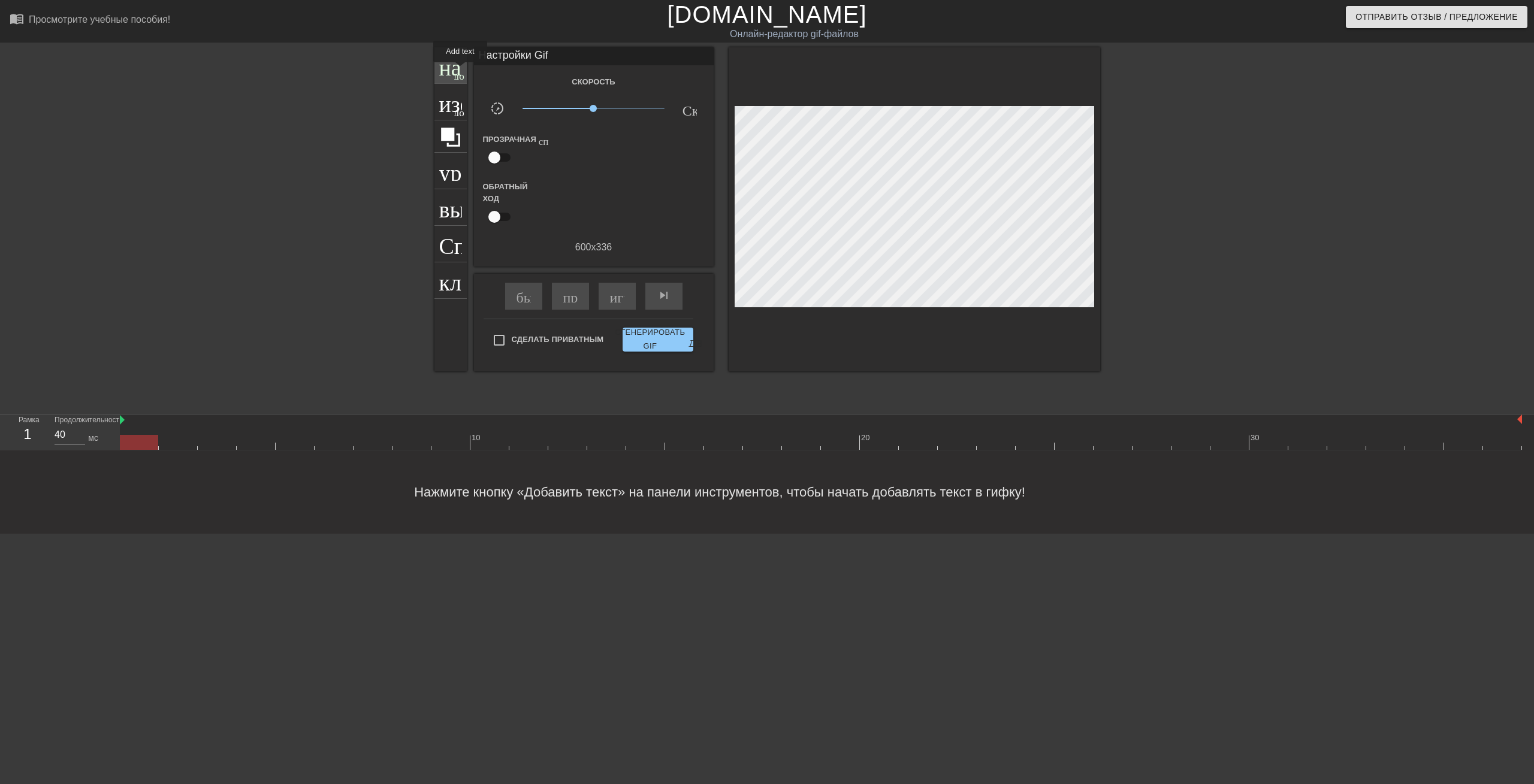
click at [460, 70] on ya-tr-span "добавить_круг" at bounding box center [489, 75] width 69 height 10
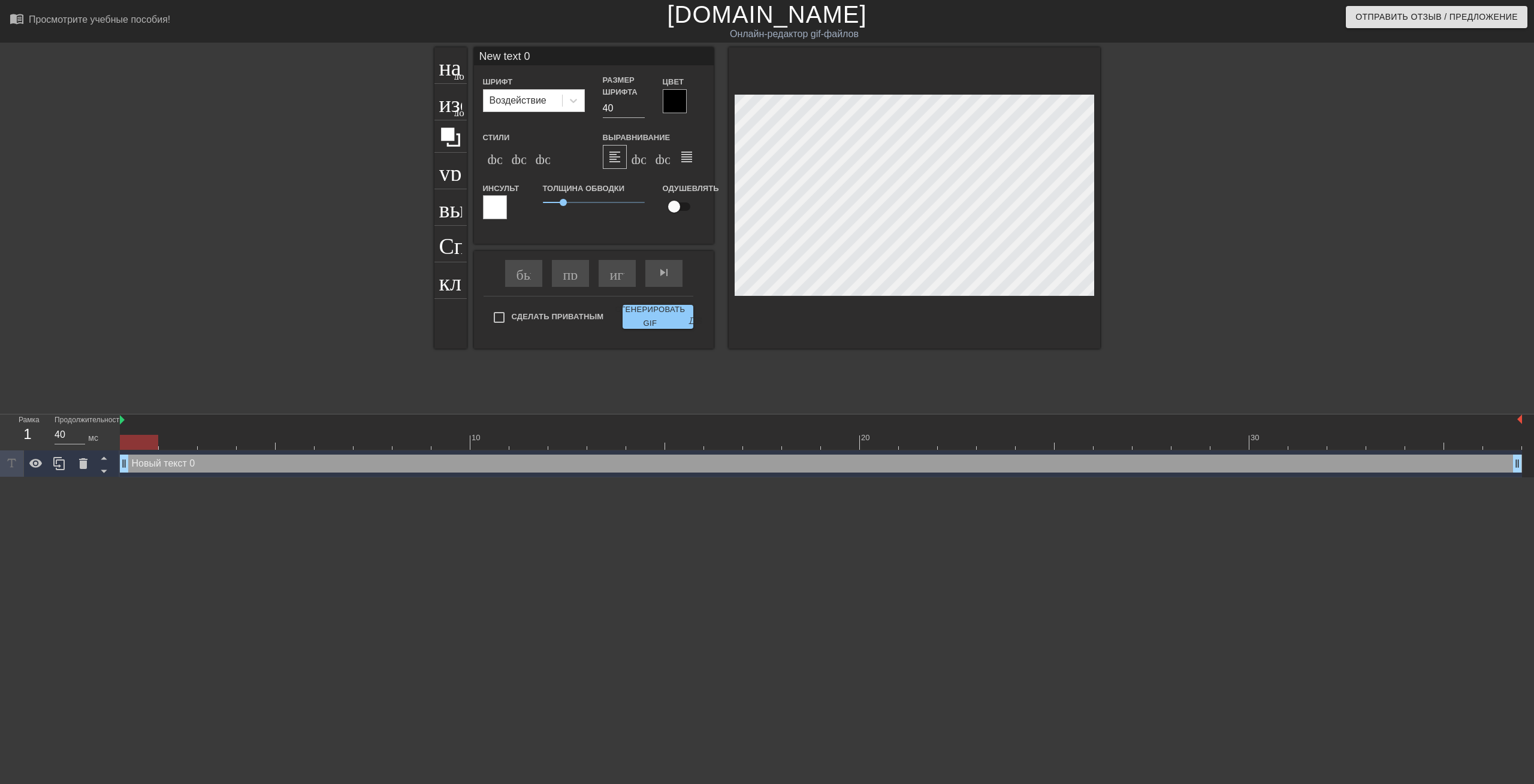
type textarea "New text"
type input "New text \"
type textarea "New text \"
type input "New text"
type textarea "New text"
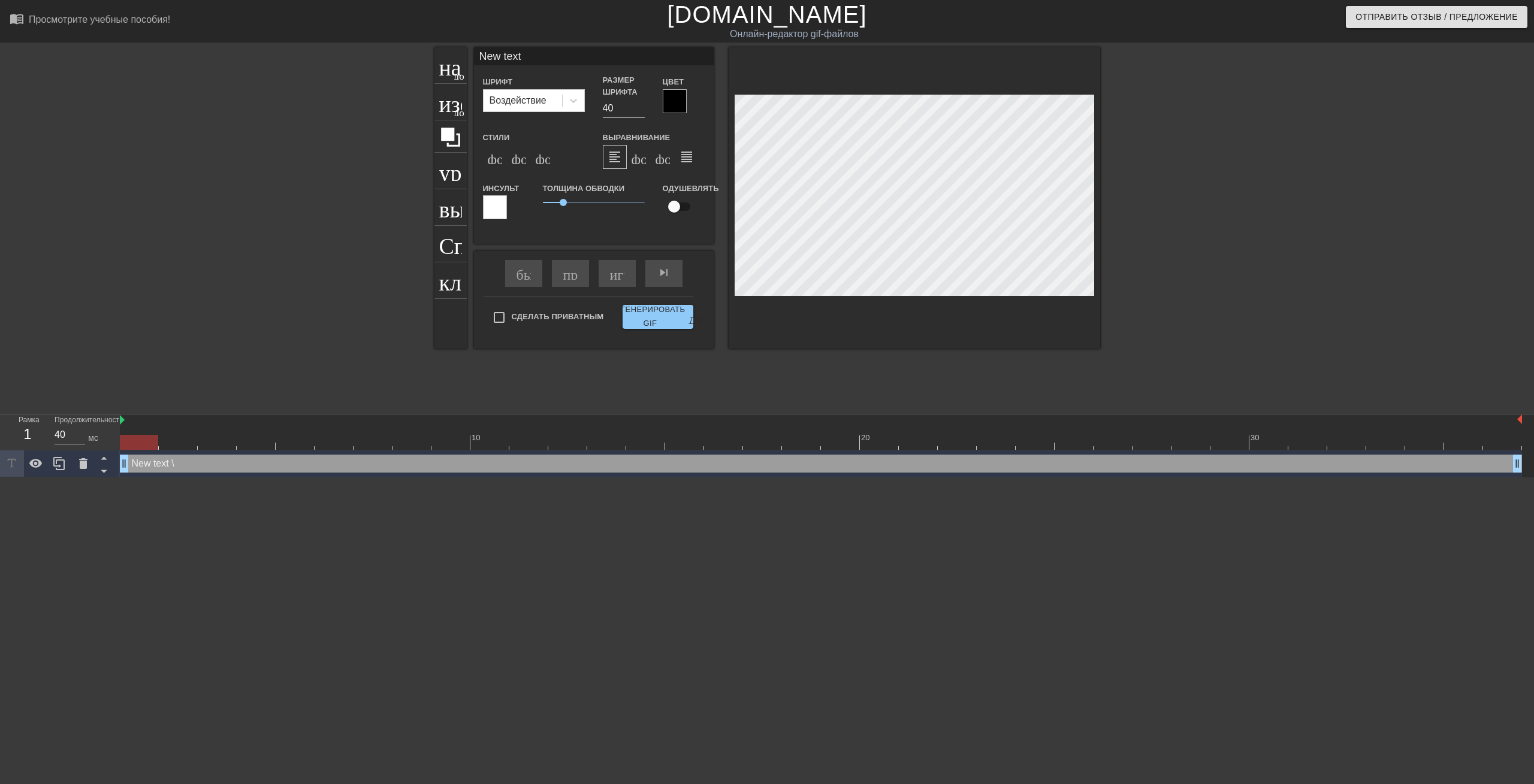
type input "New text"
type textarea "New text"
type input "New tex"
type textarea "New tex"
type input "New te"
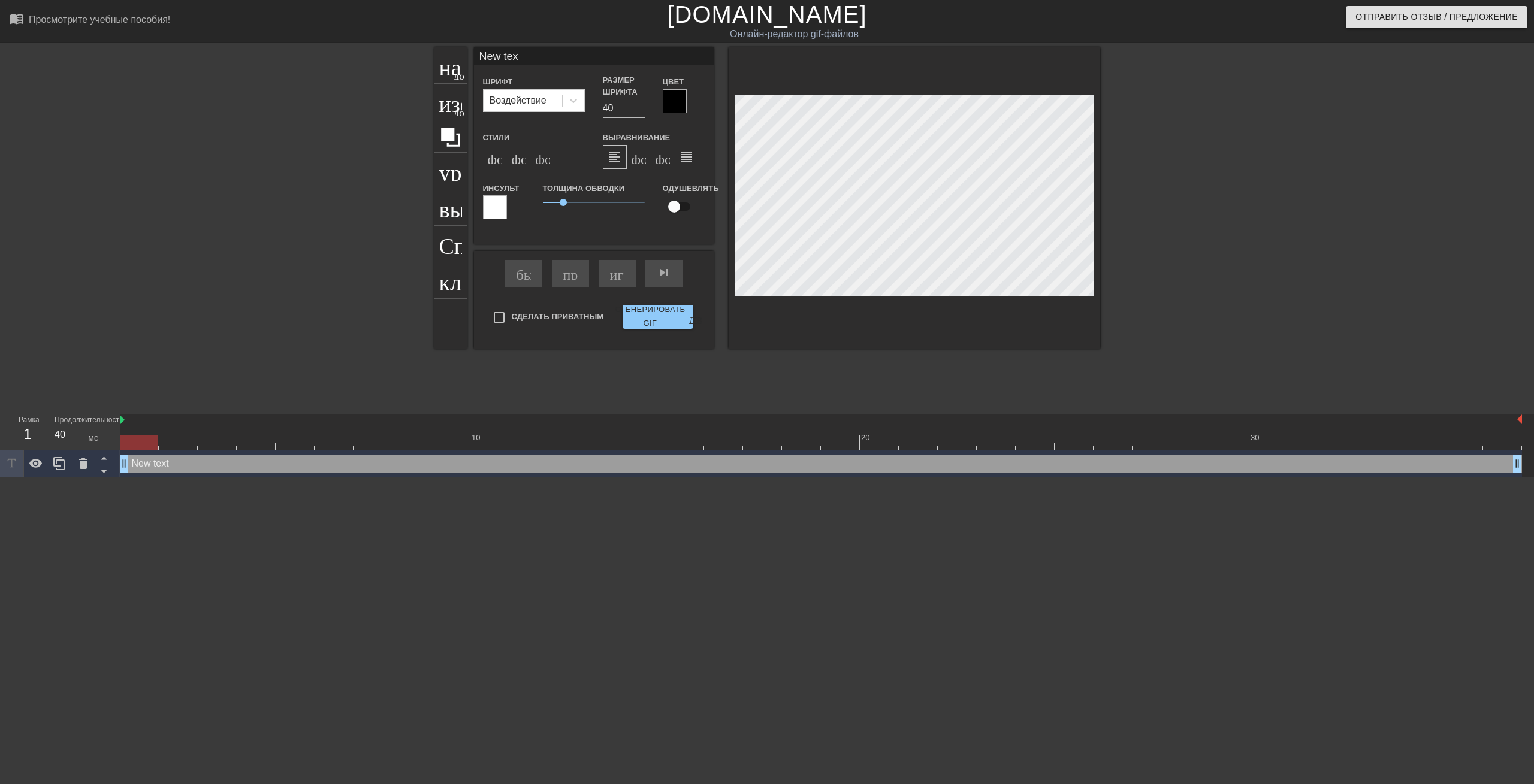
type textarea "New te"
type input "New t"
type textarea "New t"
type input "New"
type textarea "New"
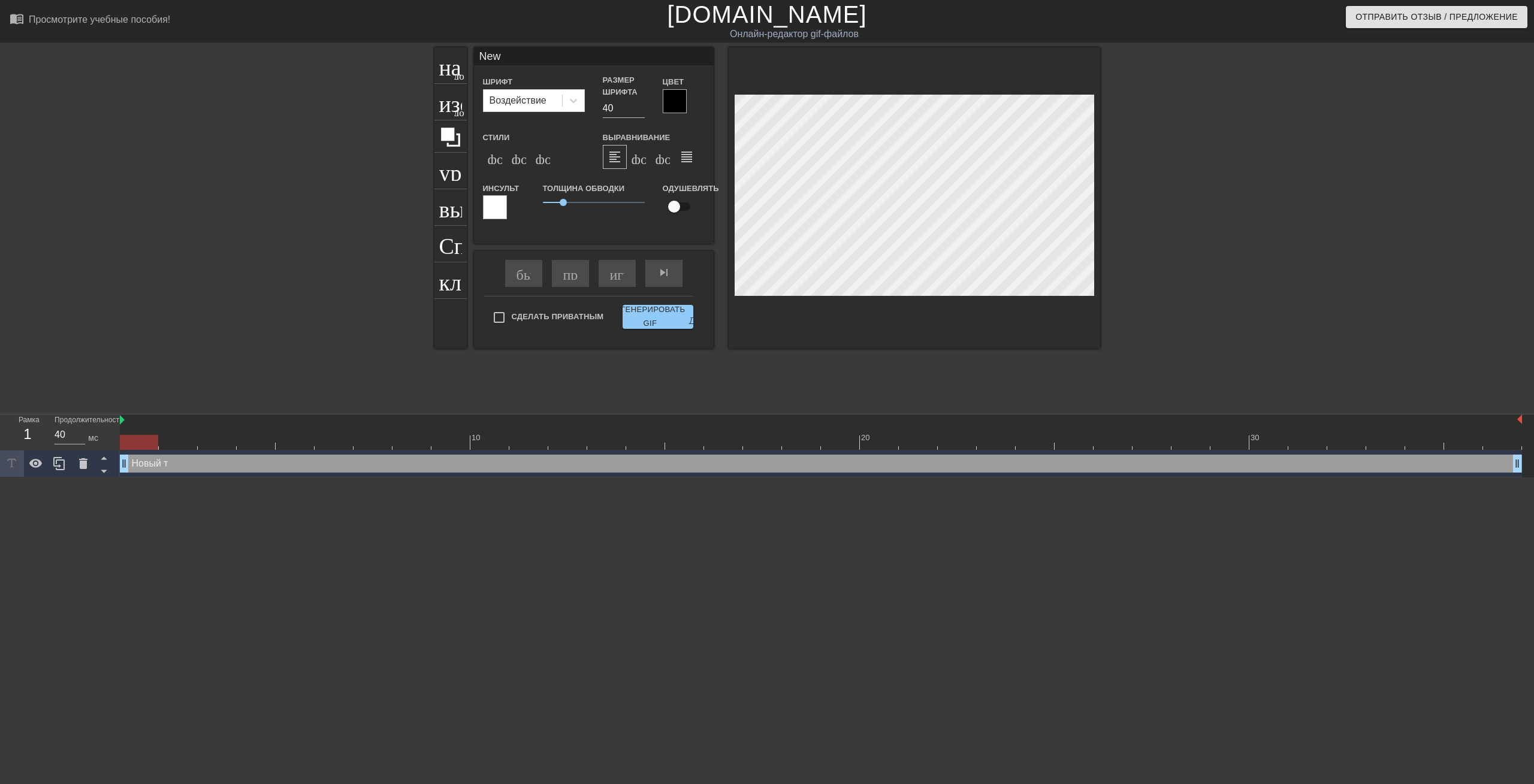
type input "New"
type textarea "New"
type input "Ne"
type textarea "Ne"
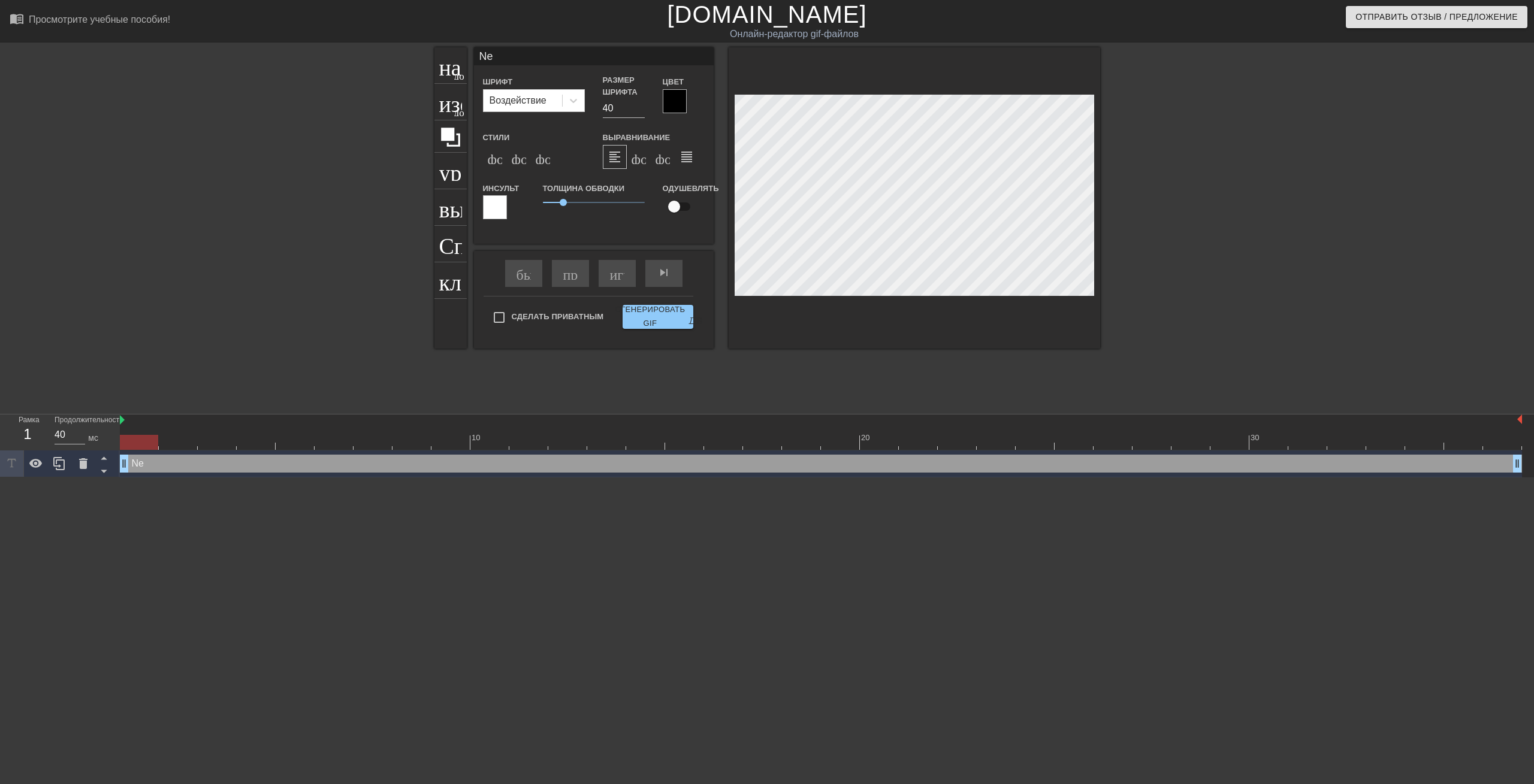
type input "N"
type textarea "N"
type input "З"
type textarea "З"
type input "ЗУ"
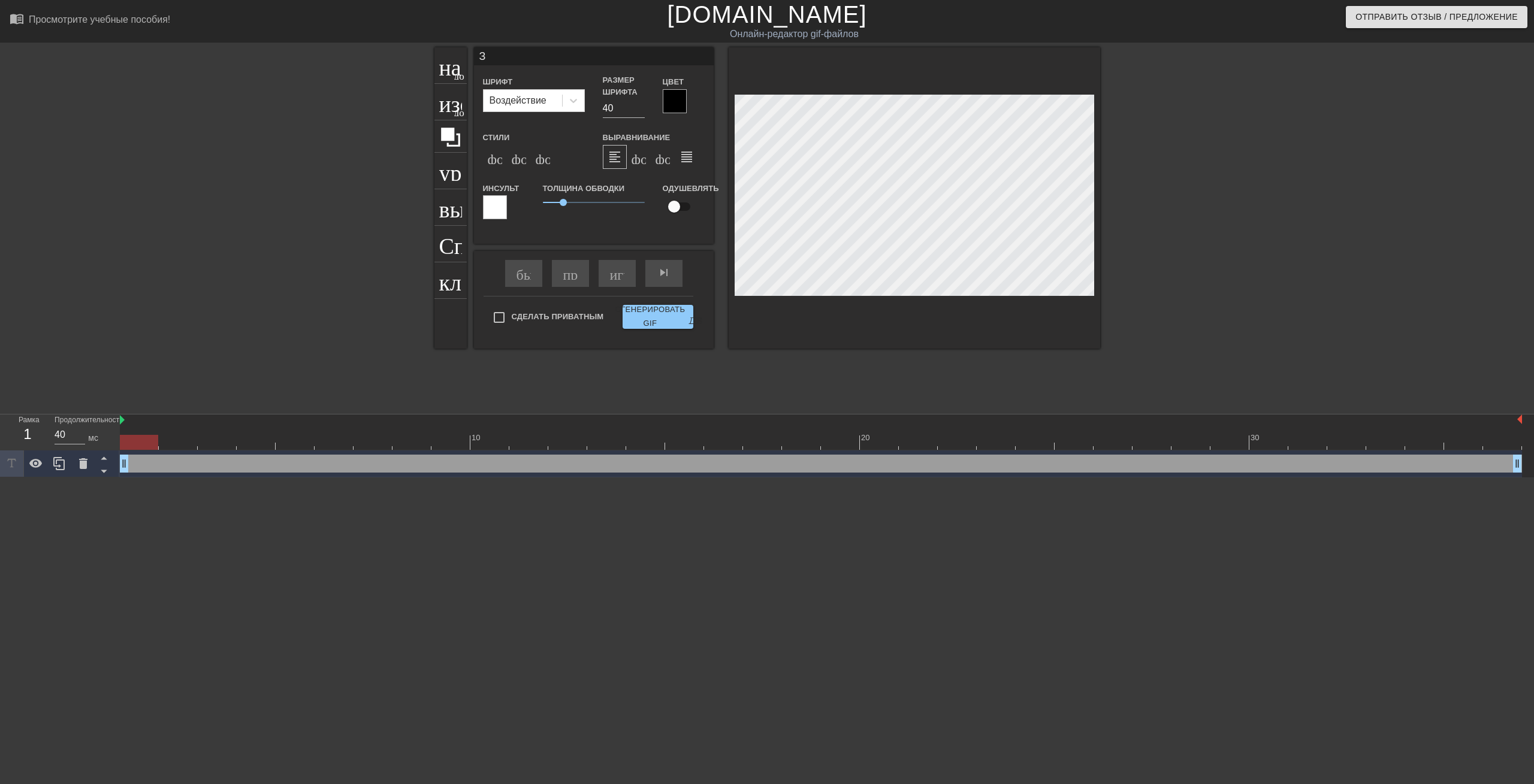
type textarea "ЗУ"
type input "З"
type textarea "З"
type input "P"
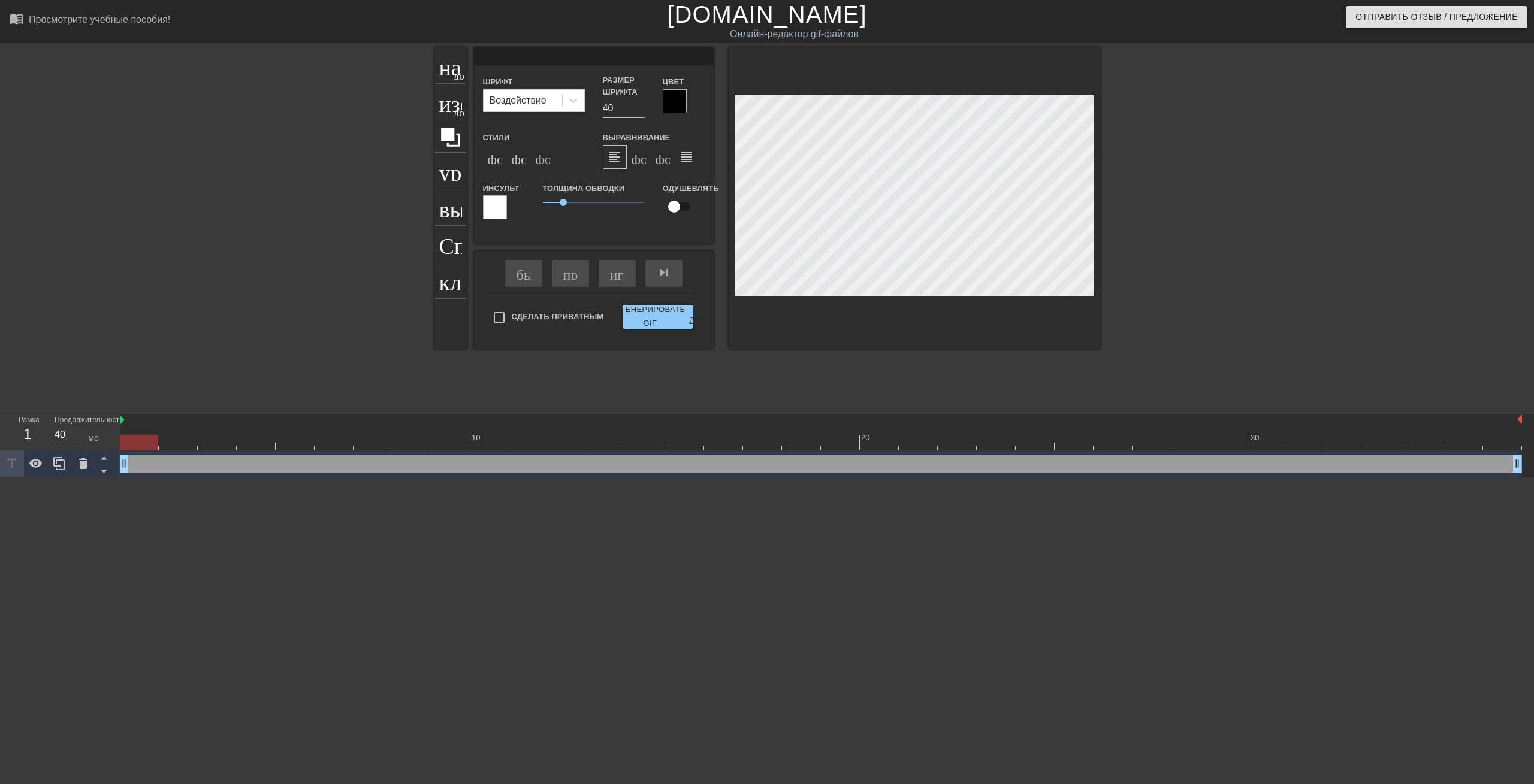
type textarea "P"
type input "PE"
type textarea "PE"
type input "PEM"
type textarea "PEM"
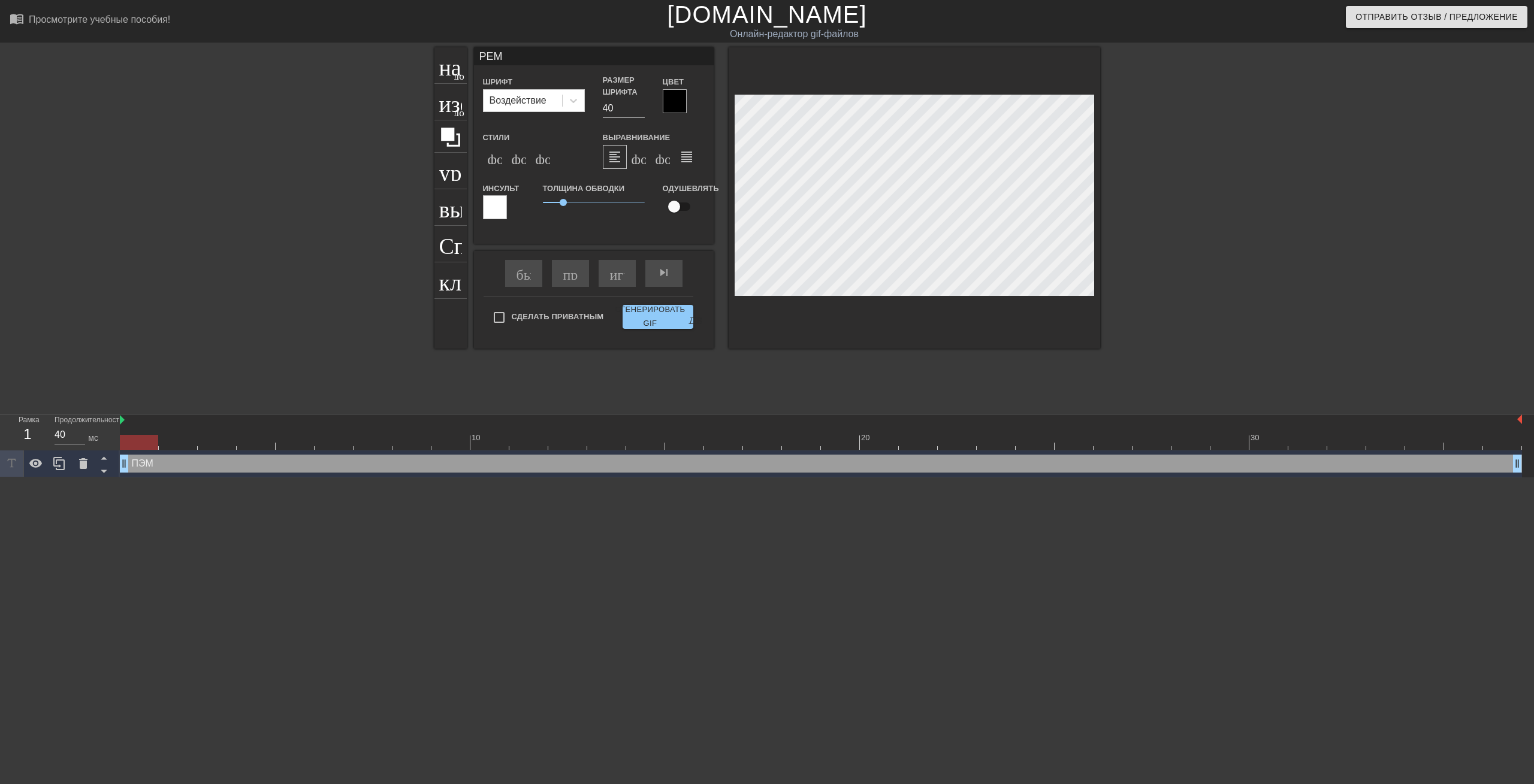
type input "PE"
type textarea "PE"
type input "PEN"
type textarea "PEN"
type input "PENG"
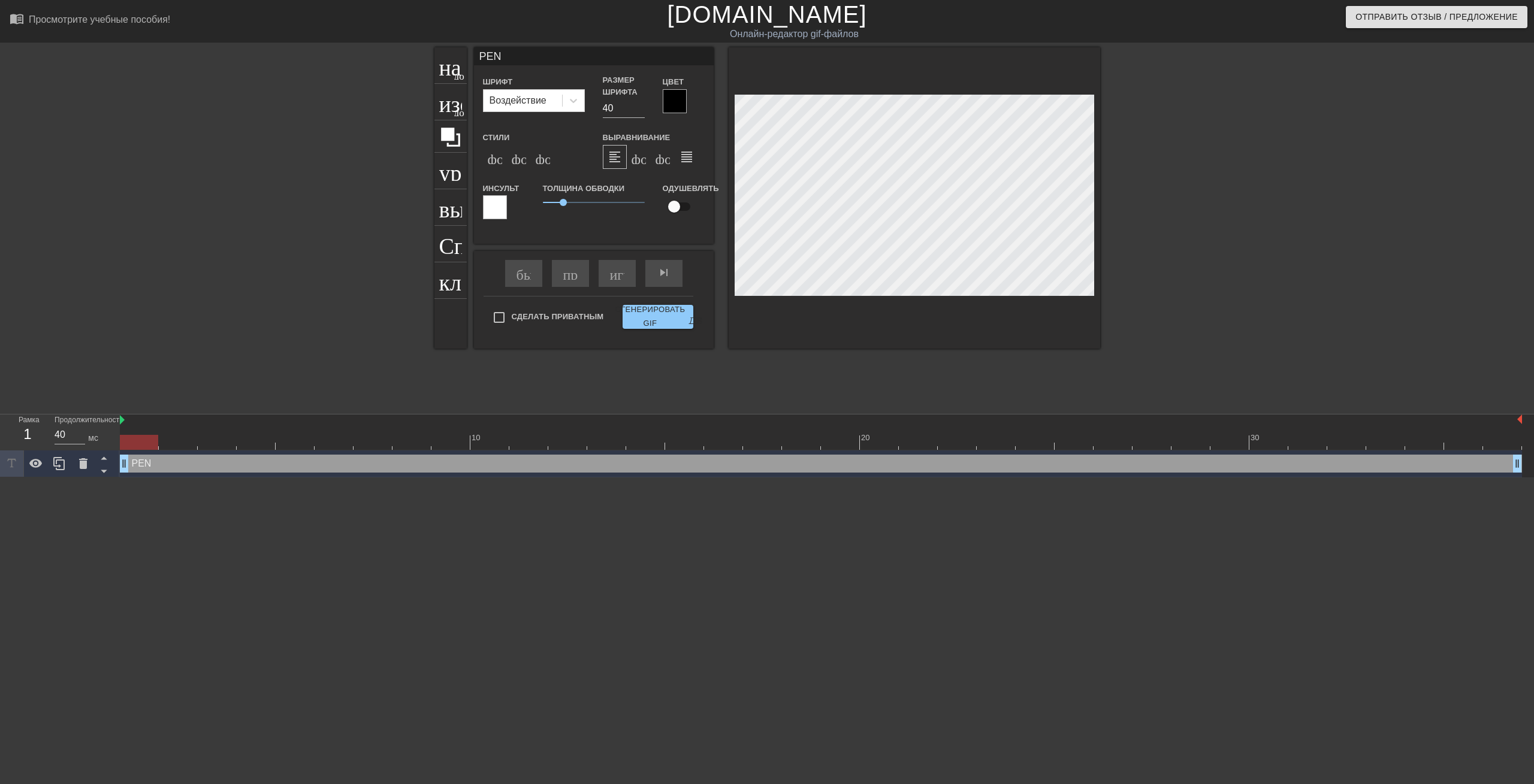
type textarea "PENG"
type input "PENGU"
type textarea "PENGU"
type input "PENGUI"
type textarea "PENGUI"
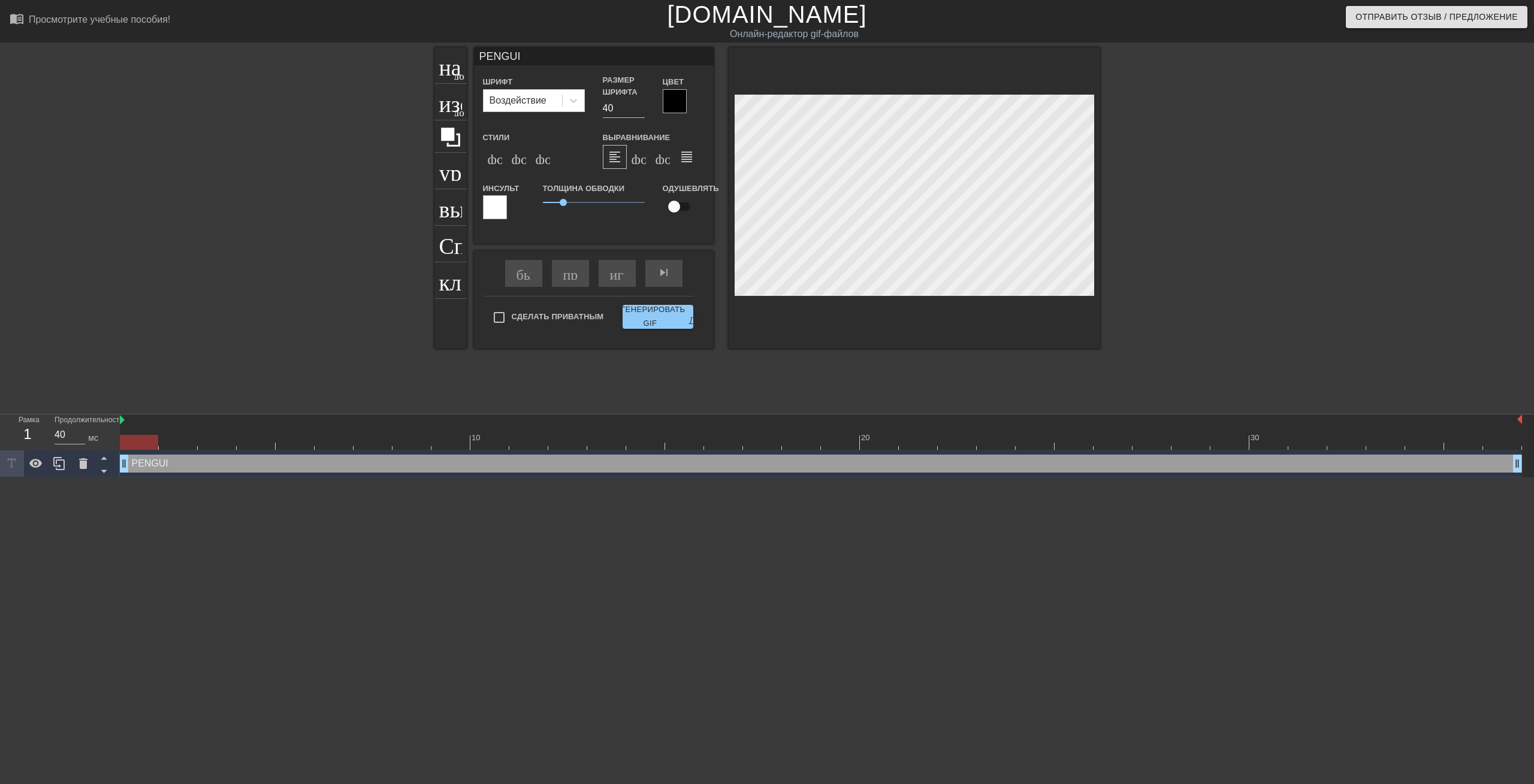
type input "PENGUIN"
type textarea "PENGUIN"
type input "PENGUIN"
type textarea "PENGUIN"
type input "PENGUIN C"
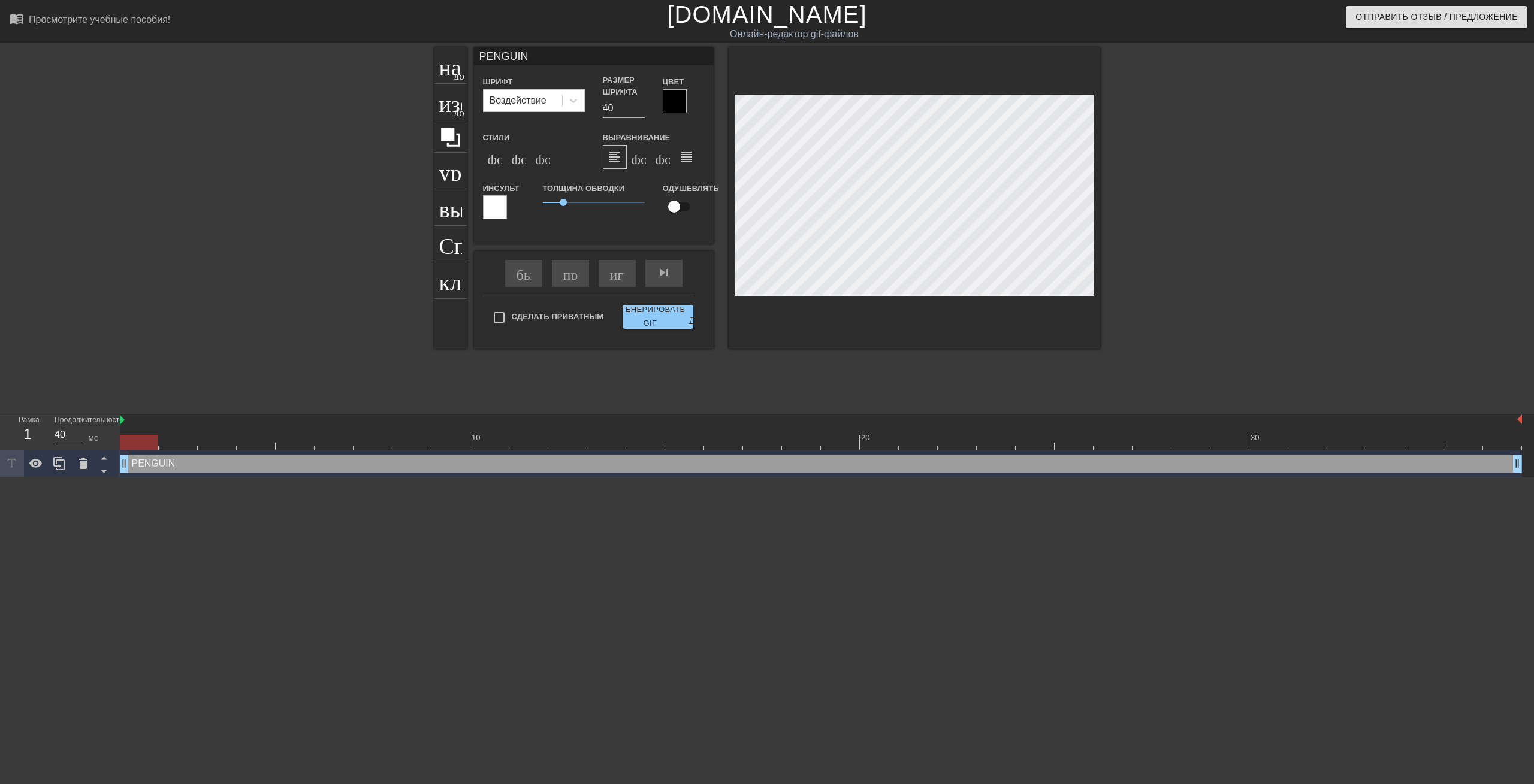
type textarea "PENGUIN C"
type input "PENGUIN CL"
type textarea "PENGUIN CL"
type input "PENGUIN CLX"
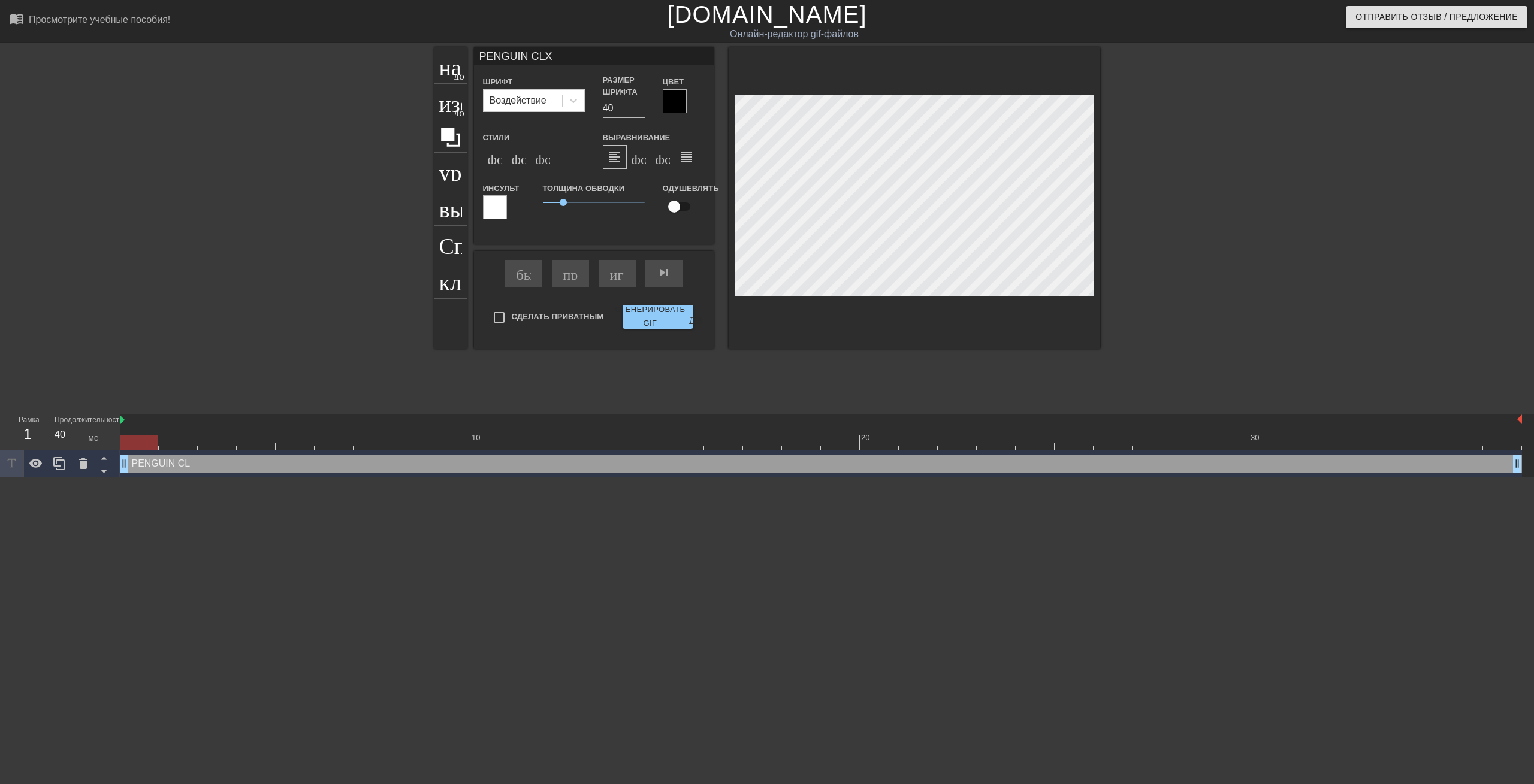
type textarea "PENGUIN CLXZ"
type input "PENGUIN CLXZX"
type textarea "PENGUIN CLXZX"
type input "PENGUIN CLXZ"
type textarea "PENGUIN CLXZ"
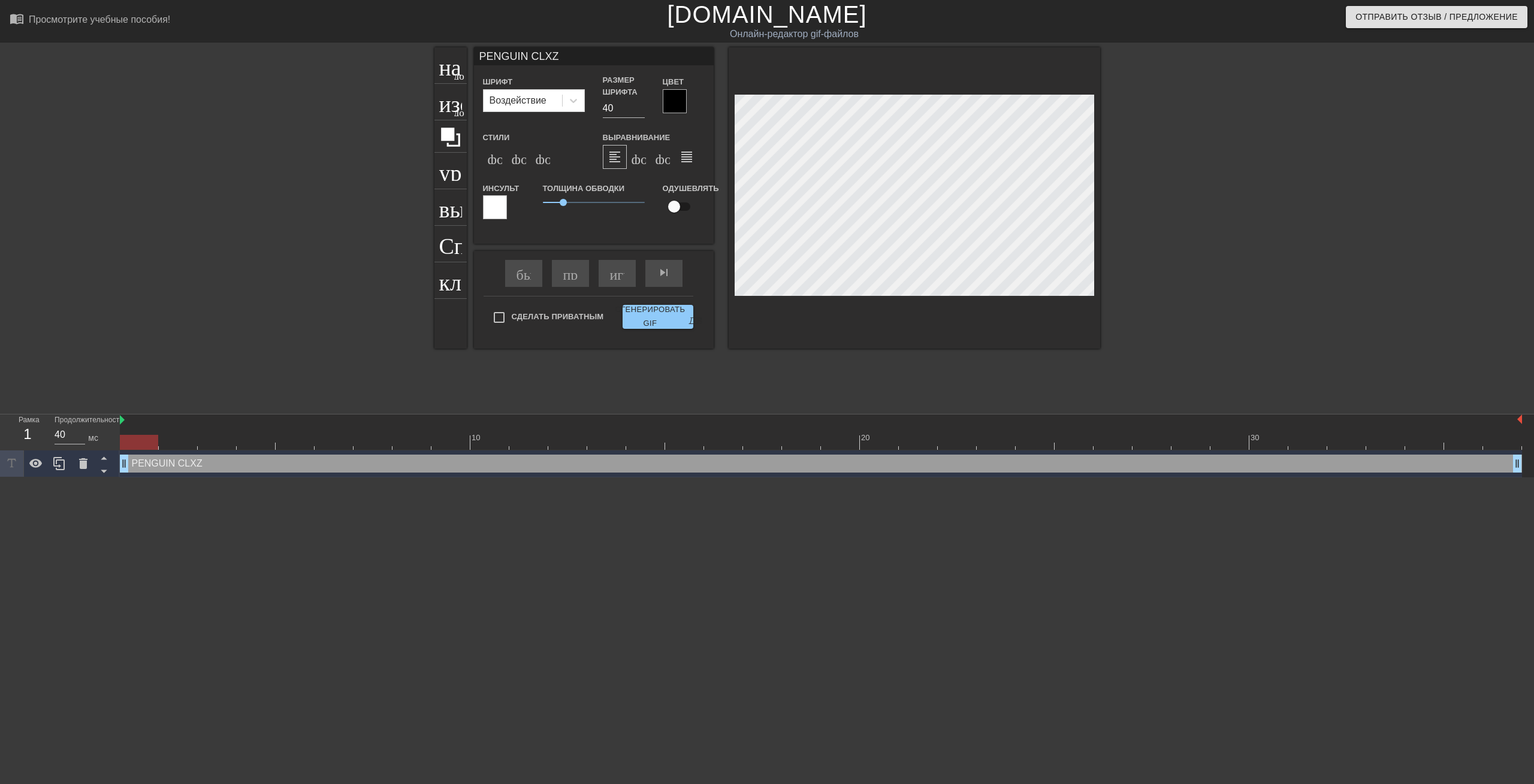
type input "PENGUIN CLX"
type textarea "PENGUIN CLX"
type input "PENGUIN CLXM"
type textarea "PENGUIN CLXM"
type input "PENGUIN CLX"
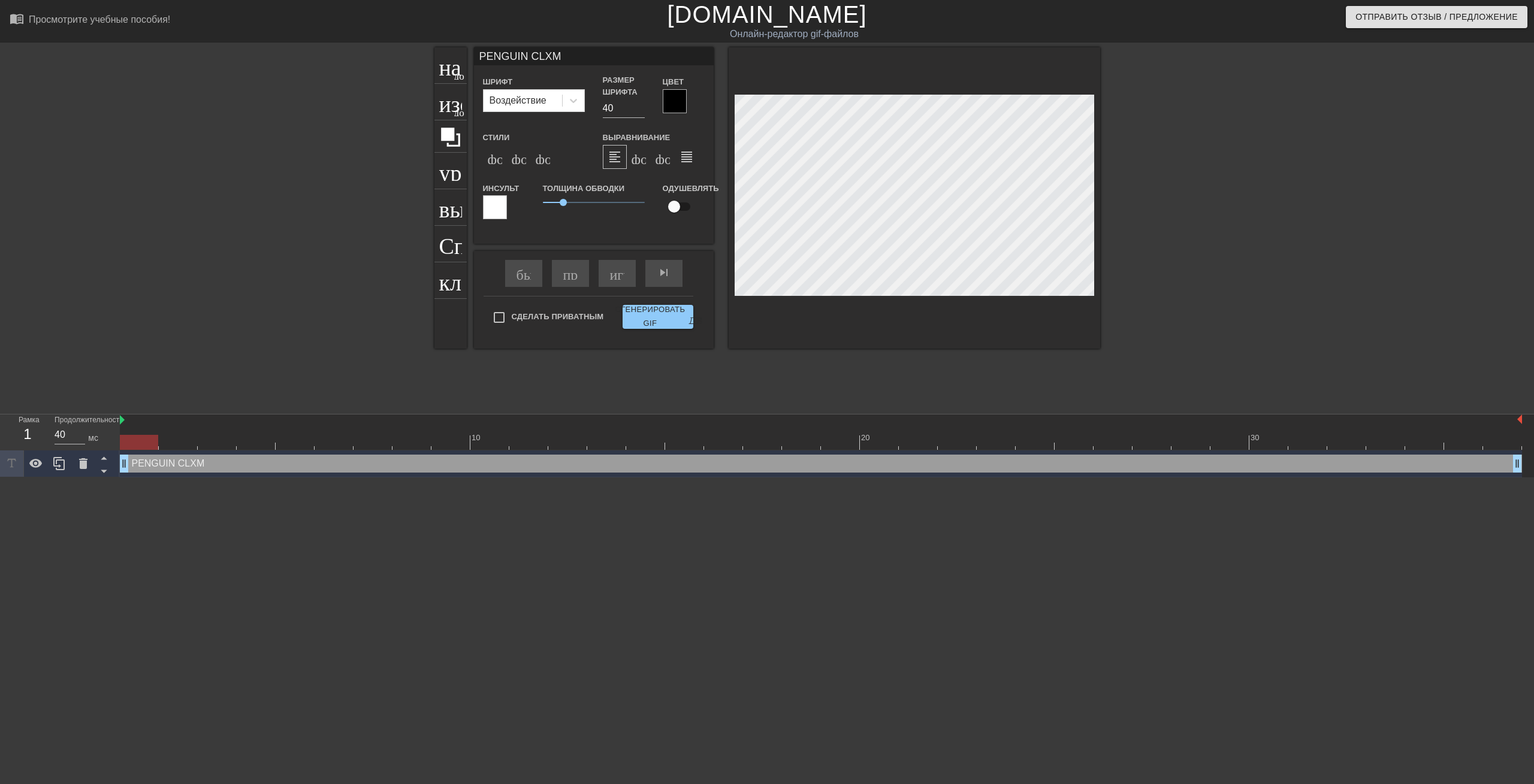
type textarea "PENGUIN CLX"
type input "PENGUIN CLXN"
type textarea "PENGUIN CLXN"
click at [674, 106] on div at bounding box center [674, 101] width 24 height 24
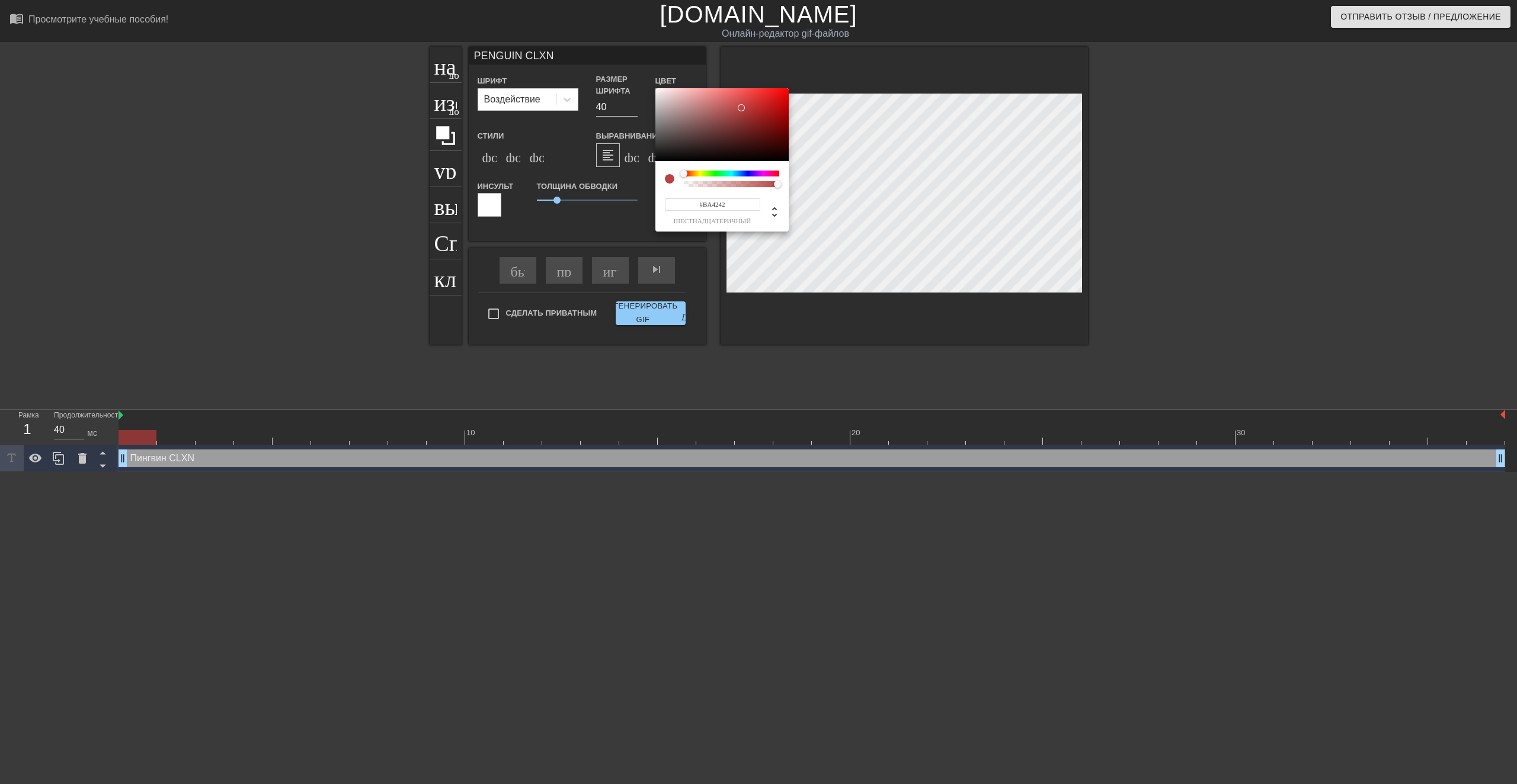
drag, startPoint x: 698, startPoint y: 123, endPoint x: 741, endPoint y: 108, distance: 45.5
click at [741, 108] on div at bounding box center [722, 125] width 133 height 74
click at [746, 176] on div at bounding box center [732, 173] width 96 height 6
type input "#242976"
drag, startPoint x: 762, startPoint y: 108, endPoint x: 748, endPoint y: 127, distance: 23.6
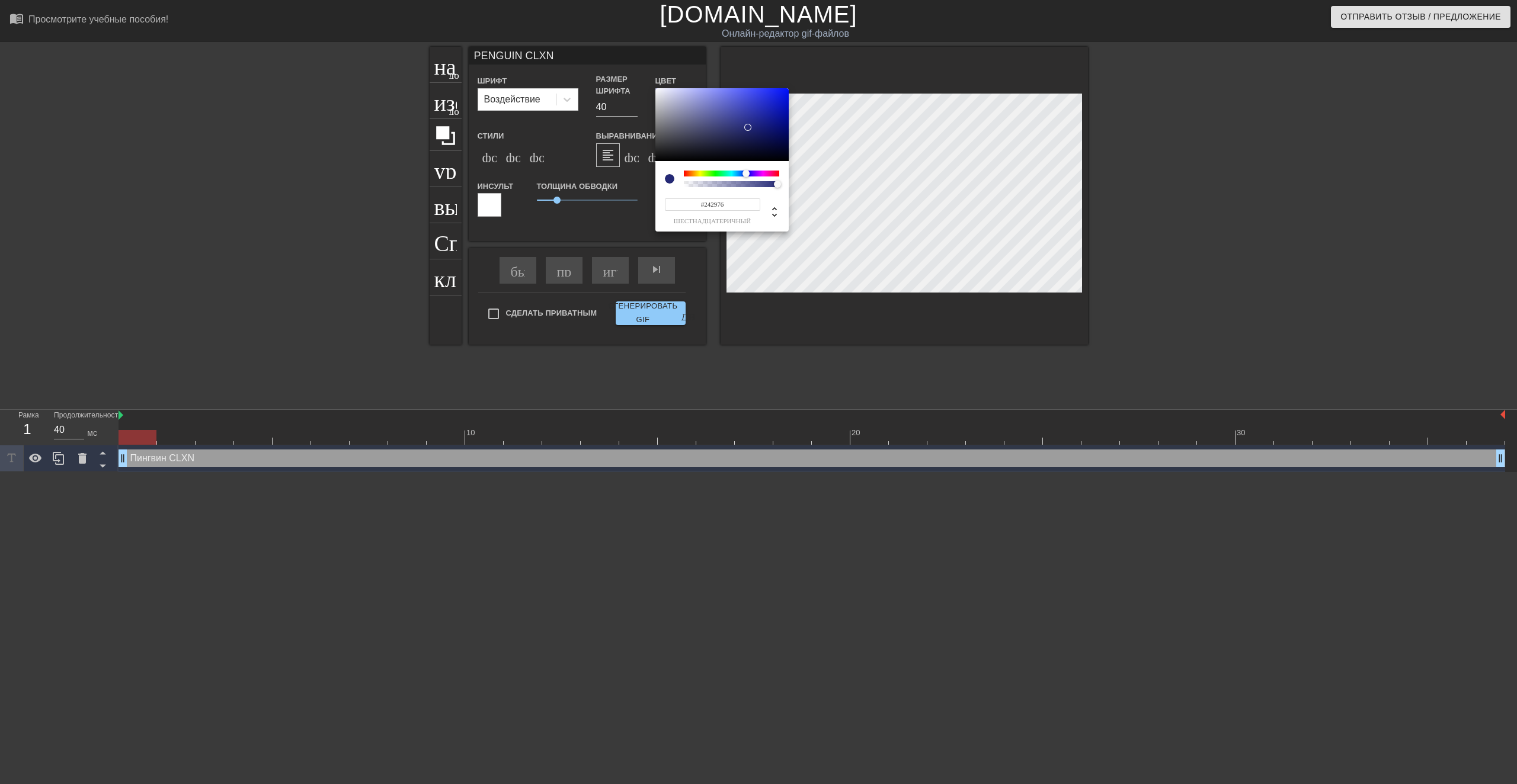
click at [748, 127] on div at bounding box center [722, 125] width 133 height 74
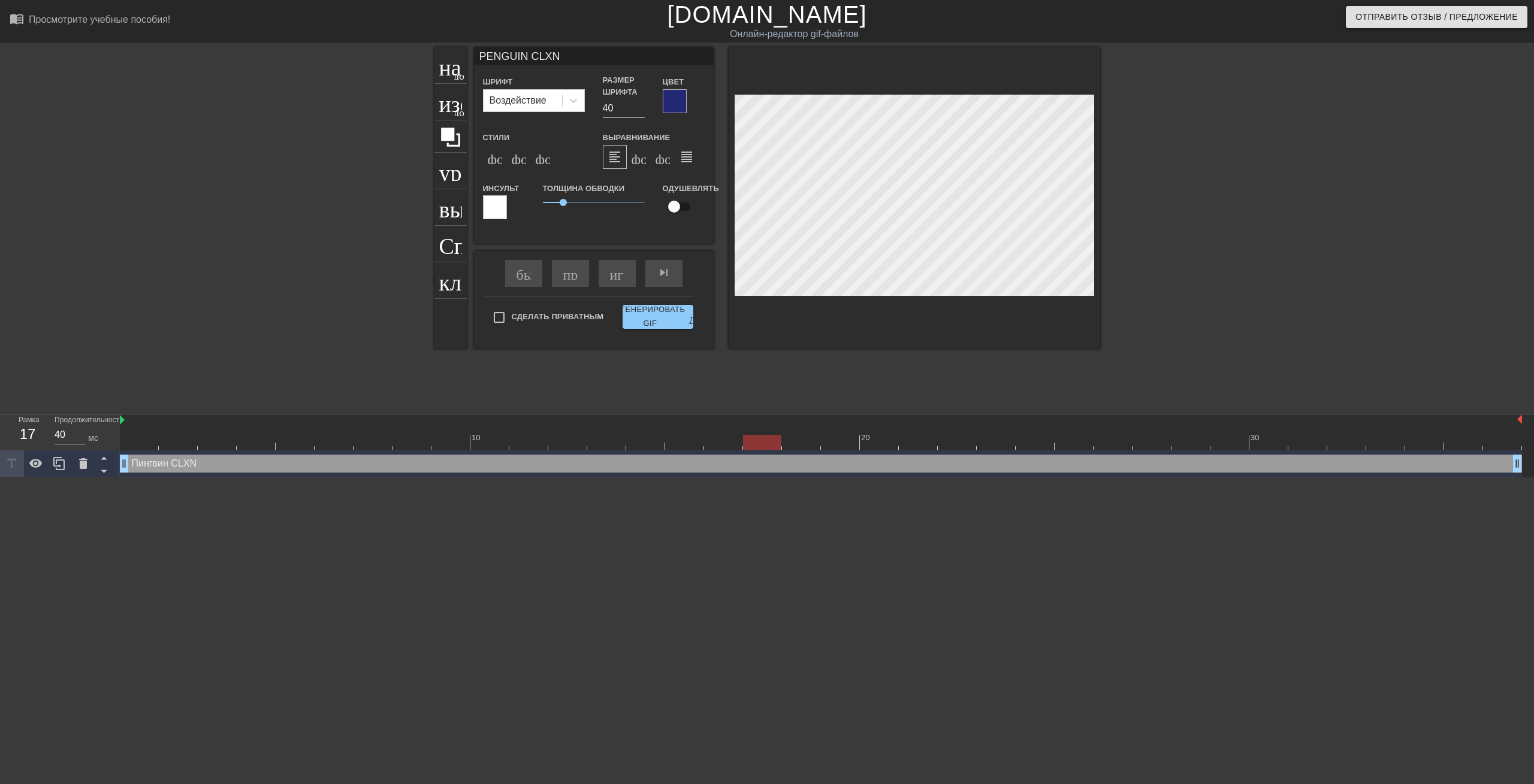
drag, startPoint x: 139, startPoint y: 444, endPoint x: 0, endPoint y: 620, distance: 224.3
click at [0, 477] on html "menu_book_бук меню Просмотрите учебные пособия! Gifntext.com Онлайн-редактор gi…" at bounding box center [767, 238] width 1534 height 477
click at [639, 326] on ya-tr-span "Сгенерировать GIF" at bounding box center [650, 317] width 70 height 28
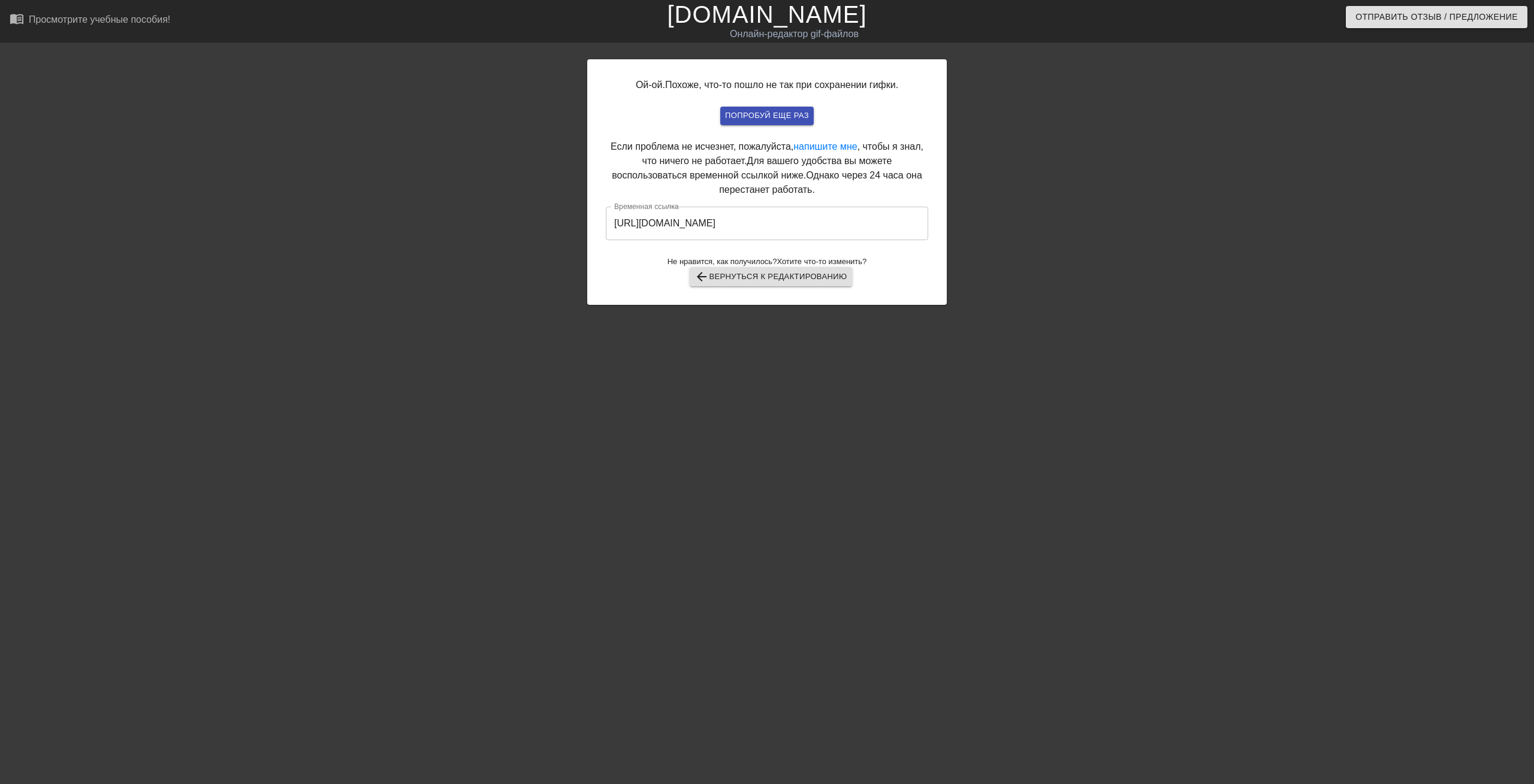
click at [1203, 261] on div "Ой-ой. Похоже, что-то пошло не так при сохранении гифки. попробуй еще раз Если …" at bounding box center [767, 227] width 1534 height 359
click at [776, 113] on ya-tr-span "попробуй еще раз" at bounding box center [766, 116] width 84 height 14
drag, startPoint x: 754, startPoint y: 229, endPoint x: 600, endPoint y: 238, distance: 154.3
click at [600, 238] on div "Ой-ой. Похоже, что-то пошло не так при сохранении гифки. попробуй еще раз Если …" at bounding box center [767, 182] width 359 height 246
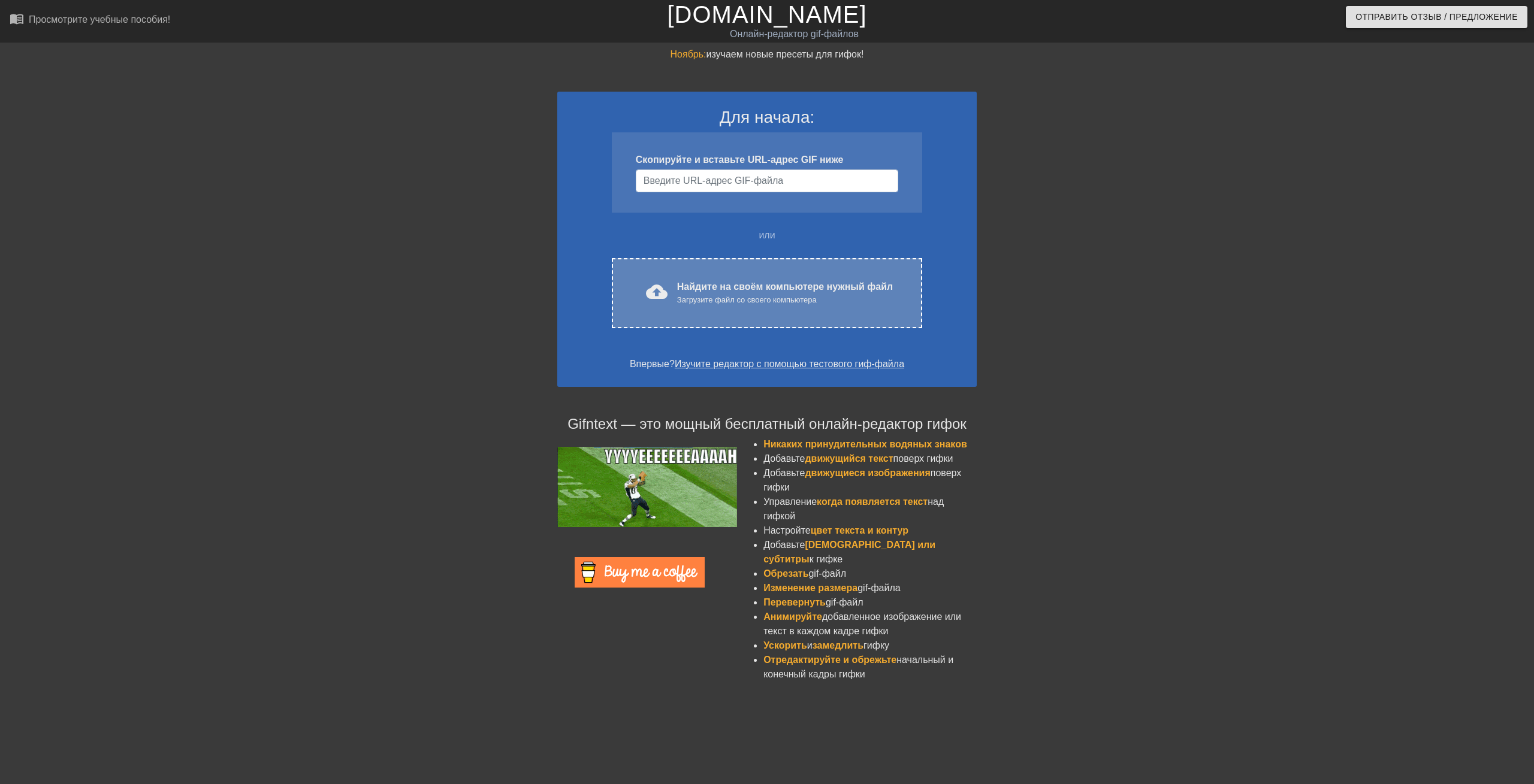
click at [728, 294] on div "Загрузите файл со своего компьютера" at bounding box center [785, 300] width 216 height 12
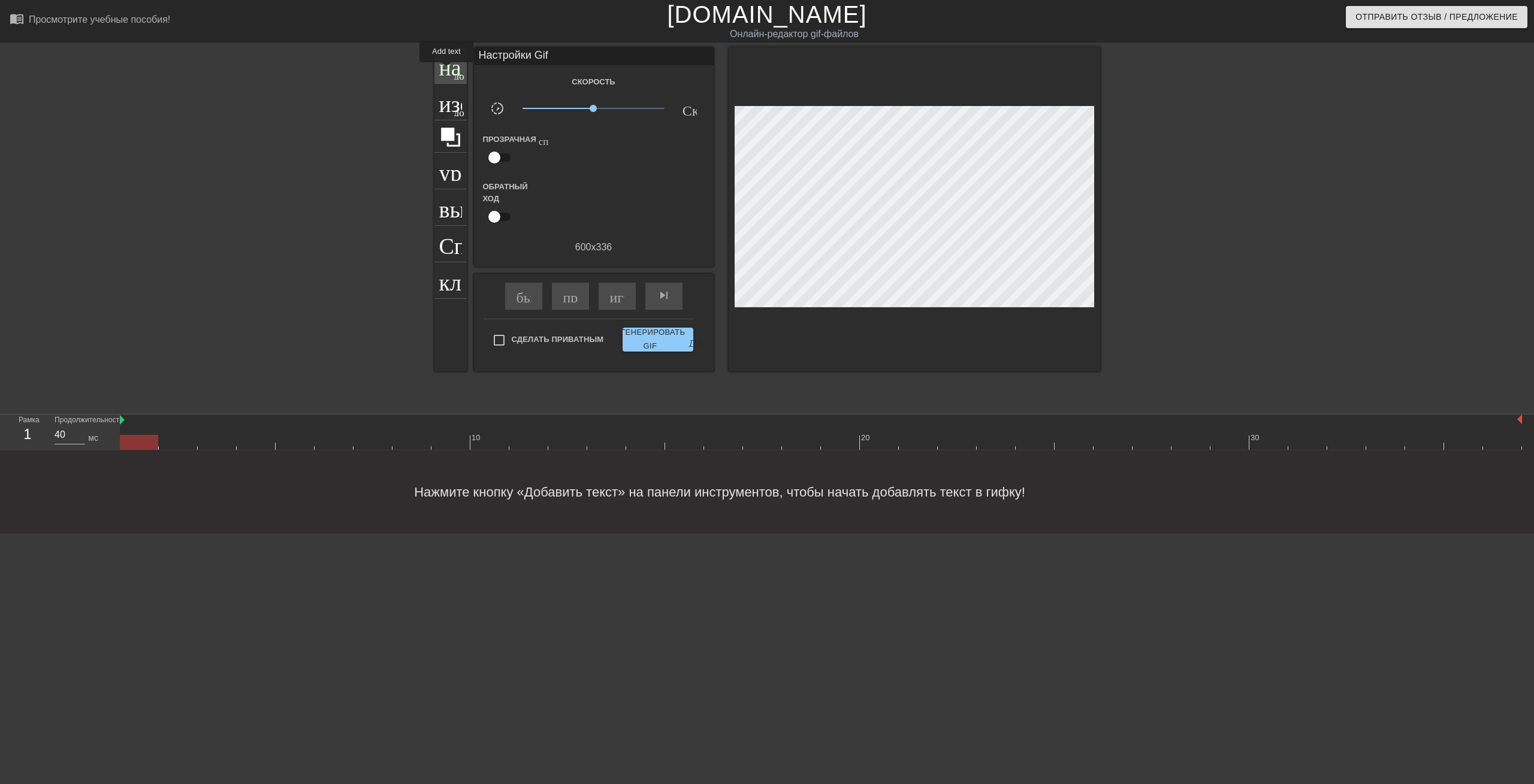
click at [446, 70] on ya-tr-span "название" at bounding box center [482, 64] width 86 height 23
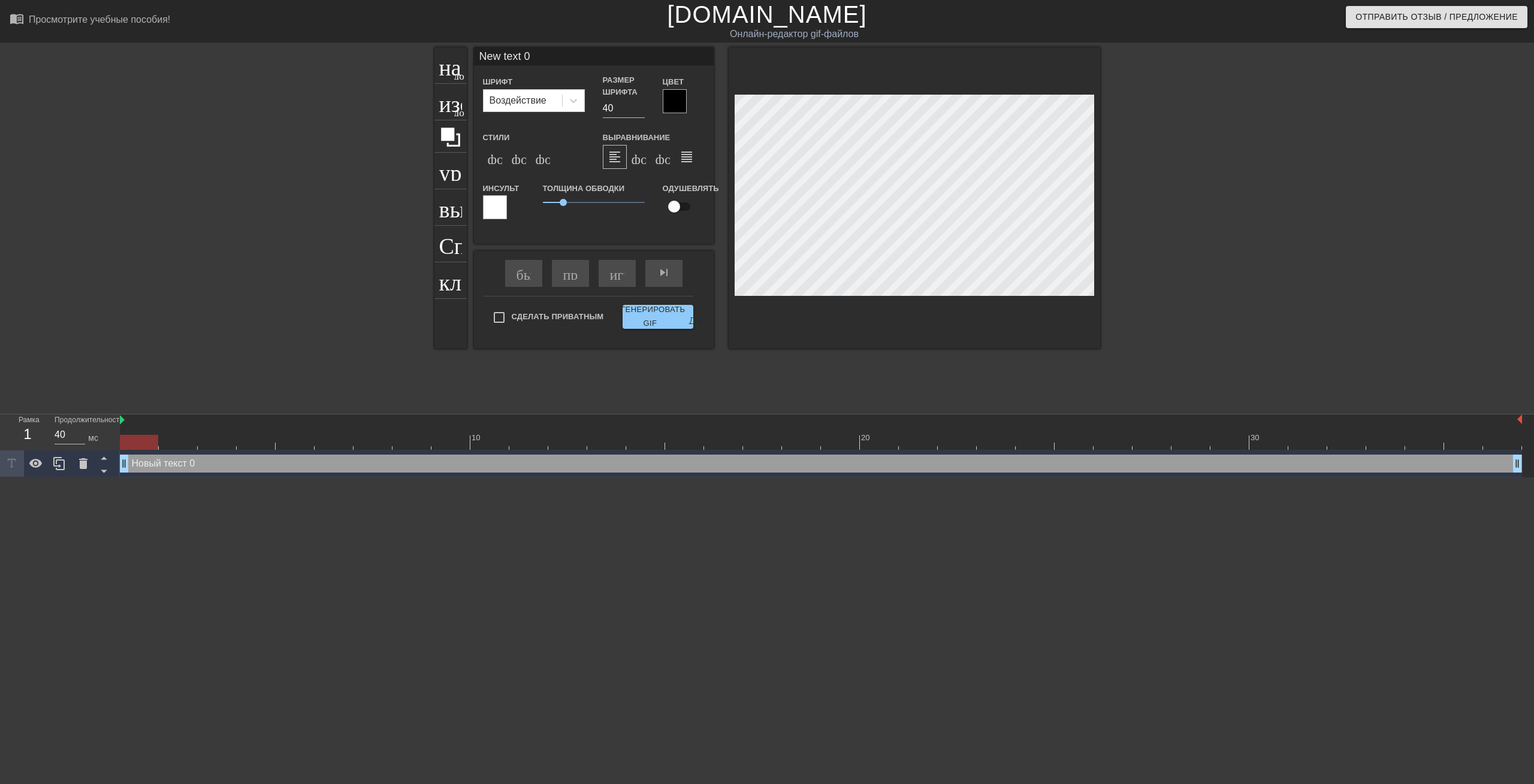
type input "New text"
type textarea "New text"
type input "New text"
type textarea "New text"
type input "New tex"
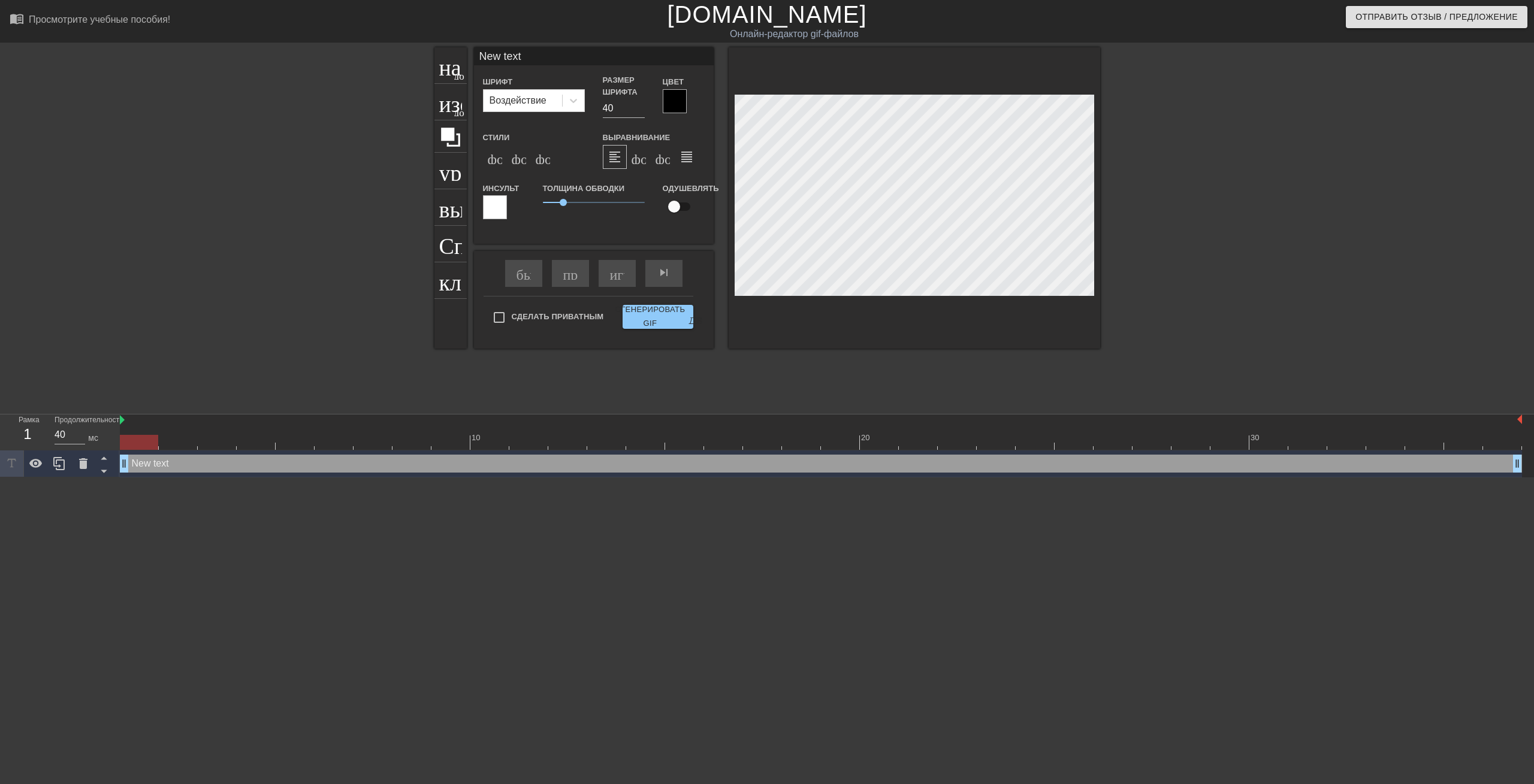
type textarea "New tex"
type input "New te"
type textarea "New te"
type input "New t"
type textarea "New"
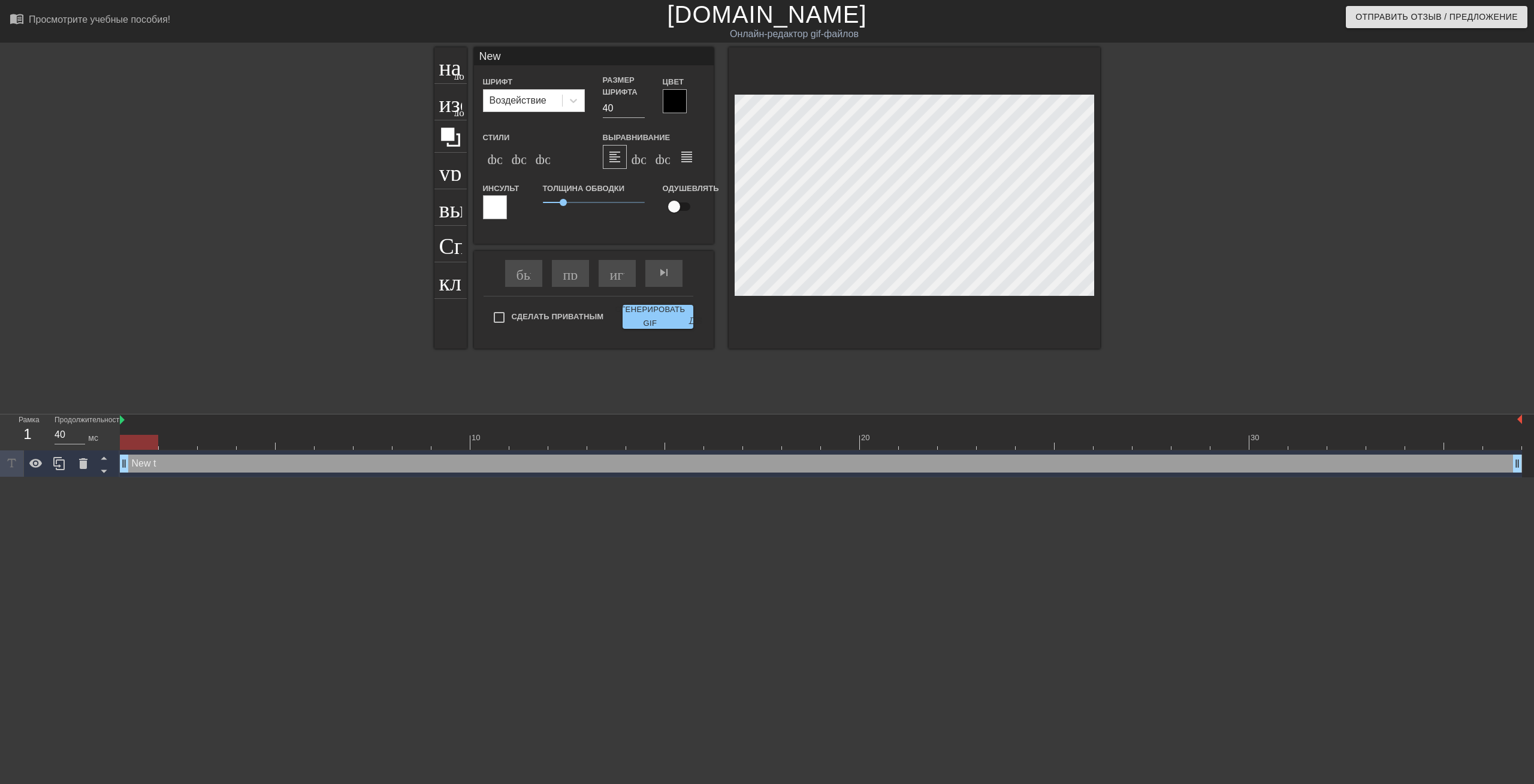
type input "New"
type textarea "New"
type input "Ne"
type textarea "Ne"
type input "N"
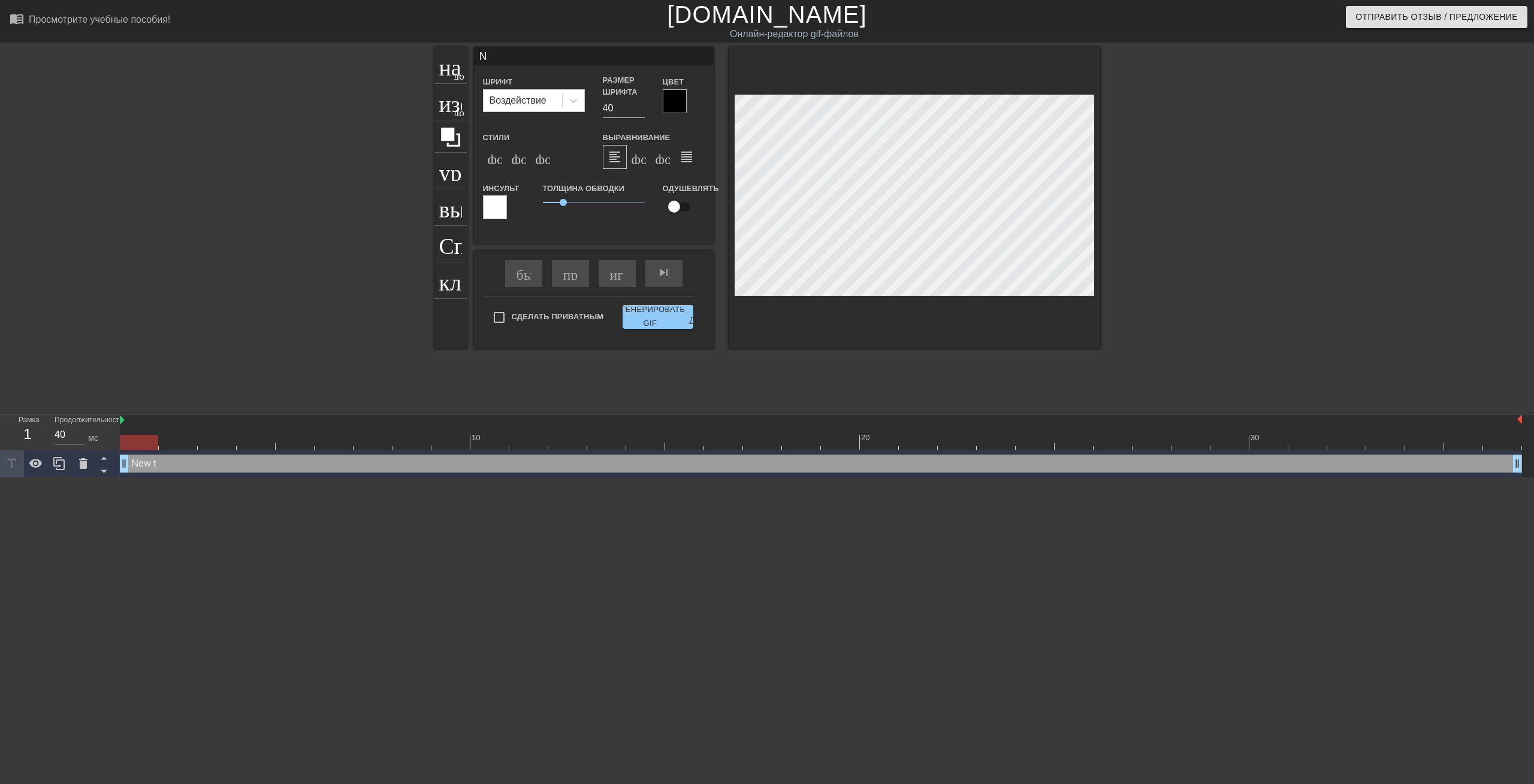
type textarea "N"
type input "P"
type textarea "P"
type input "PE"
type textarea "PE"
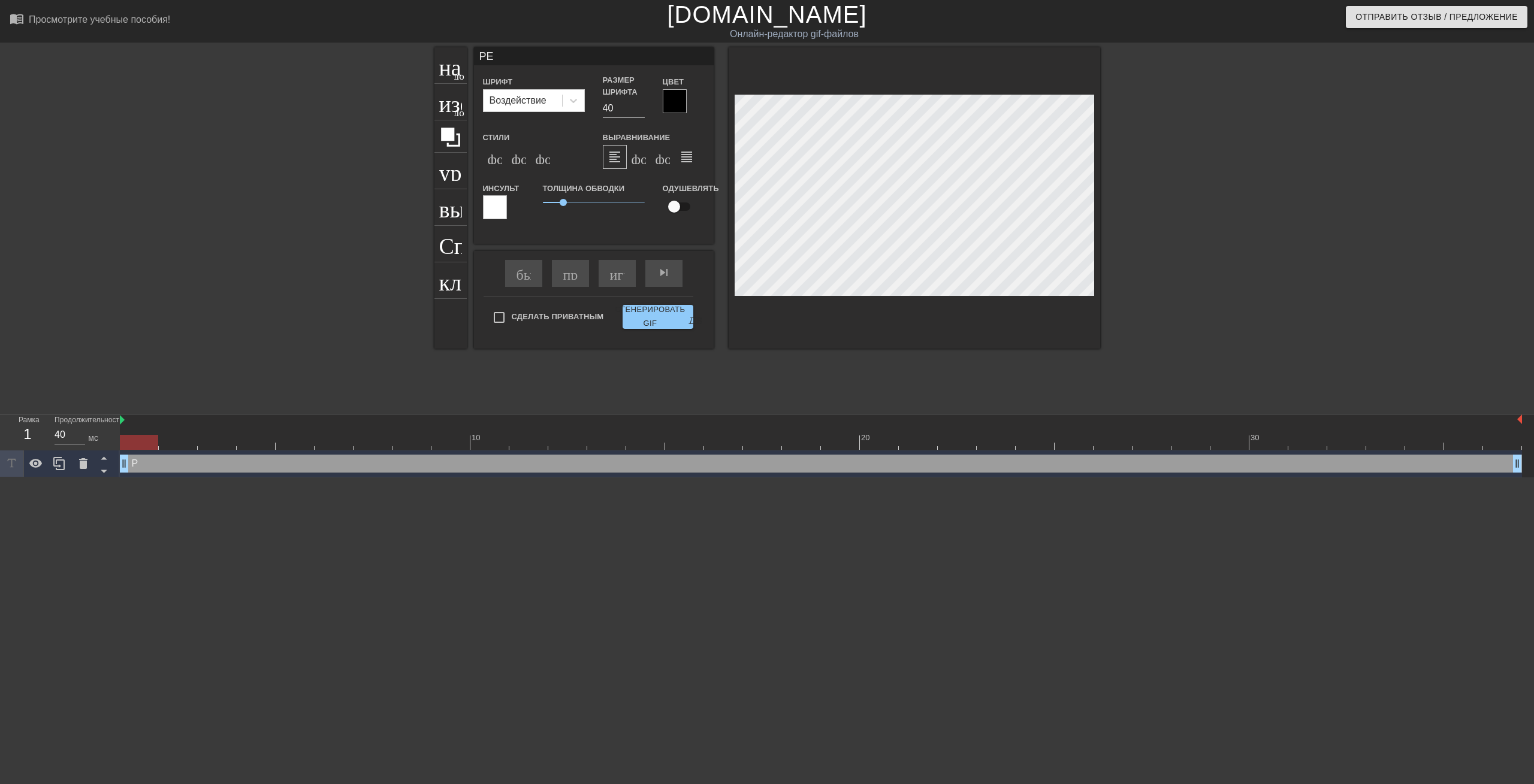
type input "PEN"
type textarea "PEN"
type input "PENG"
type textarea "PENG"
type input "PENGU"
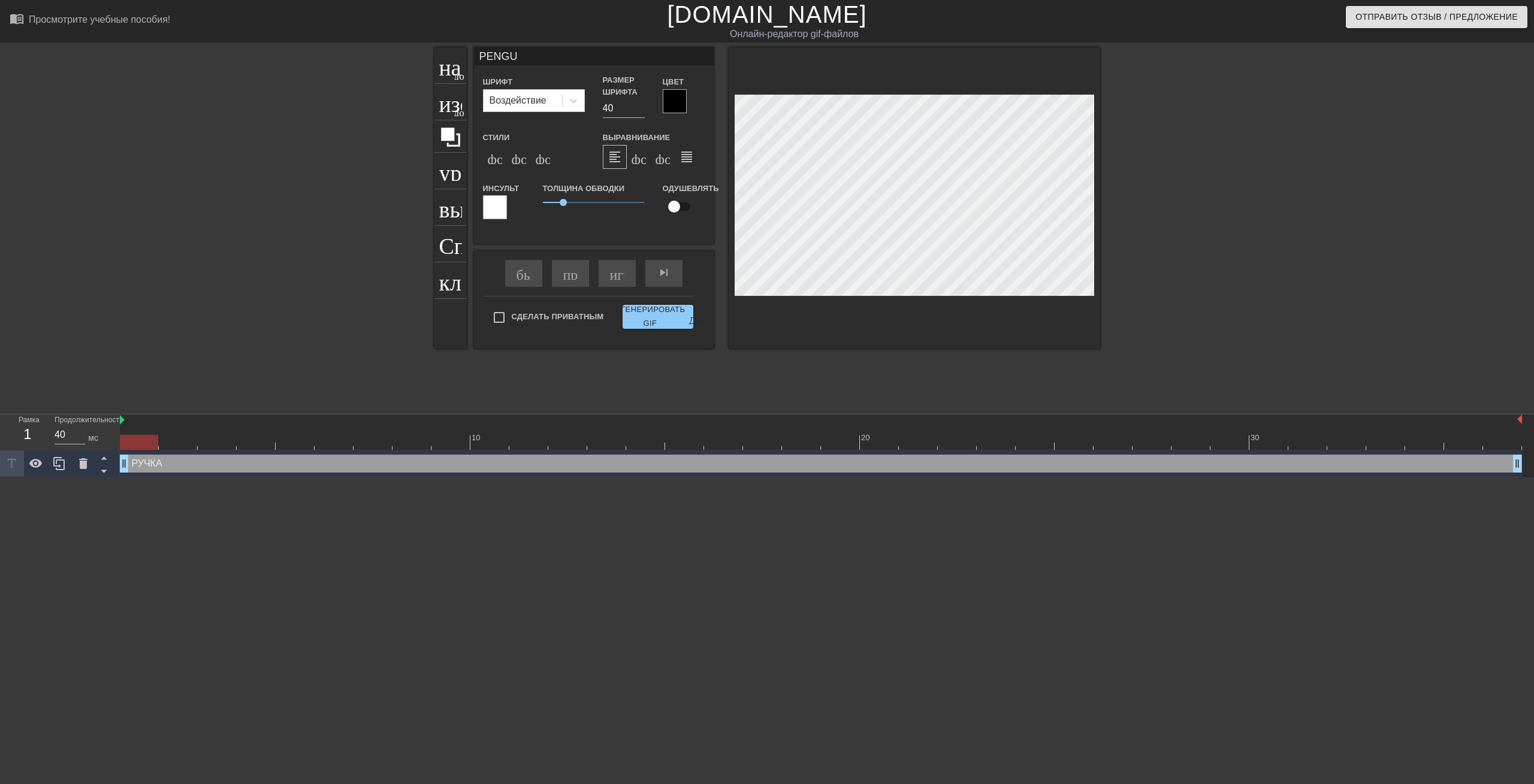
type textarea "PENGU"
type input "PENGUI"
type textarea "PENGUI"
type input "PENGUIN"
type textarea "PENGUIN"
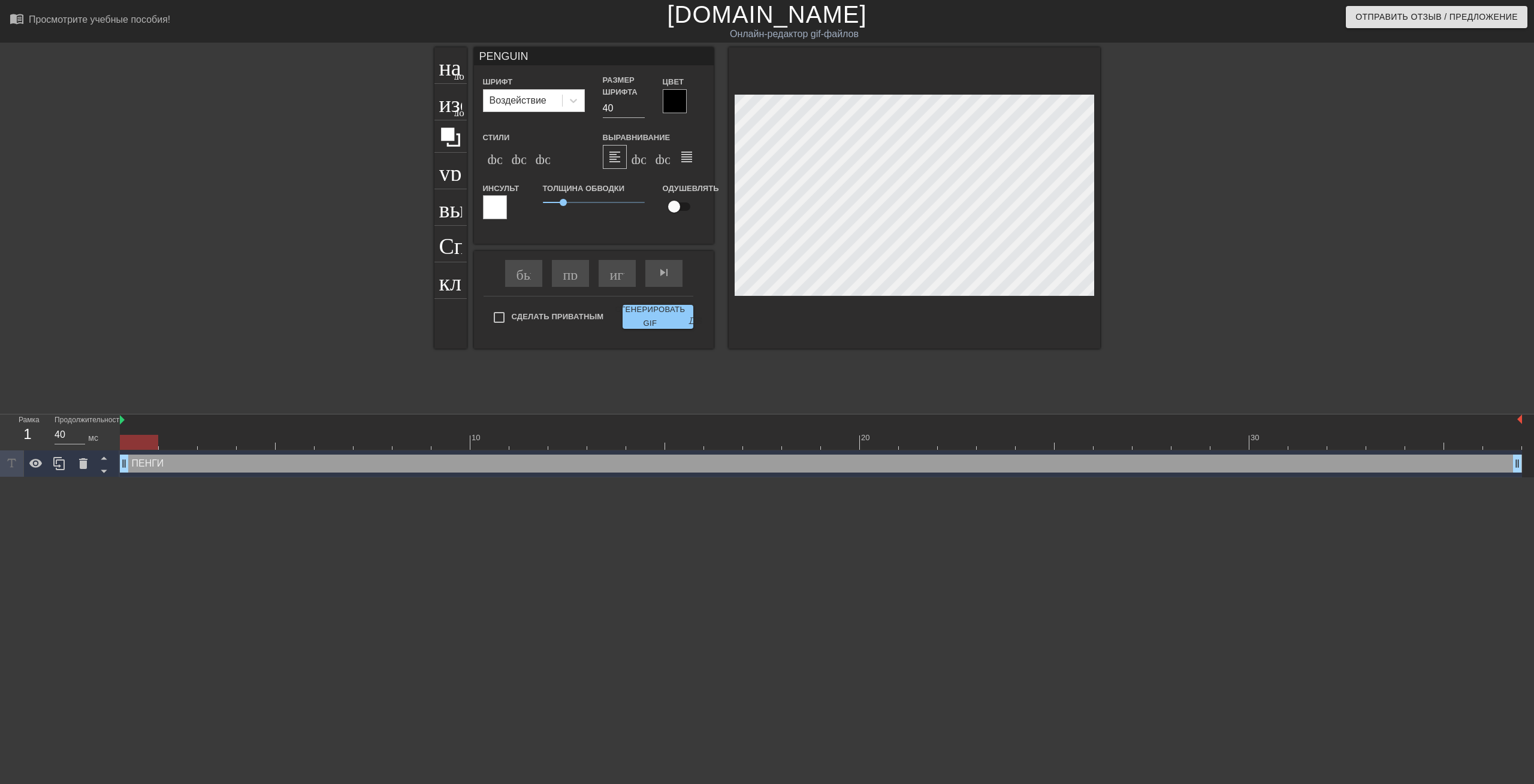
type input "PENGUIN"
type textarea "PENGUIN"
type input "PENGUIN C"
type textarea "PENGUIN C"
type input "PENGUIN CL"
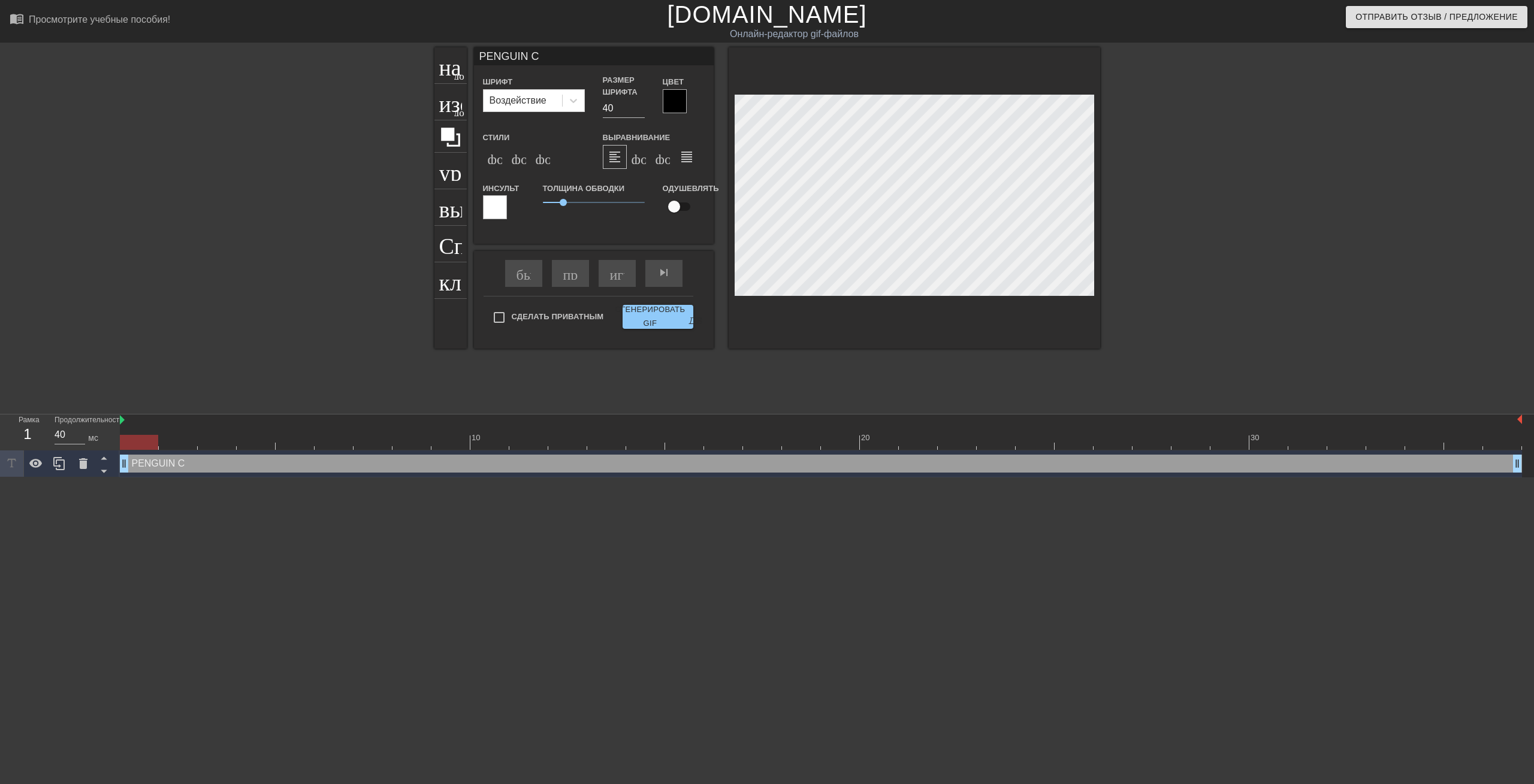
type textarea "PENGUIN CL"
type input "PENGUIN CLX"
type textarea "PENGUIN CLX"
type input "PENGUIN CLXN"
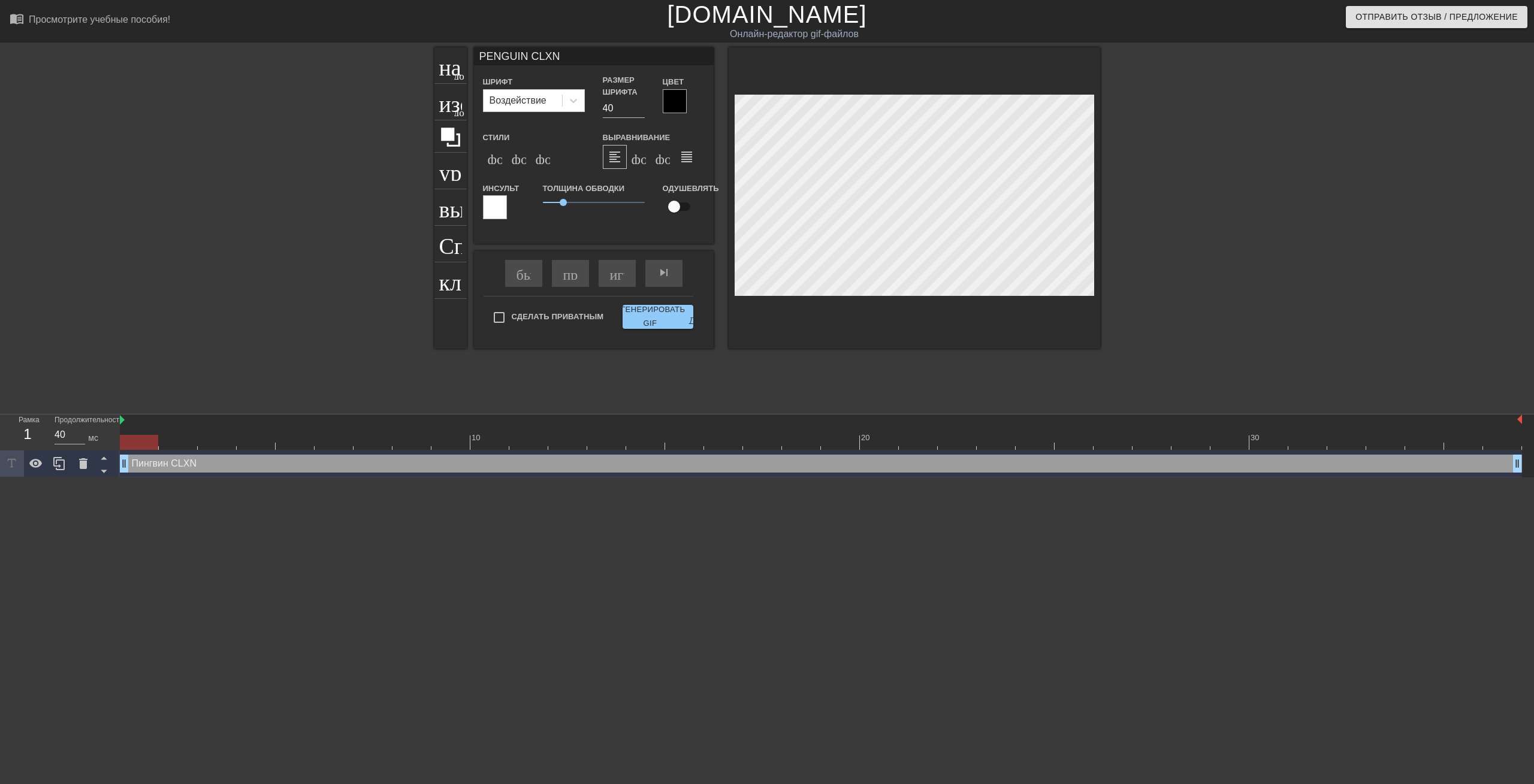
type textarea "PENGUIN CLXN"
click at [674, 97] on div at bounding box center [674, 101] width 24 height 24
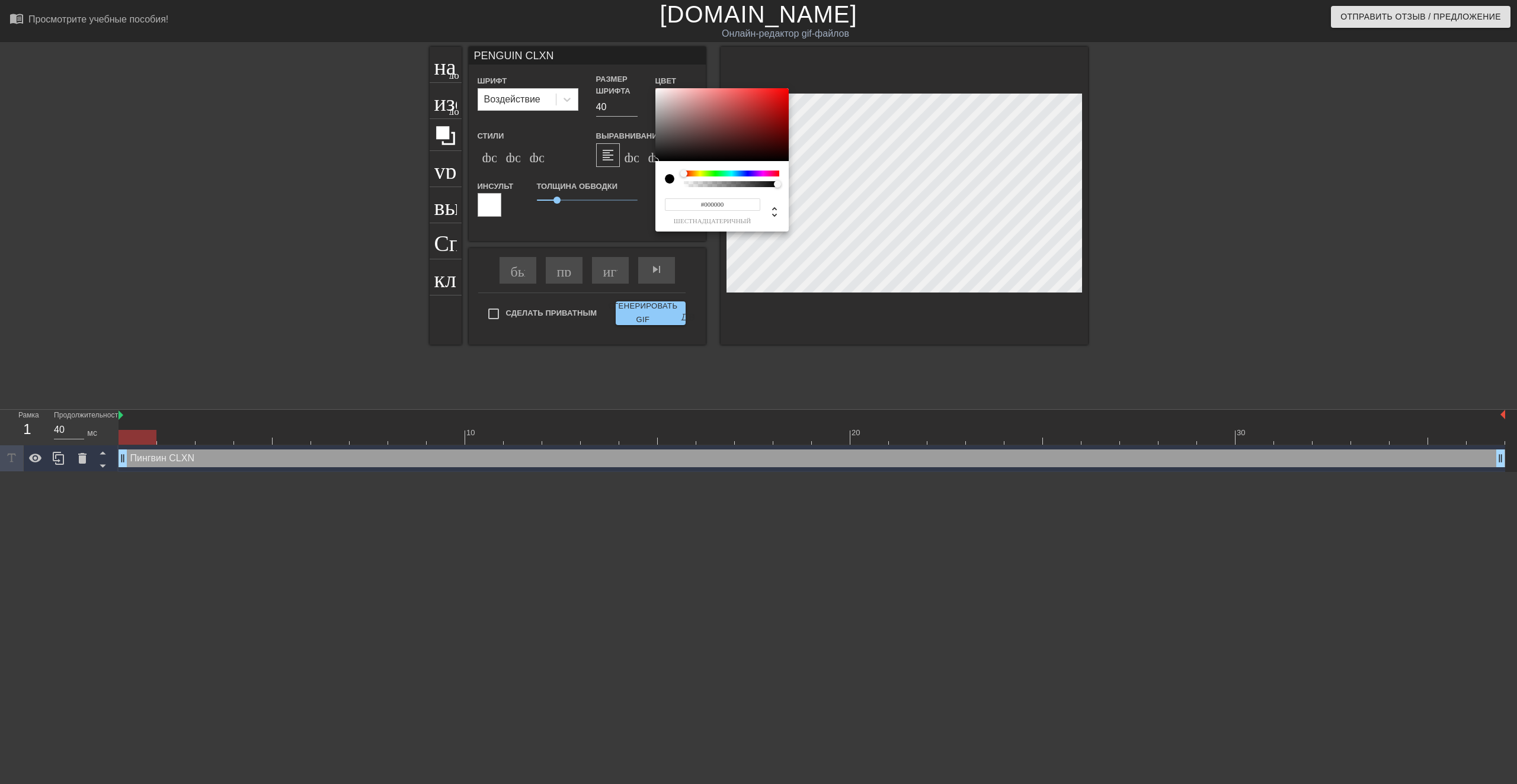
click at [748, 173] on div at bounding box center [732, 173] width 96 height 6
type input "#25255D"
drag, startPoint x: 750, startPoint y: 133, endPoint x: 736, endPoint y: 135, distance: 14.1
click at [736, 135] on div at bounding box center [722, 125] width 133 height 74
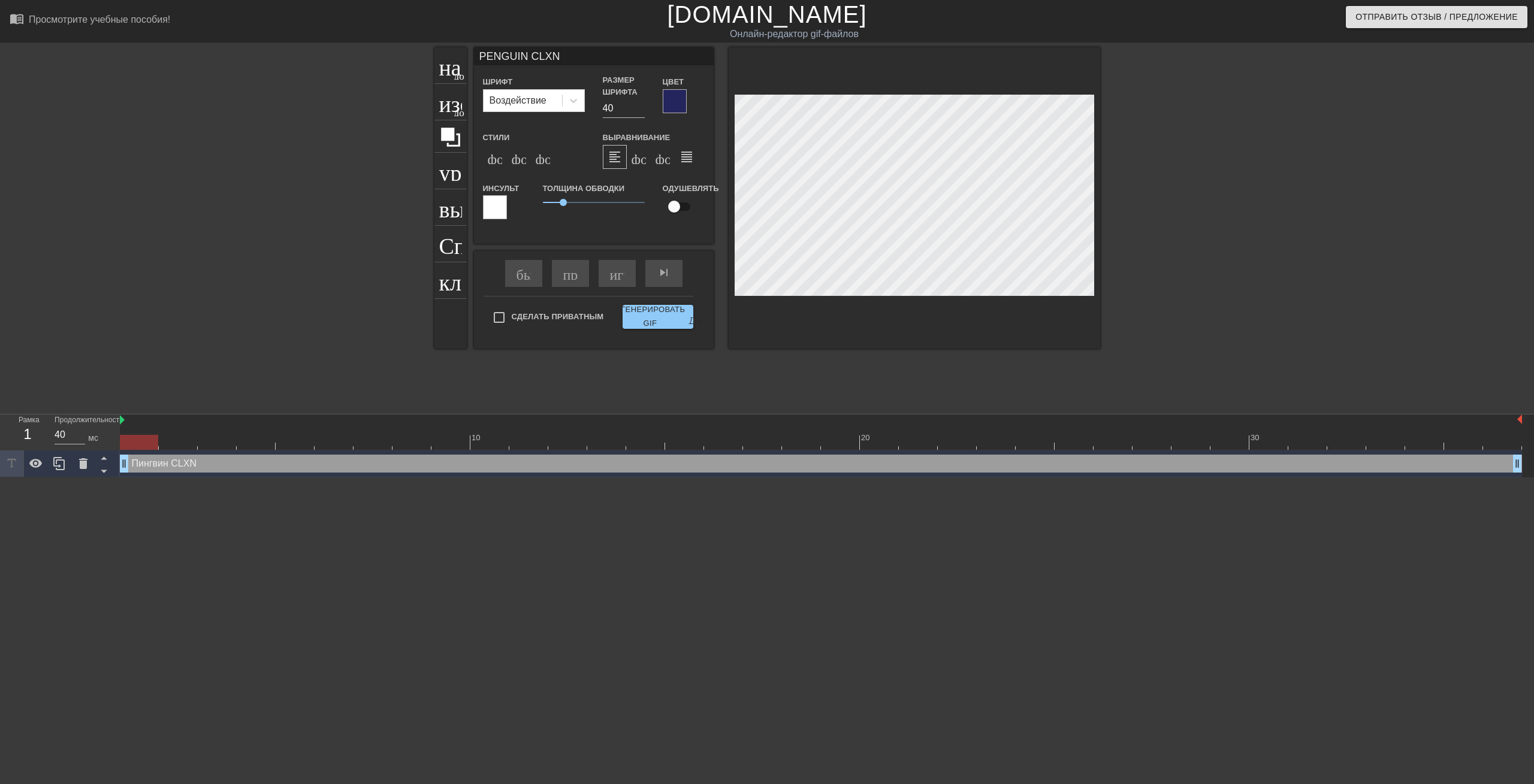
drag, startPoint x: 918, startPoint y: 194, endPoint x: 927, endPoint y: 305, distance: 111.4
click at [927, 305] on div at bounding box center [914, 198] width 372 height 301
click at [1236, 270] on div at bounding box center [1204, 227] width 180 height 359
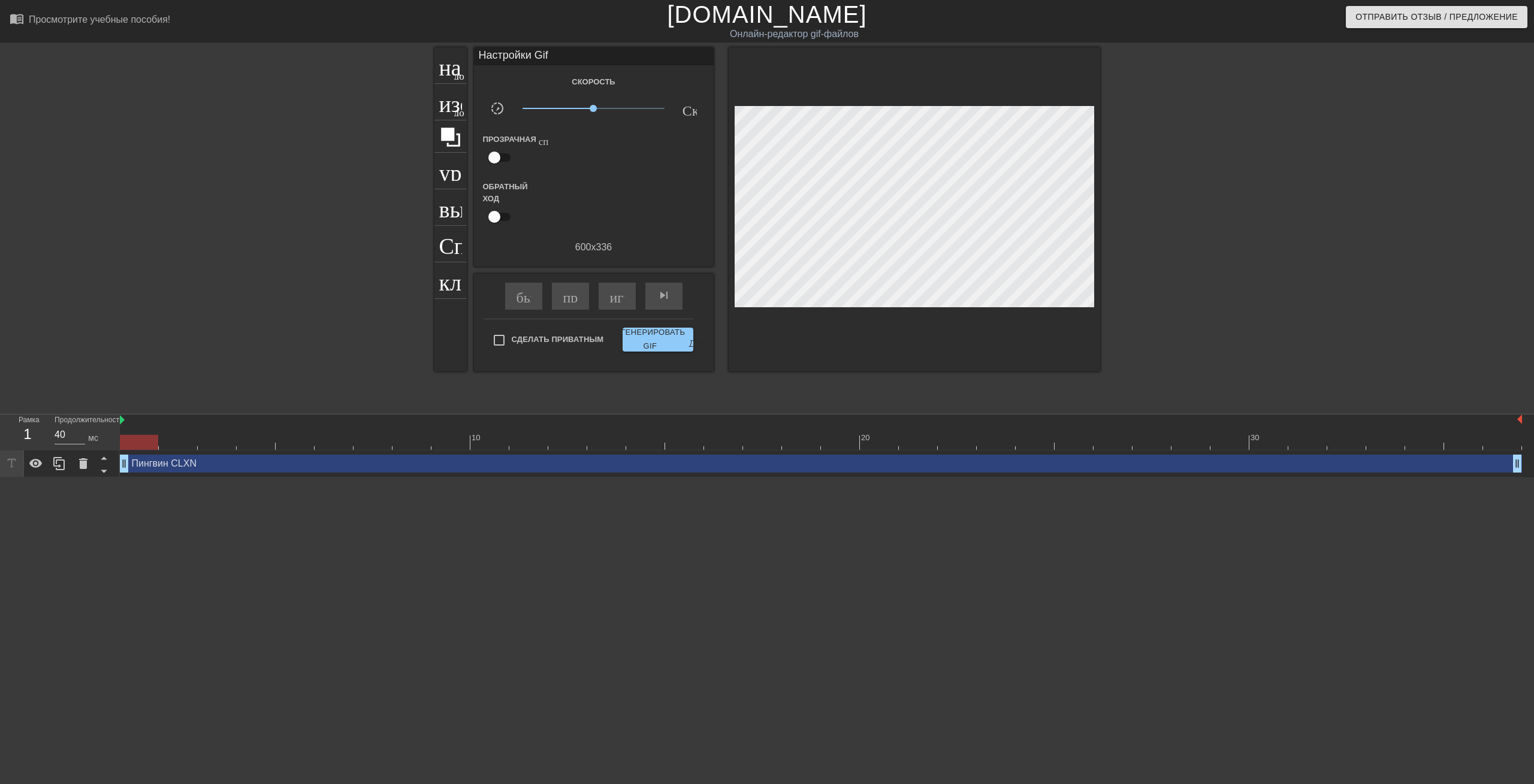
click at [1088, 278] on div at bounding box center [914, 209] width 372 height 324
click at [1066, 178] on div at bounding box center [914, 209] width 372 height 324
